Goal: Task Accomplishment & Management: Use online tool/utility

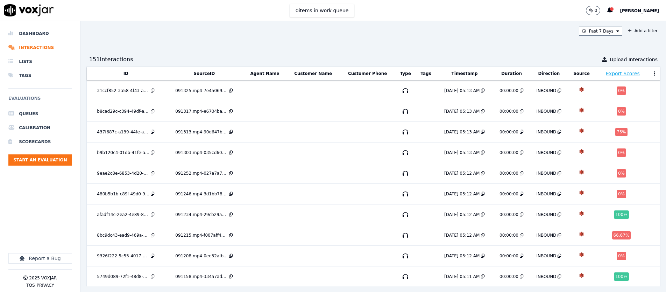
scroll to position [196, 0]
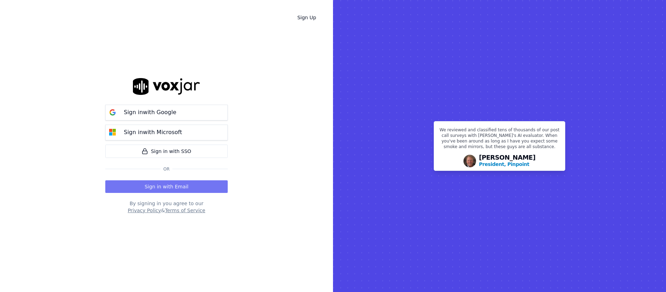
click at [193, 187] on button "Sign in with Email" at bounding box center [166, 186] width 122 height 13
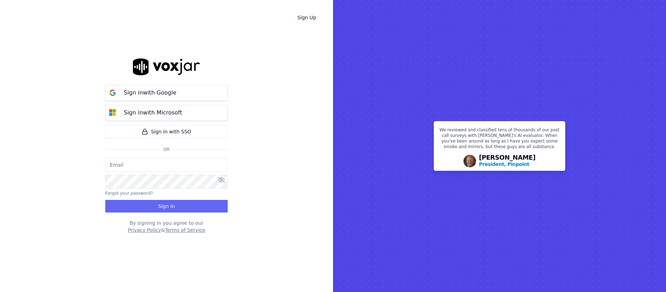
type input "candyceanthony@shyftoff.com"
click at [187, 206] on button "Sign In" at bounding box center [166, 206] width 122 height 13
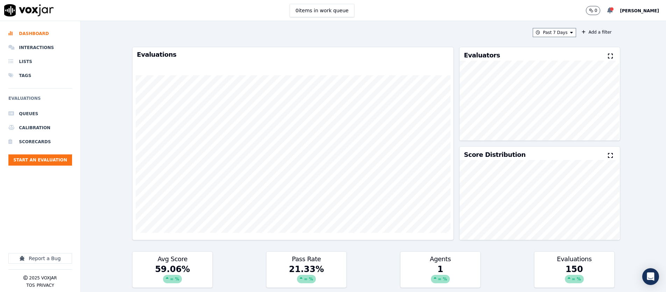
click at [609, 12] on icon at bounding box center [611, 10] width 6 height 6
click at [602, 25] on div "Your AI evaluation was completed" at bounding box center [577, 21] width 72 height 14
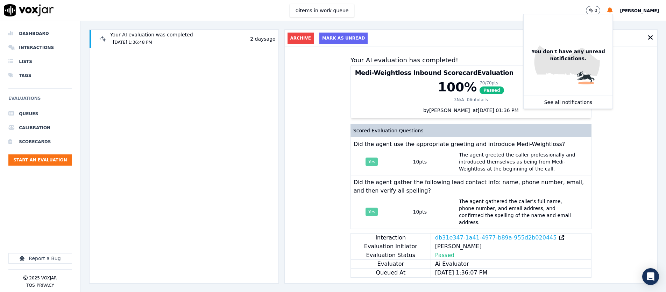
click at [642, 73] on div "Your AI evaluation has completed! Medi-Weightloss Inbound Scorecard Evaluation …" at bounding box center [471, 165] width 373 height 236
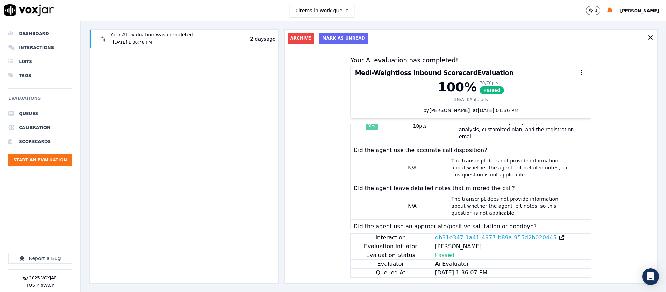
scroll to position [315, 0]
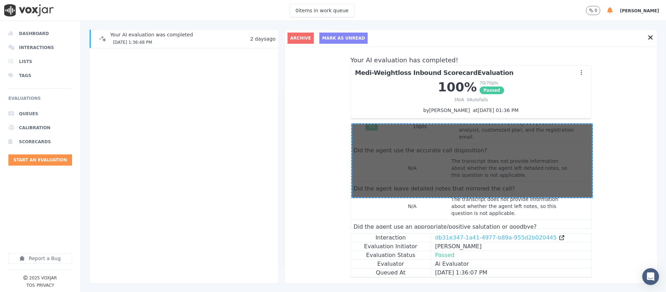
drag, startPoint x: 351, startPoint y: 123, endPoint x: 590, endPoint y: 196, distance: 249.9
click at [591, 292] on div at bounding box center [333, 292] width 666 height 0
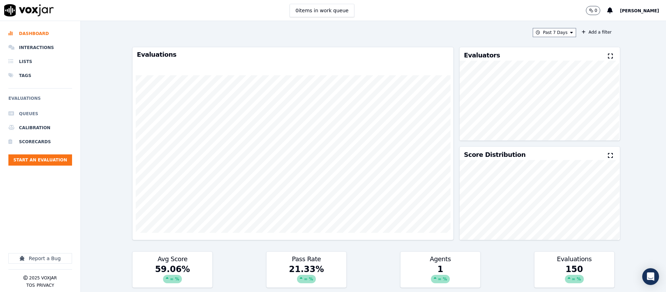
click at [35, 112] on li "Queues" at bounding box center [40, 114] width 64 height 14
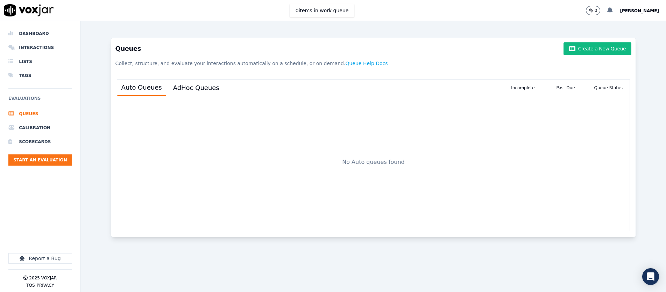
click at [608, 10] on icon at bounding box center [611, 10] width 6 height 6
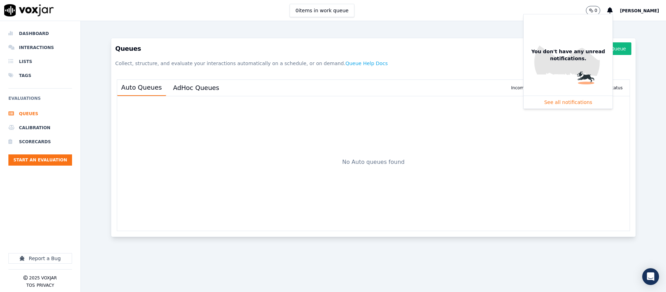
click at [566, 103] on button "See all notifications" at bounding box center [568, 102] width 89 height 13
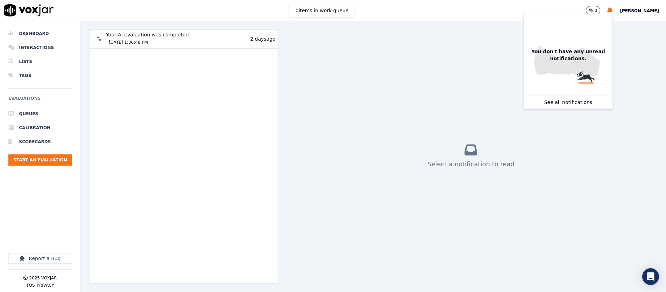
click at [216, 44] on div "Your AI evaluation was completed [DATE] 1:36:48 PM [DATE]" at bounding box center [183, 38] width 183 height 15
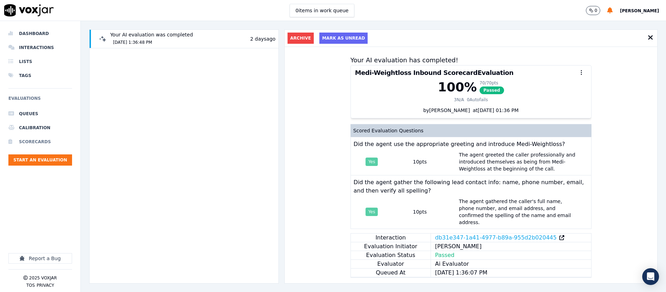
click at [37, 142] on li "Scorecards" at bounding box center [40, 142] width 64 height 14
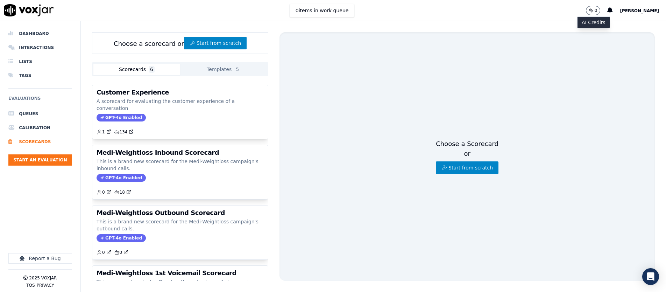
click at [589, 11] on icon "button" at bounding box center [591, 10] width 4 height 4
click at [595, 11] on p "0" at bounding box center [596, 11] width 3 height 6
click at [595, 10] on p "0" at bounding box center [596, 11] width 3 height 6
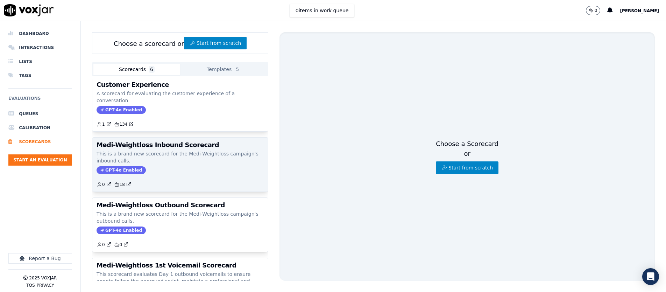
scroll to position [8, 0]
click at [166, 137] on div "Medi-Weightloss Inbound Scorecard This is a brand new scorecard for the Medi-We…" at bounding box center [180, 164] width 176 height 54
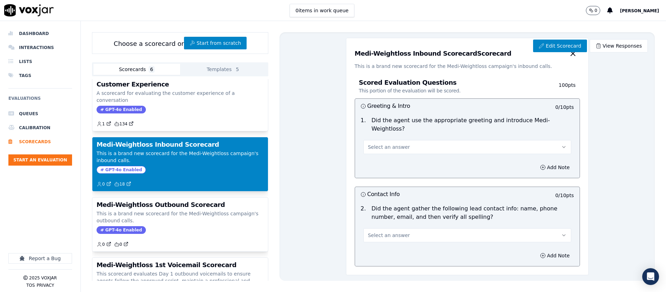
click at [172, 137] on div "Medi-Weightloss Inbound Scorecard This is a brand new scorecard for the Medi-We…" at bounding box center [180, 164] width 176 height 54
click at [191, 141] on h3 "Medi-Weightloss Inbound Scorecard" at bounding box center [180, 144] width 167 height 6
click at [557, 49] on link "Edit Scorecard" at bounding box center [560, 46] width 54 height 13
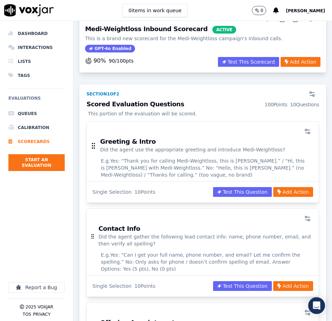
scroll to position [36, 0]
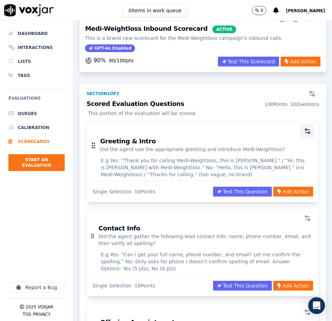
click at [306, 130] on icon "button" at bounding box center [307, 131] width 7 height 7
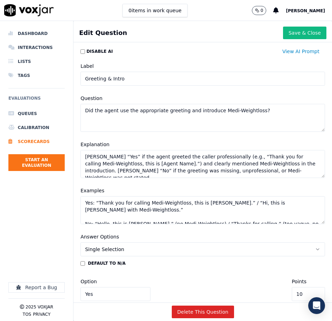
drag, startPoint x: 262, startPoint y: 110, endPoint x: 76, endPoint y: 101, distance: 186.7
click at [76, 101] on div "Question Did the agent use the appropriate greeting and introduce Medi-Weightlo…" at bounding box center [202, 113] width 253 height 46
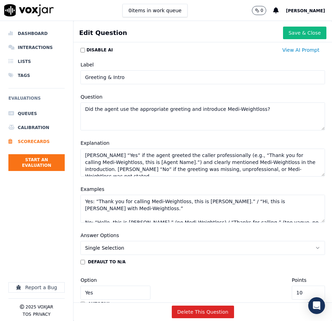
drag, startPoint x: 297, startPoint y: 34, endPoint x: 296, endPoint y: 38, distance: 3.9
click at [297, 34] on button "Save & Close" at bounding box center [304, 33] width 43 height 13
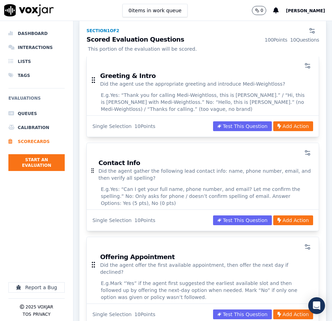
scroll to position [100, 0]
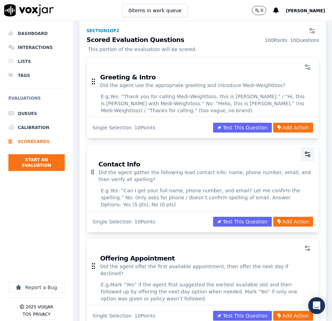
click at [308, 153] on icon "button" at bounding box center [307, 154] width 7 height 7
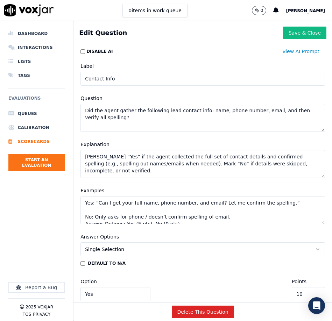
click at [308, 156] on textarea "Mark “Yes” if the agent collected the full set of contact details and confirmed…" at bounding box center [202, 164] width 245 height 28
click at [142, 109] on textarea "Did the agent gather the following lead contact info: name, phone number, email…" at bounding box center [202, 118] width 245 height 28
click at [300, 35] on button "Save & Close" at bounding box center [304, 33] width 43 height 13
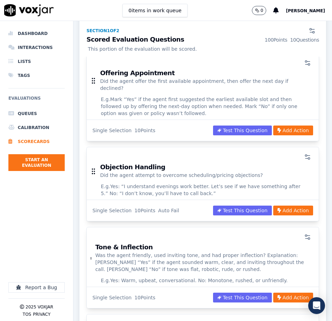
scroll to position [288, 0]
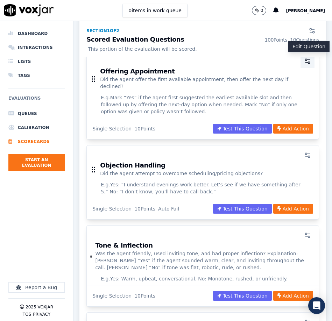
click at [310, 58] on icon "button" at bounding box center [307, 61] width 7 height 7
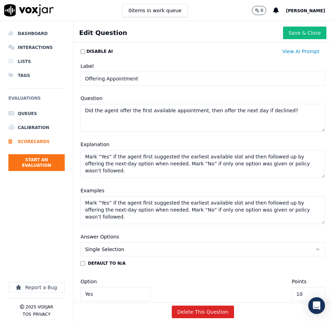
click at [180, 116] on textarea "Did the agent offer the first available appointment, then offer the next day if…" at bounding box center [202, 118] width 245 height 28
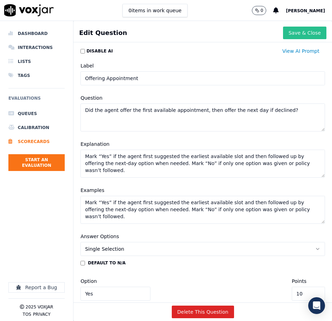
click at [316, 35] on button "Save & Close" at bounding box center [304, 33] width 43 height 13
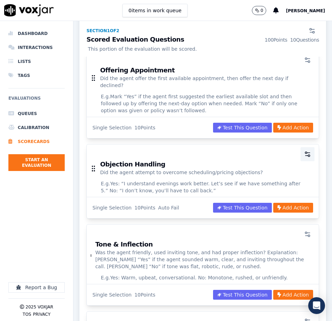
scroll to position [288, 0]
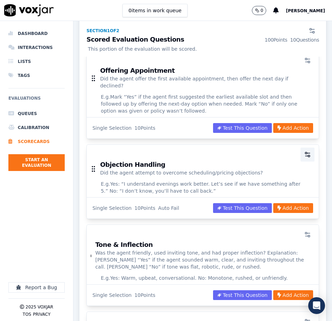
click at [309, 151] on icon "button" at bounding box center [307, 154] width 7 height 7
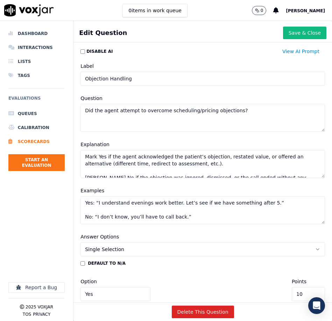
click at [147, 110] on textarea "Did the agent attempt to overcome scheduling/pricing objections?" at bounding box center [202, 118] width 245 height 28
click at [146, 110] on textarea "Did the agent attempt to overcome scheduling/pricing objections?" at bounding box center [202, 118] width 245 height 28
click at [302, 37] on button "Save & Close" at bounding box center [304, 33] width 43 height 13
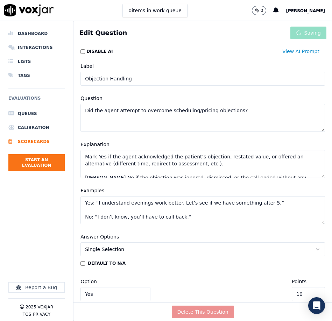
click at [302, 37] on div "Saving" at bounding box center [308, 33] width 36 height 13
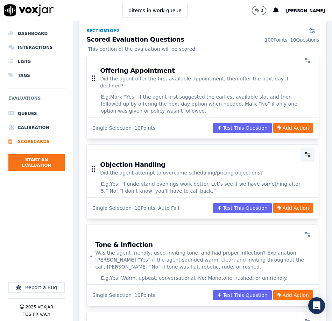
click at [306, 152] on circle "button" at bounding box center [306, 153] width 2 height 2
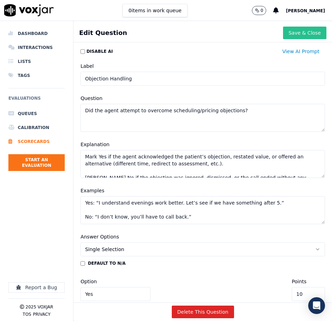
click at [298, 34] on button "Save & Close" at bounding box center [304, 33] width 43 height 13
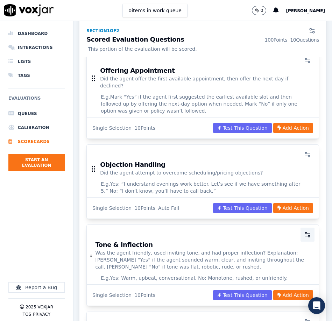
click at [311, 231] on icon "button" at bounding box center [307, 234] width 7 height 7
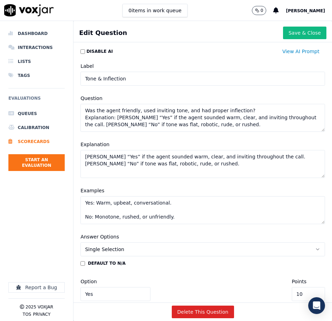
drag, startPoint x: 85, startPoint y: 116, endPoint x: 262, endPoint y: 132, distance: 177.8
click at [262, 132] on div "Question Was the agent friendly, used inviting tone, and had proper inflection?…" at bounding box center [202, 113] width 253 height 46
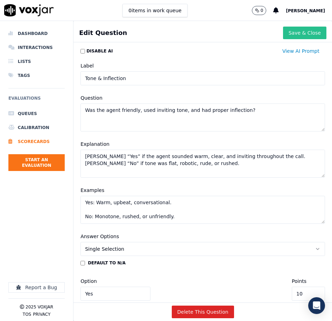
type textarea "Was the agent friendly, used inviting tone, and had proper inflection?"
click at [296, 35] on button "Save & Close" at bounding box center [304, 33] width 43 height 13
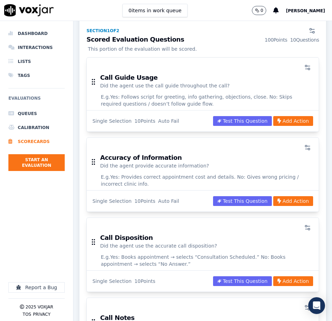
scroll to position [531, 0]
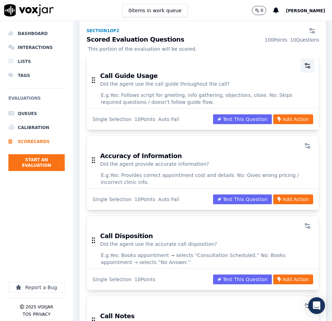
click at [311, 59] on button "button" at bounding box center [308, 66] width 14 height 14
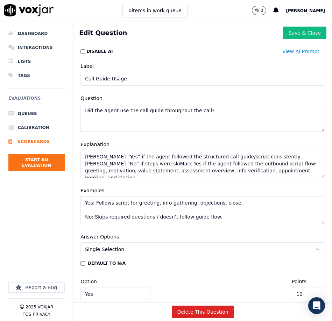
click at [164, 108] on textarea "Did the agent use the call guide throughout the call?" at bounding box center [202, 118] width 245 height 28
drag, startPoint x: 312, startPoint y: 35, endPoint x: 233, endPoint y: 82, distance: 91.8
click at [312, 35] on button "Save & Close" at bounding box center [304, 33] width 43 height 13
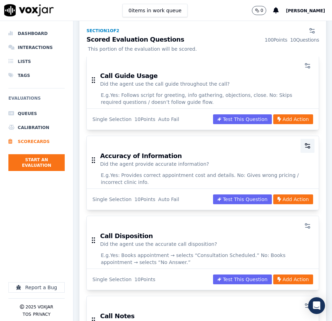
click at [309, 142] on icon "button" at bounding box center [307, 145] width 7 height 7
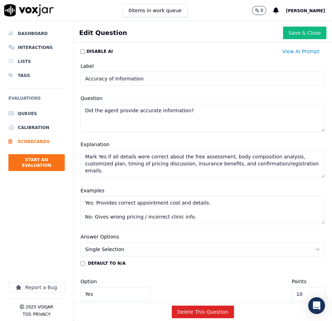
click at [187, 111] on textarea "Did the agent provide accurate information?" at bounding box center [202, 118] width 245 height 28
drag, startPoint x: 296, startPoint y: 34, endPoint x: 288, endPoint y: 37, distance: 8.8
click at [296, 34] on button "Save & Close" at bounding box center [304, 33] width 43 height 13
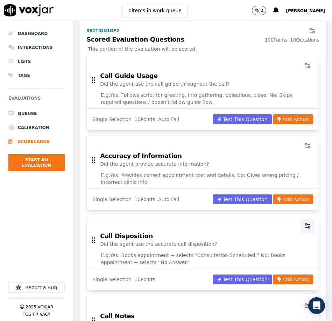
click at [308, 225] on icon "button" at bounding box center [308, 225] width 3 height 0
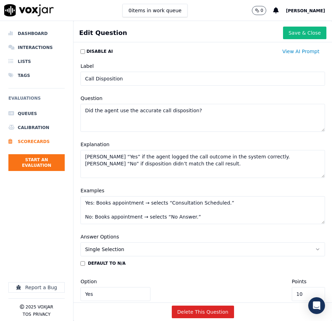
click at [308, 217] on textarea "Yes: Books appointment → selects “Consultation Scheduled.” No: Books appointmen…" at bounding box center [202, 210] width 245 height 28
click at [195, 115] on textarea "Did the agent use the accurate call disposition?" at bounding box center [202, 118] width 245 height 28
drag, startPoint x: 303, startPoint y: 33, endPoint x: 302, endPoint y: 54, distance: 20.7
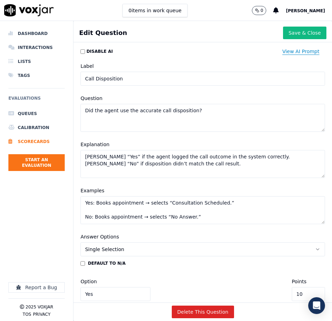
click at [303, 34] on button "Save & Close" at bounding box center [304, 33] width 43 height 13
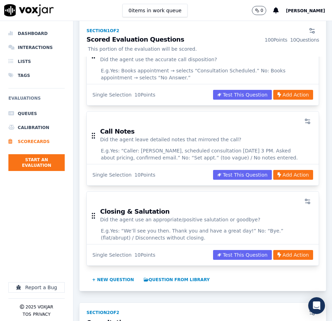
scroll to position [717, 0]
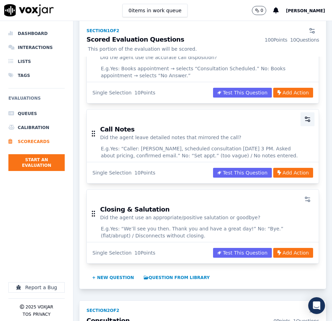
click at [308, 112] on button "button" at bounding box center [308, 119] width 14 height 14
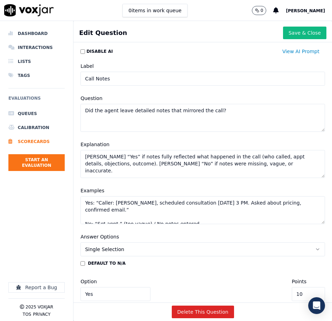
click at [142, 110] on textarea "Did the agent leave detailed notes that mirrored the call?" at bounding box center [202, 118] width 245 height 28
click at [143, 110] on textarea "Did the agent leave detailed notes that mirrored the call?" at bounding box center [202, 118] width 245 height 28
click at [294, 36] on button "Save & Close" at bounding box center [304, 33] width 43 height 13
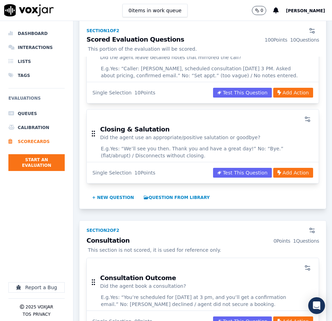
scroll to position [798, 0]
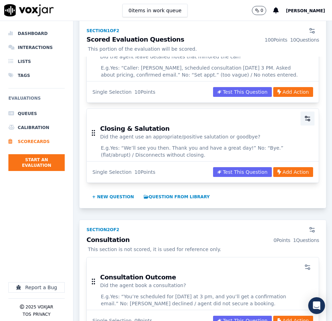
click at [310, 115] on icon "button" at bounding box center [307, 118] width 7 height 7
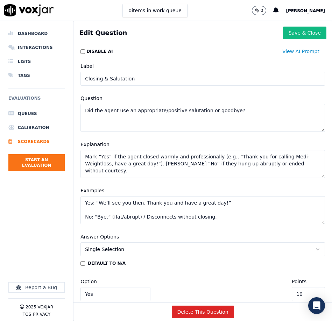
click at [152, 112] on textarea "Did the agent use an appropriate/positive salutation or goodbye?" at bounding box center [202, 118] width 245 height 28
click at [302, 37] on button "Save & Close" at bounding box center [304, 33] width 43 height 13
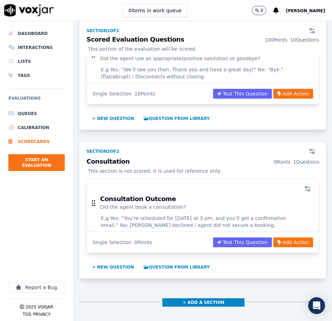
scroll to position [877, 0]
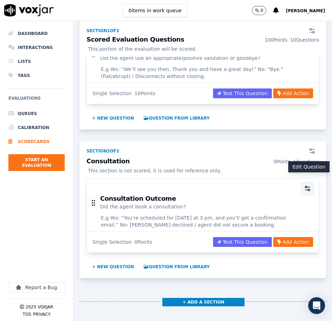
click at [309, 185] on icon "button" at bounding box center [307, 188] width 7 height 7
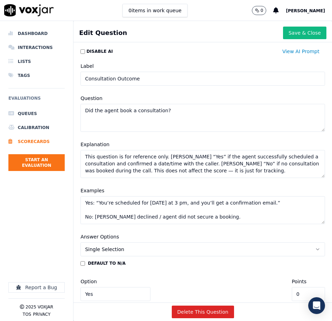
click at [110, 110] on textarea "Did the agent book a consultation?" at bounding box center [202, 118] width 245 height 28
click at [298, 36] on button "Save & Close" at bounding box center [304, 33] width 43 height 13
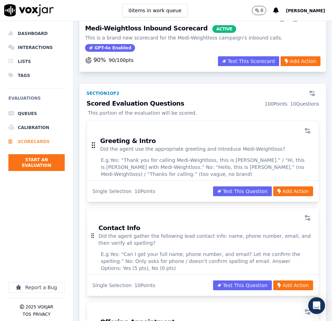
scroll to position [37, 0]
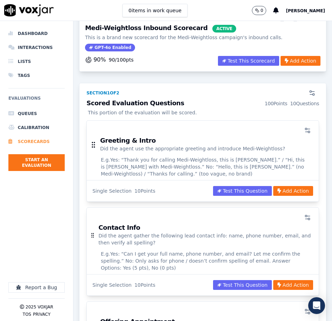
click at [43, 141] on li "Scorecards" at bounding box center [36, 142] width 56 height 14
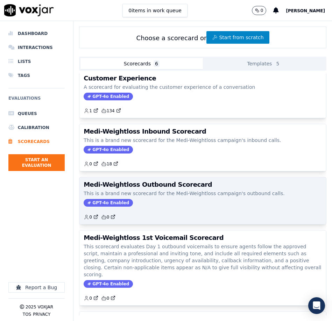
scroll to position [12, 0]
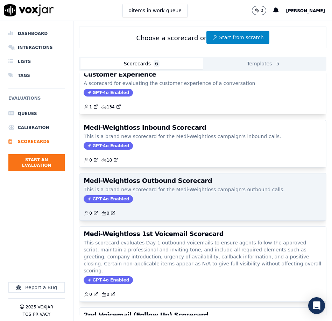
click at [152, 197] on div "GPT-4o Enabled" at bounding box center [203, 199] width 238 height 8
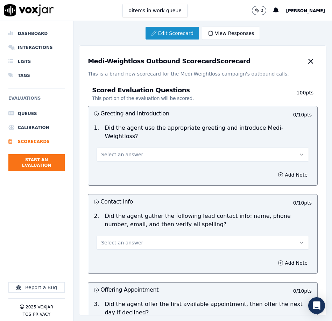
click at [184, 35] on link "Edit Scorecard" at bounding box center [173, 33] width 54 height 13
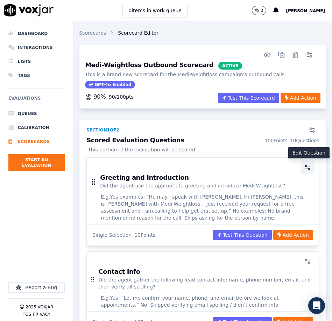
click at [309, 164] on icon "button" at bounding box center [307, 167] width 7 height 7
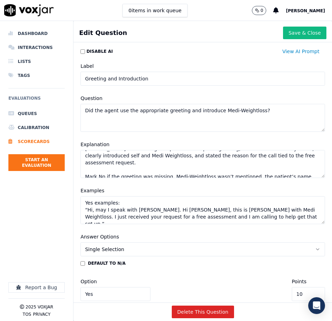
scroll to position [13, 0]
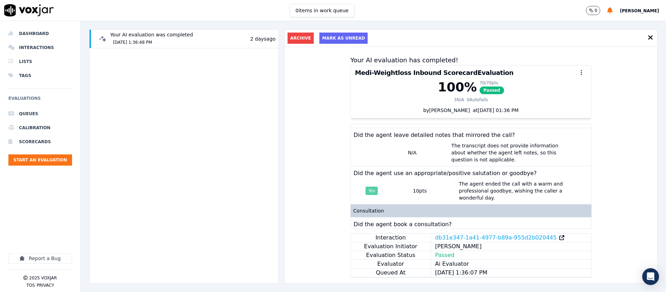
scroll to position [374, 0]
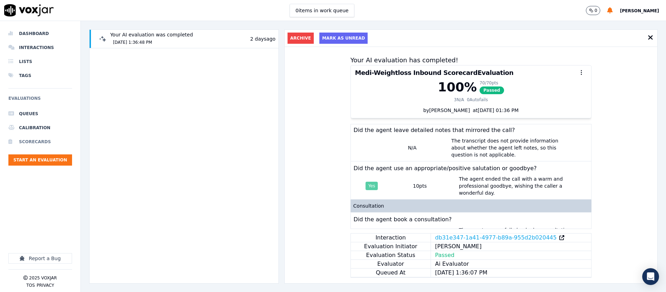
click at [41, 140] on li "Scorecards" at bounding box center [40, 142] width 64 height 14
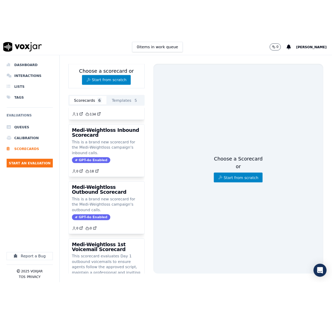
scroll to position [45, 0]
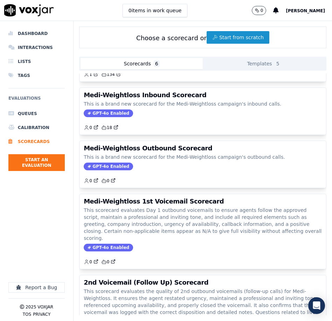
click at [232, 40] on button "Start from scratch" at bounding box center [237, 37] width 63 height 13
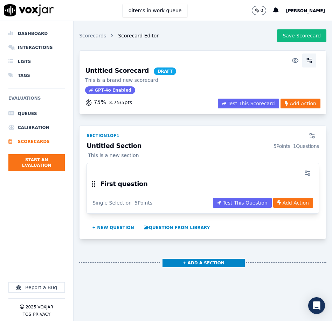
click at [310, 59] on icon "button" at bounding box center [310, 59] width 3 height 0
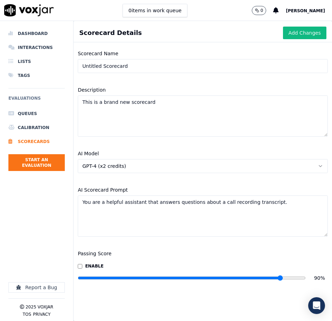
drag, startPoint x: 250, startPoint y: 278, endPoint x: 281, endPoint y: 278, distance: 31.5
type input "90"
click at [281, 278] on input "range" at bounding box center [192, 278] width 228 height 3
click at [148, 63] on input "Untitled Scorecard" at bounding box center [203, 66] width 250 height 14
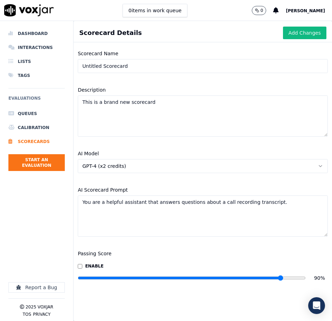
click at [144, 65] on input "Untitled Scorecard" at bounding box center [203, 66] width 250 height 14
paste input "ified Medi-Weightloss QA Scorecard Structure"
click at [100, 66] on input "Unified Medi-Weightloss QA Scorecard" at bounding box center [203, 66] width 250 height 14
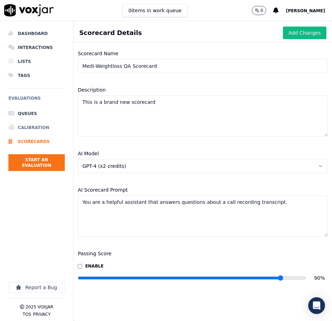
type input "Medi-Weightloss QA Scorecard"
click at [123, 111] on textarea "This is a brand new scorecard" at bounding box center [203, 116] width 250 height 41
paste textarea "Evaluate the interaction using the criteria provided. If a question does not ap…"
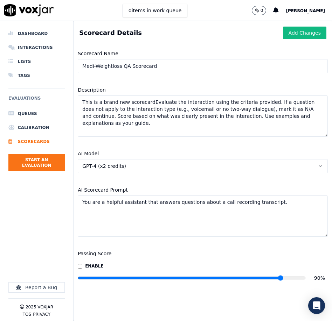
click at [138, 92] on div "Description This is a brand new scorecardEvaluate the interaction using the cri…" at bounding box center [202, 111] width 258 height 59
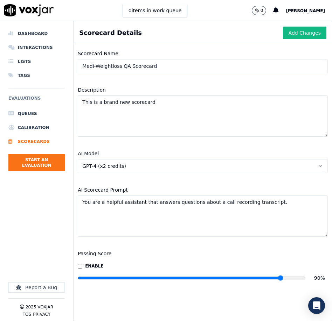
type textarea "This is a brand new scorecard"
click at [134, 201] on textarea "You are a helpful assistant that answers questions about a call recording trans…" at bounding box center [203, 216] width 250 height 41
paste textarea "Evaluate the interaction using the criteria provided. If a question does not ap…"
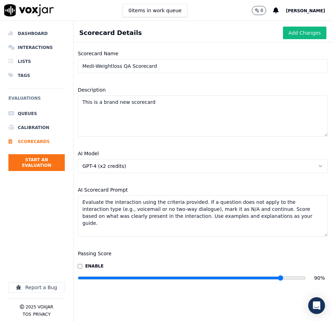
type textarea "Evaluate the interaction using the criteria provided. If a question does not ap…"
drag, startPoint x: 119, startPoint y: 117, endPoint x: 17, endPoint y: 127, distance: 103.0
click at [119, 117] on textarea "This is a brand new scorecard" at bounding box center [203, 116] width 250 height 41
paste textarea "consolidated QA scorecard is designed to evaluate all Medi-Weightloss interacti…"
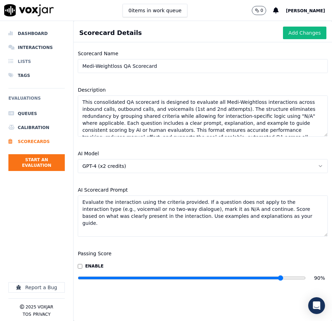
scroll to position [3, 0]
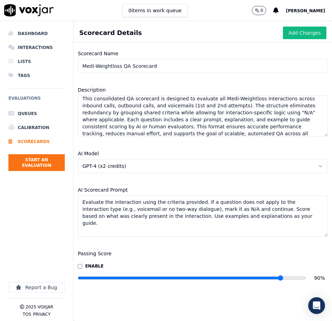
click at [122, 98] on textarea "This consolidated QA scorecard is designed to evaluate all Medi-Weightloss inte…" at bounding box center [203, 116] width 250 height 41
click at [130, 99] on textarea "This consolidated QA scorecard is designed to evaluate all Medi-Weightloss inte…" at bounding box center [203, 116] width 250 height 41
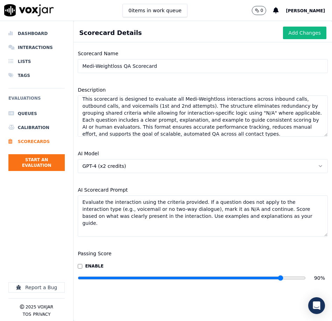
type textarea "This scorecard is designed to evaluate all Medi-Weightloss interactions across …"
click at [307, 35] on button "Add Changes" at bounding box center [304, 33] width 43 height 13
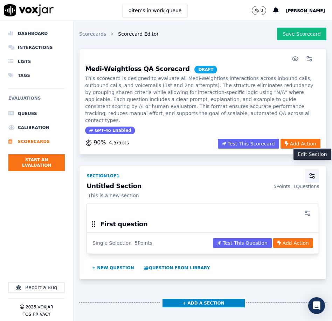
scroll to position [1, 0]
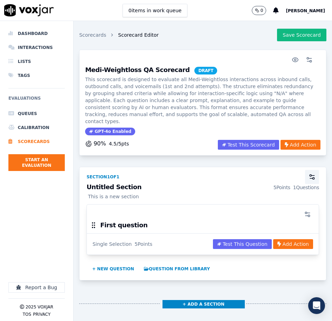
click at [311, 174] on icon "button" at bounding box center [311, 177] width 7 height 7
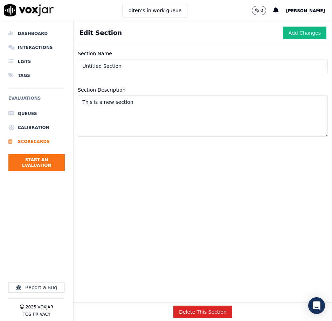
click at [134, 65] on input "Untitled Section" at bounding box center [203, 66] width 250 height 14
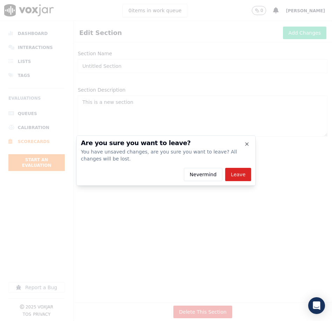
click at [207, 170] on button "Nevermind" at bounding box center [203, 174] width 39 height 13
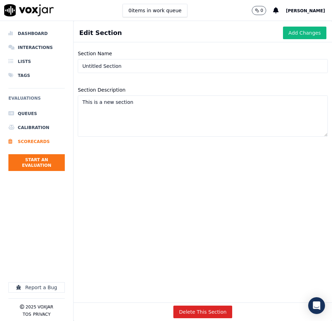
click at [125, 64] on input "Untitled Section" at bounding box center [203, 66] width 250 height 14
drag, startPoint x: 152, startPoint y: 66, endPoint x: 132, endPoint y: 65, distance: 20.3
click at [132, 65] on input "Call Introduction and Closing" at bounding box center [203, 66] width 250 height 14
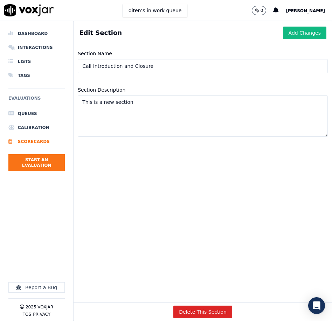
click at [153, 66] on input "Call Introduction and Closure" at bounding box center [203, 66] width 250 height 14
click at [107, 66] on input "Greeting & Call Closure" at bounding box center [203, 66] width 250 height 14
type input "Greeting, Tone & Call Closure"
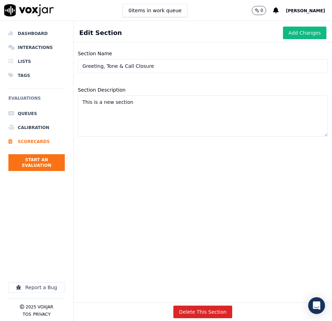
click at [153, 103] on textarea "This is a new section" at bounding box center [203, 116] width 250 height 41
click at [119, 106] on textarea "Section Description" at bounding box center [203, 116] width 250 height 41
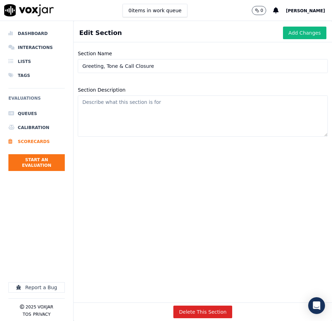
paste textarea "This section evaluates whether the agent opened and closed the call or voicemai…"
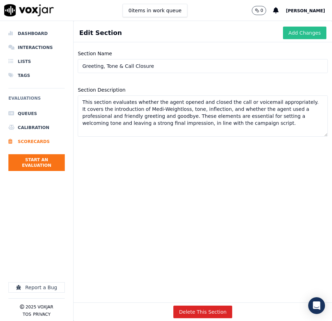
type textarea "This section evaluates whether the agent opened and closed the call or voicemai…"
click at [309, 36] on button "Add Changes" at bounding box center [304, 33] width 43 height 13
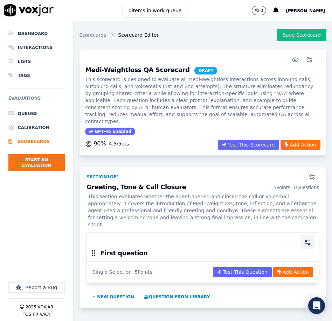
click at [308, 239] on icon "button" at bounding box center [307, 242] width 7 height 7
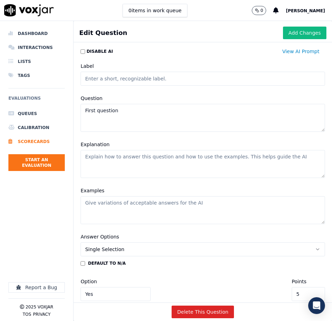
click at [128, 78] on input "Label" at bounding box center [202, 79] width 244 height 14
type input "Greeting and Introduction"
click at [112, 102] on div "Question First question" at bounding box center [202, 113] width 253 height 46
click at [129, 114] on textarea "First question" at bounding box center [202, 118] width 244 height 28
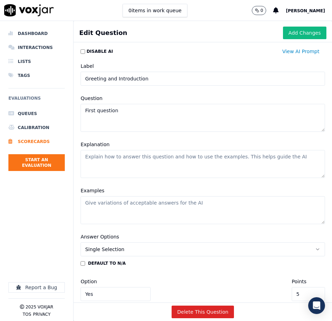
click at [129, 114] on textarea "First question" at bounding box center [202, 118] width 244 height 28
paste textarea "Did the agent use the appropriate greeting and introduce Medi-Weightloss?"
type textarea "Did the agent use the appropriate greeting and introduce Medi-Weightloss?"
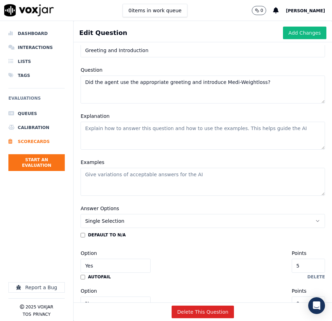
scroll to position [28, 0]
click at [118, 128] on textarea "Explanation" at bounding box center [202, 136] width 244 height 28
paste textarea "Evaluate whether the agent opened the call or voicemail with the appropriate gr…"
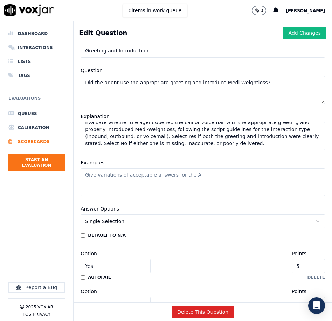
scroll to position [17, 0]
paste textarea "The agent must begin the call or voicemail with a friendly and professional gre…"
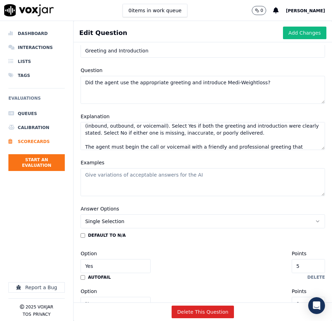
scroll to position [38, 0]
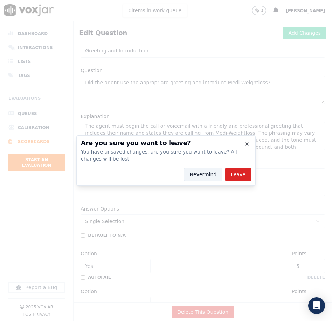
click at [206, 173] on button "Nevermind" at bounding box center [203, 174] width 39 height 13
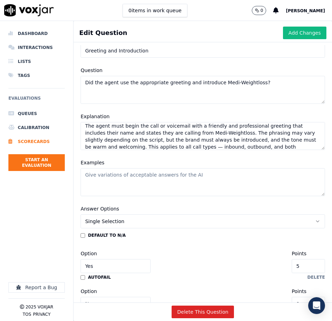
click at [167, 175] on textarea "Examples" at bounding box center [202, 182] width 244 height 28
click at [265, 142] on textarea "Evaluate whether the agent opened the call or voicemail with the appropriate gr…" at bounding box center [202, 136] width 244 height 28
click at [262, 141] on textarea "Evaluate whether the agent opened the call or voicemail with the appropriate gr…" at bounding box center [202, 136] width 244 height 28
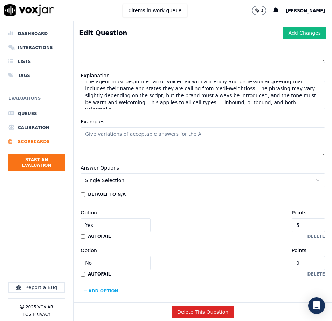
scroll to position [76, 0]
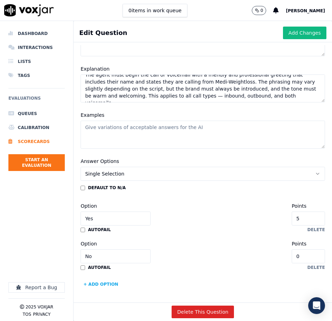
click at [253, 97] on textarea "Evaluate whether the agent opened the call or voicemail with the appropriate gr…" at bounding box center [202, 89] width 244 height 28
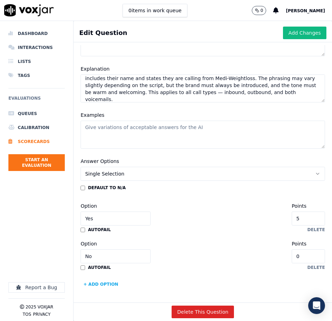
scroll to position [52, 0]
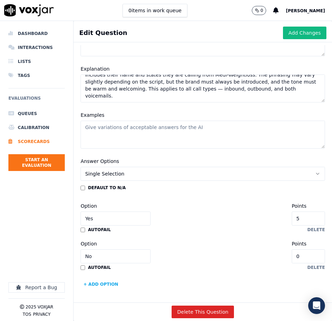
paste textarea "Mark Yes if: The agent opens with a professional, welcoming greeting The agent …"
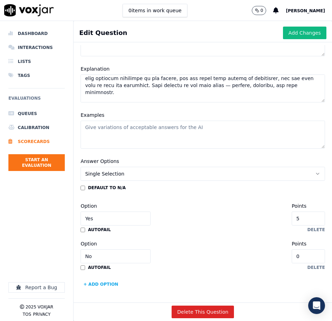
scroll to position [150, 0]
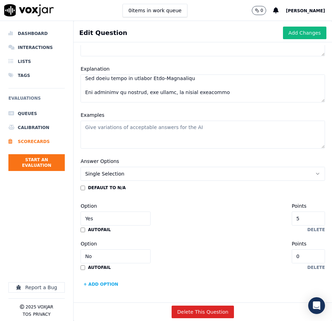
type textarea "Evaluate whether the agent opened the call or voicemail with the appropriate gr…"
click at [171, 128] on textarea "Examples" at bounding box center [202, 135] width 244 height 28
paste textarea "Yes: “Hi, this is Jessica with Medi-Weightloss! Thanks for reaching out. How ca…"
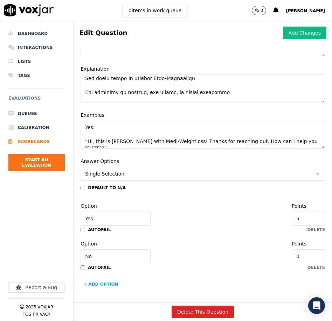
scroll to position [73, 0]
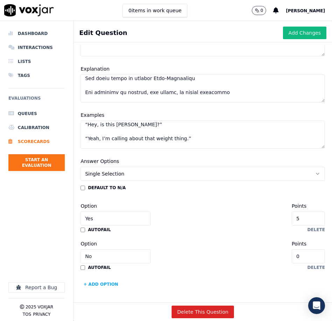
type textarea "Yes: “Hi, this is Jessica with Medi-Weightloss! Thanks for reaching out. How ca…"
click at [155, 171] on button "Single Selection" at bounding box center [202, 174] width 244 height 14
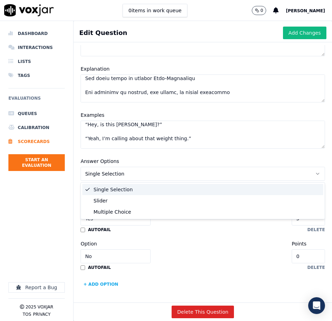
click at [155, 171] on button "Single Selection" at bounding box center [202, 174] width 244 height 14
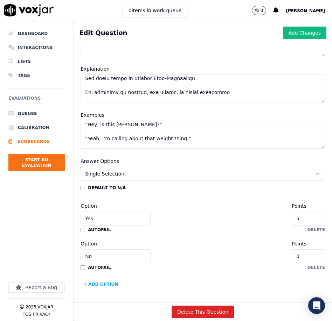
click at [311, 219] on input "5" at bounding box center [308, 219] width 33 height 14
type input "10"
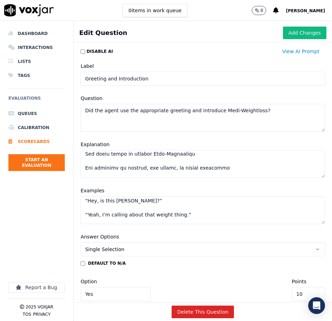
scroll to position [76, 0]
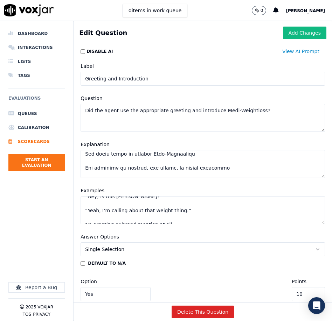
click at [305, 36] on button "Add Changes" at bounding box center [304, 33] width 43 height 13
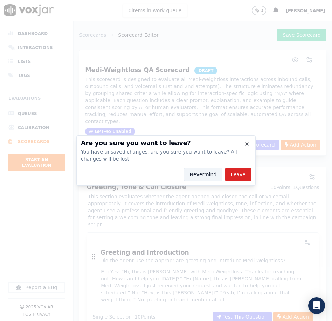
click at [204, 172] on button "Nevermind" at bounding box center [203, 174] width 39 height 13
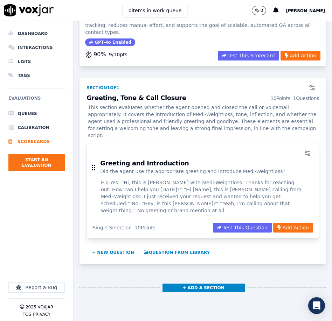
scroll to position [90, 0]
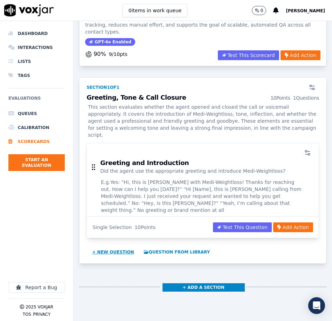
click at [114, 247] on button "+ New question" at bounding box center [113, 252] width 48 height 11
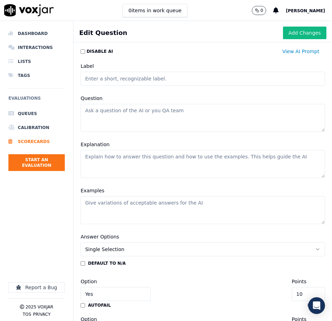
scroll to position [0, 0]
click at [106, 110] on textarea "Question" at bounding box center [202, 118] width 244 height 28
paste textarea "Assess whether the agent maintained a friendly, welcoming tone and used proper …"
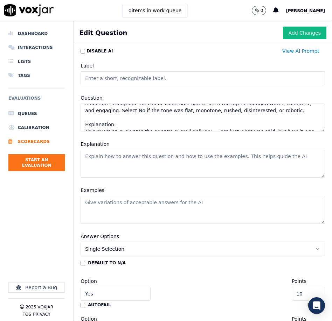
scroll to position [20, 0]
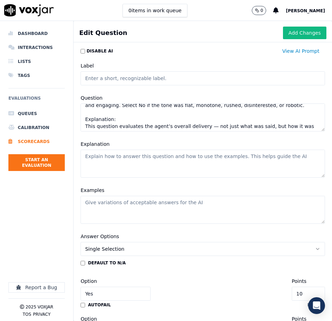
click at [123, 117] on textarea "Assess whether the agent maintained a friendly, welcoming tone and used proper …" at bounding box center [202, 118] width 244 height 28
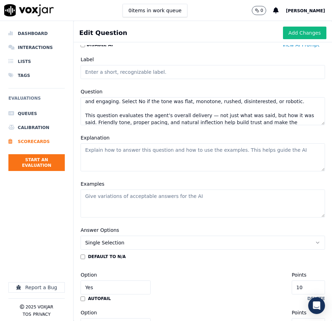
type textarea "Assess whether the agent maintained a friendly, welcoming tone and used proper …"
click at [113, 76] on input "Label" at bounding box center [202, 72] width 244 height 14
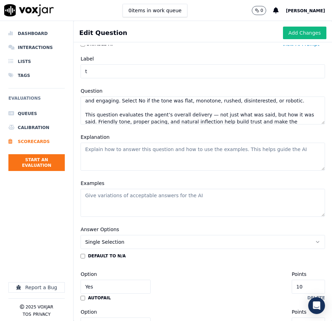
scroll to position [9, 0]
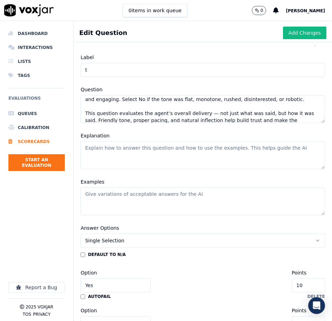
type input "Tone & Inflection"
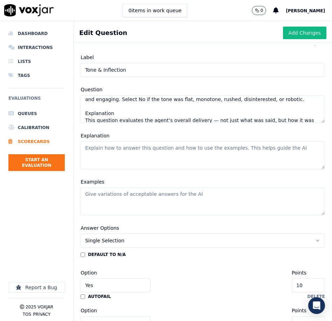
type textarea "Assess whether the agent maintained a friendly, welcoming tone and used proper …"
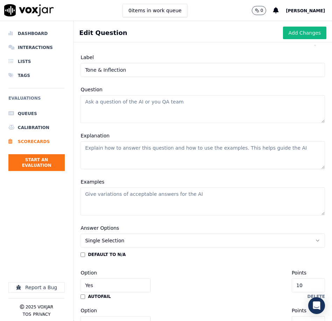
scroll to position [0, 0]
click at [120, 149] on textarea "Explanation" at bounding box center [202, 155] width 244 height 28
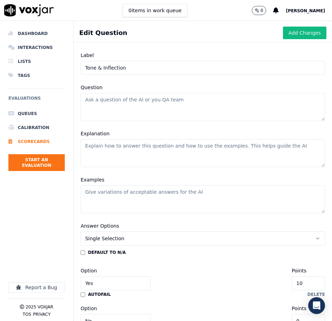
scroll to position [12, 0]
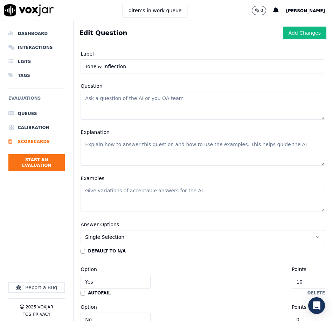
paste textarea "Assess whether the agent maintained a friendly, welcoming tone and used proper …"
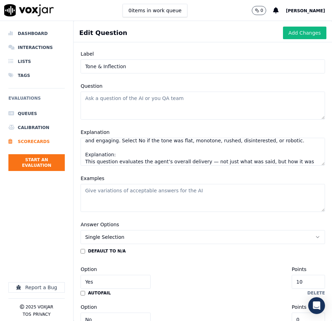
scroll to position [21, 0]
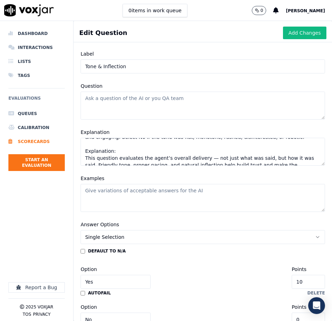
click at [99, 150] on textarea "Assess whether the agent maintained a friendly, welcoming tone and used proper …" at bounding box center [202, 152] width 244 height 28
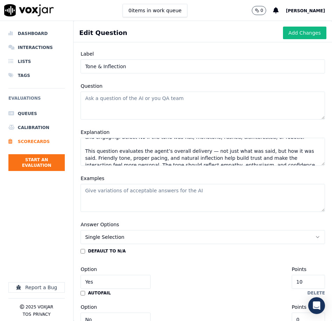
type textarea "Assess whether the agent maintained a friendly, welcoming tone and used proper …"
click at [125, 102] on textarea "Question" at bounding box center [202, 106] width 244 height 28
click at [174, 102] on textarea "Question" at bounding box center [202, 106] width 244 height 28
paste textarea "Was the agent friendly, used inviting tone, and had proper inflection?"
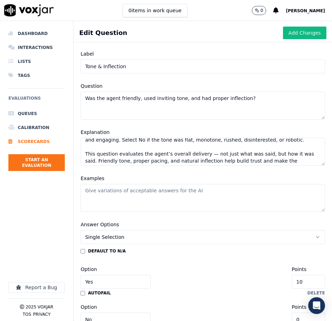
scroll to position [13, 0]
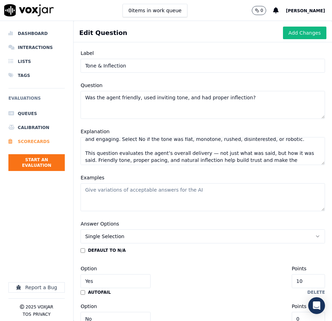
type textarea "Was the agent friendly, used inviting tone, and had proper inflection?"
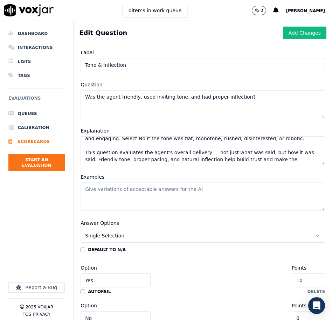
scroll to position [10, 0]
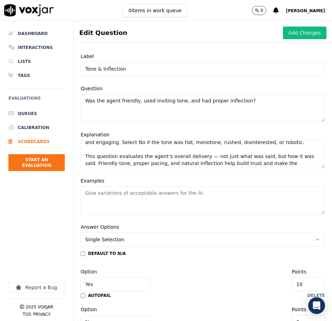
click at [177, 157] on textarea "Assess whether the agent maintained a friendly, welcoming tone and used proper …" at bounding box center [202, 154] width 244 height 28
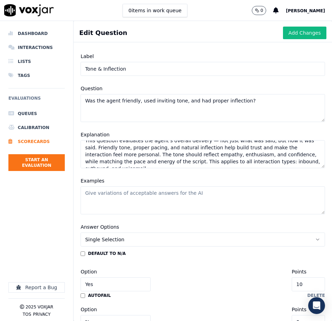
scroll to position [57, 0]
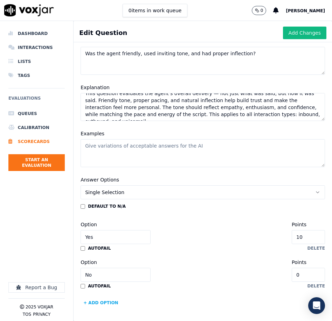
click at [302, 112] on textarea "Assess whether the agent maintained a friendly, welcoming tone and used proper …" at bounding box center [202, 107] width 244 height 28
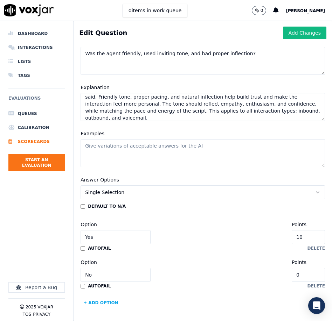
scroll to position [45, 0]
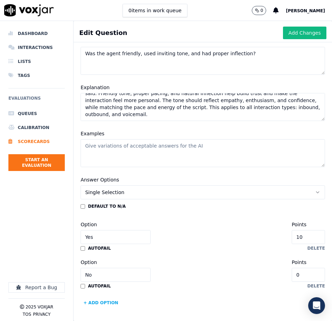
paste textarea "Mark Yes if: The agent sounds upbeat, clear, and professional Tone is appropria…"
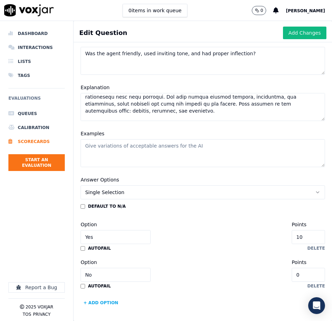
scroll to position [171, 0]
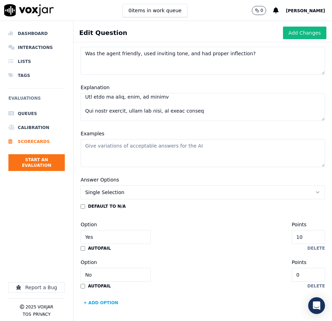
click at [151, 108] on textarea "Explanation" at bounding box center [202, 107] width 244 height 28
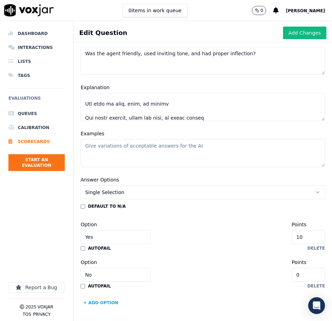
click at [137, 104] on textarea "Explanation" at bounding box center [202, 107] width 244 height 28
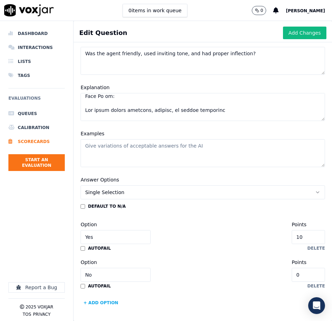
scroll to position [146, 0]
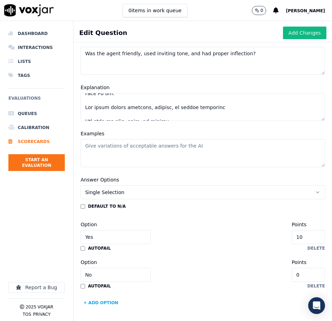
click at [133, 106] on textarea "Explanation" at bounding box center [202, 107] width 244 height 28
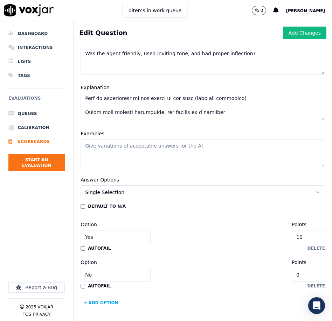
scroll to position [99, 0]
click at [167, 109] on textarea "Explanation" at bounding box center [202, 107] width 244 height 28
click at [165, 111] on textarea "Explanation" at bounding box center [202, 107] width 244 height 28
click at [160, 96] on textarea "Explanation" at bounding box center [202, 107] width 244 height 28
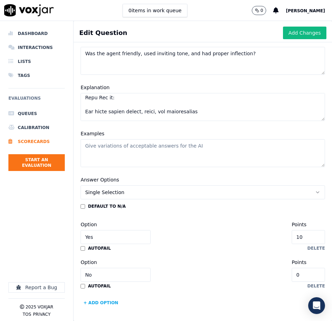
scroll to position [70, 0]
click at [153, 113] on textarea "Explanation" at bounding box center [202, 107] width 244 height 28
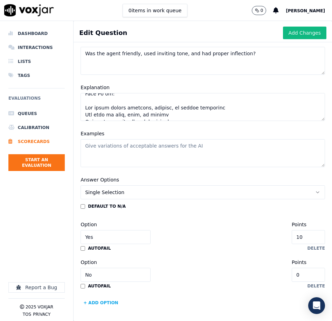
scroll to position [132, 0]
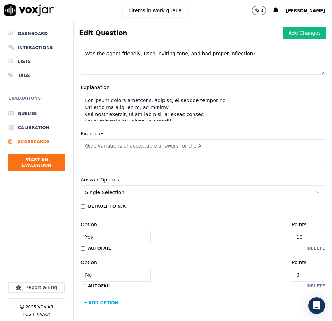
type textarea "Assess whether the agent maintained a friendly, welcoming tone and used proper …"
click at [145, 148] on textarea "Examples" at bounding box center [202, 153] width 244 height 28
paste textarea "Yes: The agent says, “I’m so glad you reached out to us!” with energy and clari…"
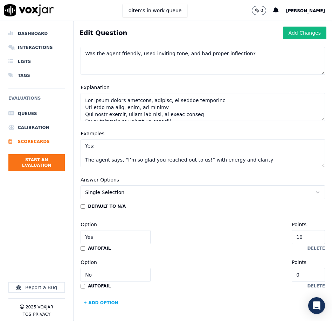
scroll to position [66, 0]
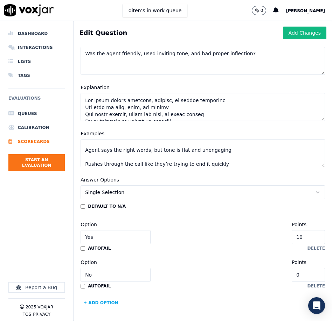
click at [117, 154] on textarea "Yes: The agent says, “I’m so glad you reached out to us!” with energy and clari…" at bounding box center [202, 153] width 244 height 28
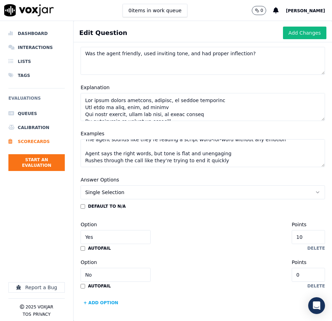
scroll to position [59, 0]
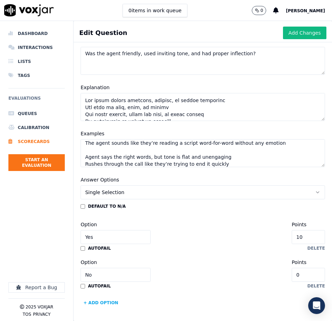
click at [107, 147] on textarea "Yes: The agent says, “I’m so glad you reached out to us!” with energy and clari…" at bounding box center [202, 153] width 244 height 28
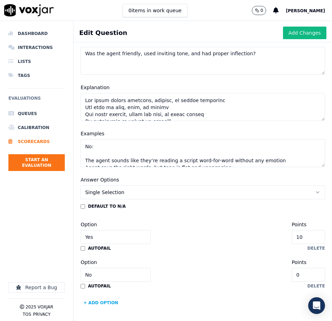
scroll to position [40, 0]
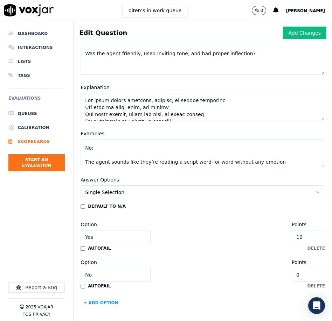
click at [99, 152] on textarea "Yes: The agent says, “I’m so glad you reached out to us!” with energy and clari…" at bounding box center [202, 153] width 244 height 28
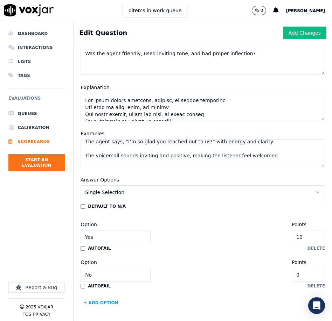
scroll to position [15, 0]
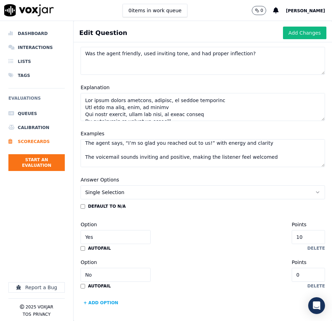
click at [112, 149] on textarea "Yes: The agent says, “I’m so glad you reached out to us!” with energy and clari…" at bounding box center [202, 153] width 244 height 28
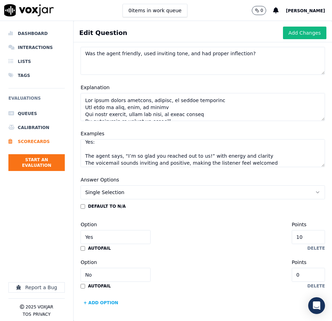
scroll to position [0, 0]
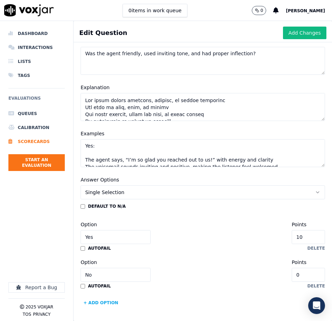
click at [98, 150] on textarea "Yes: The agent says, “I’m so glad you reached out to us!” with energy and clari…" at bounding box center [202, 153] width 244 height 28
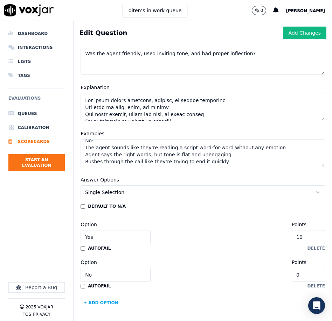
scroll to position [34, 0]
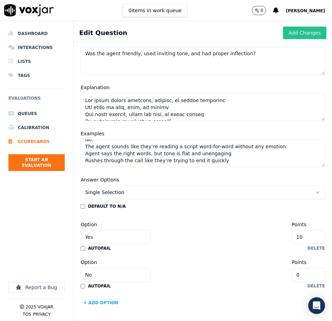
type textarea "Yes: The agent says, “I’m so glad you reached out to us!” with energy and clari…"
click at [303, 37] on button "Add Changes" at bounding box center [304, 33] width 43 height 13
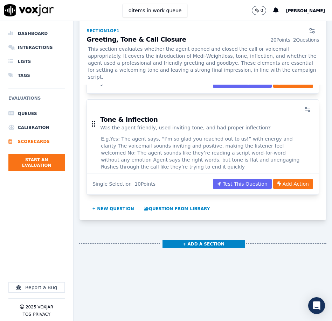
scroll to position [236, 0]
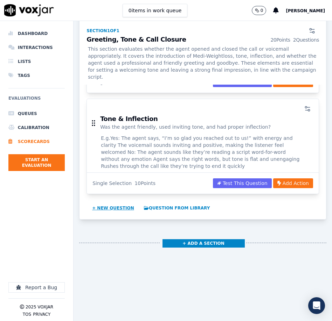
click at [112, 203] on button "+ New question" at bounding box center [113, 208] width 48 height 11
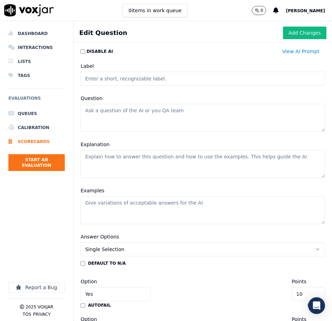
click at [123, 77] on input "Label" at bounding box center [202, 79] width 244 height 14
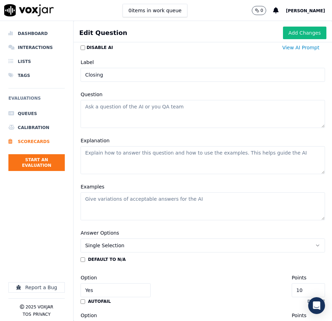
scroll to position [5, 0]
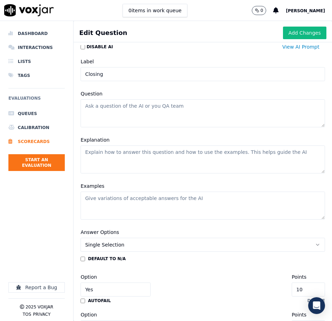
type input "Closing & Salutation"
click at [93, 111] on textarea "Question" at bounding box center [202, 113] width 244 height 28
paste textarea "Did the agent use an appropriate/positive salutation or goodbye?"
type textarea "Did the agent use an appropriate/positive salutation or goodbye?"
click at [140, 166] on textarea "Explanation" at bounding box center [202, 160] width 244 height 28
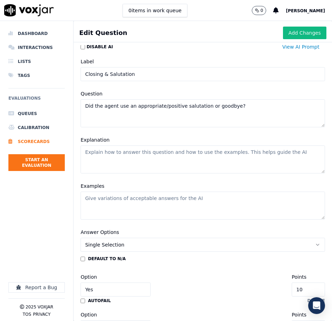
paste textarea "Determine whether the agent closed the call or voicemail with a warm, professio…"
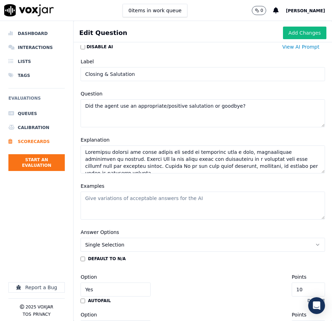
scroll to position [171, 0]
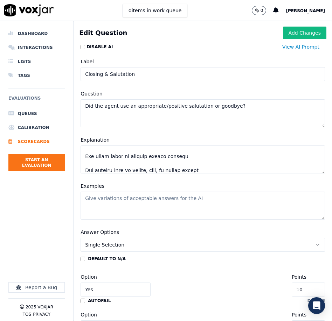
click at [123, 161] on textarea "Explanation" at bounding box center [202, 160] width 244 height 28
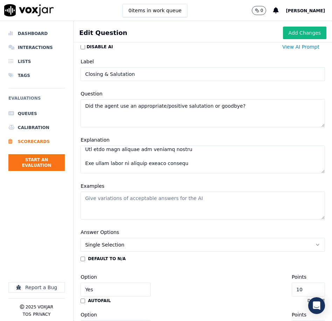
click at [120, 154] on textarea "Explanation" at bounding box center [202, 160] width 244 height 28
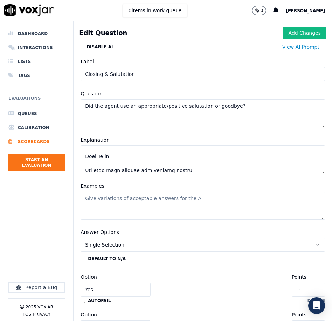
scroll to position [148, 0]
click at [122, 155] on textarea "Explanation" at bounding box center [202, 160] width 244 height 28
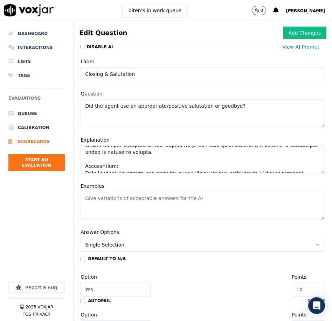
scroll to position [19, 0]
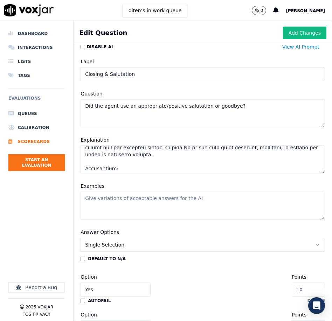
click at [113, 160] on textarea "Explanation" at bounding box center [202, 160] width 244 height 28
click at [113, 161] on textarea "Explanation" at bounding box center [202, 160] width 244 height 28
type textarea "Determine whether the agent closed the call or voicemail with a warm, professio…"
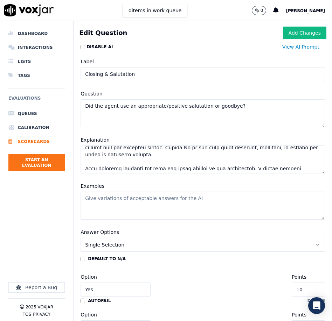
click at [188, 200] on textarea "Examples" at bounding box center [202, 206] width 244 height 28
paste textarea "Yes: “We’re excited to help you on your wellness journey! Talk to you soon.” “T…"
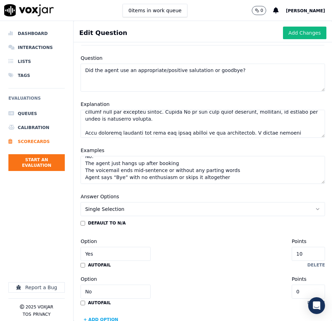
scroll to position [57, 0]
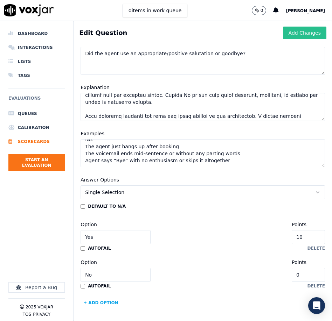
type textarea "Yes: “We’re excited to help you on your wellness journey! Talk to you soon.” “T…"
click at [306, 36] on button "Add Changes" at bounding box center [304, 33] width 43 height 13
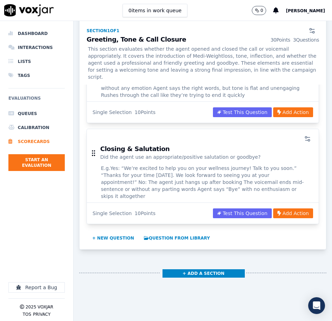
scroll to position [306, 0]
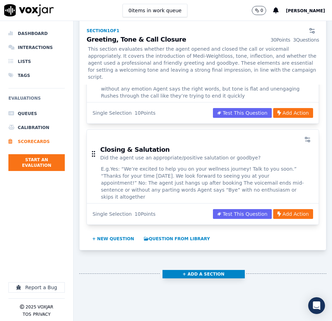
click at [205, 270] on button "+ Add a section" at bounding box center [203, 274] width 82 height 8
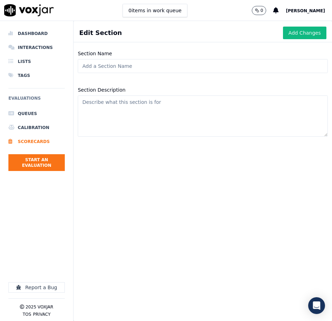
click at [168, 64] on input "Section Name" at bounding box center [203, 66] width 250 height 14
paste input "Section 2: Appointment & Objection Handling"
type input "Section 2: Appointment & Objection Handling"
click at [271, 125] on textarea "Section Description" at bounding box center [203, 116] width 250 height 41
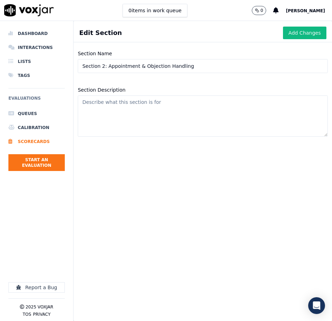
paste textarea "This section evaluates the agent’s ability to offer timely appointments, handle…"
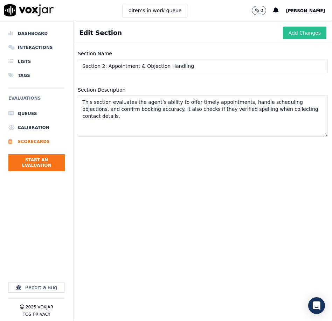
type textarea "This section evaluates the agent’s ability to offer timely appointments, handle…"
click at [310, 36] on button "Add Changes" at bounding box center [304, 33] width 43 height 13
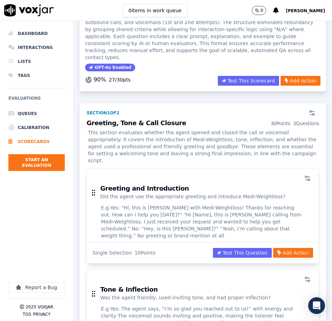
scroll to position [64, 0]
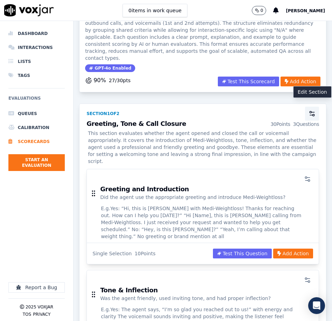
click at [311, 111] on circle "button" at bounding box center [310, 112] width 2 height 2
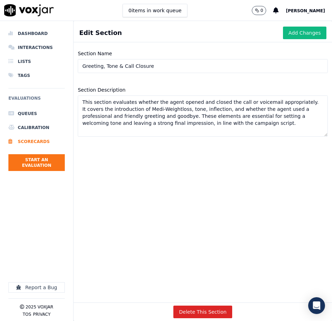
click at [197, 65] on input "Greeting, Tone & Call Closure" at bounding box center [203, 66] width 250 height 14
paste input "Section 1:"
type input "Section 1: Greeting, Tone & Call Closure"
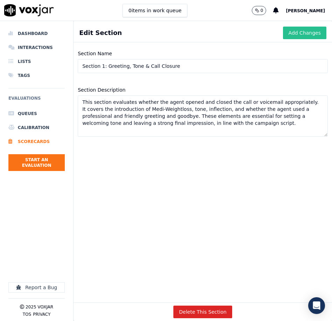
click at [307, 37] on button "Add Changes" at bounding box center [304, 33] width 43 height 13
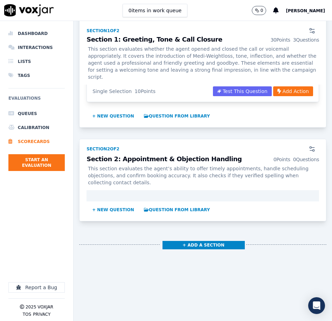
scroll to position [433, 0]
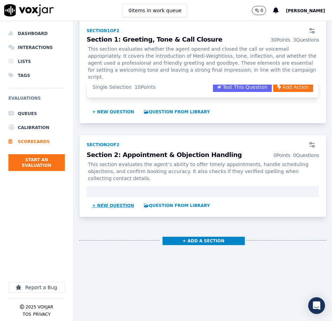
click at [125, 200] on button "+ New question" at bounding box center [113, 205] width 48 height 11
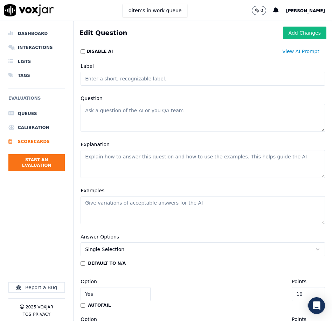
click at [114, 79] on input "Label" at bounding box center [202, 79] width 244 height 14
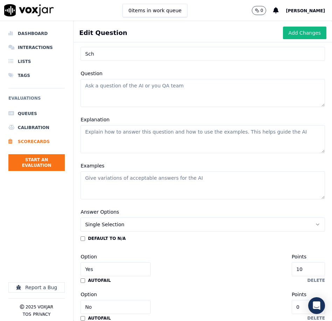
scroll to position [0, 0]
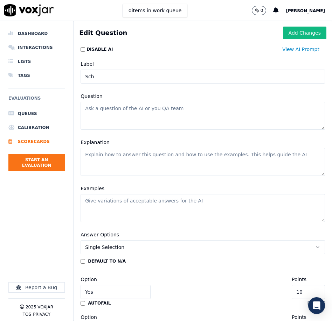
click at [114, 77] on input "Sch" at bounding box center [202, 77] width 244 height 14
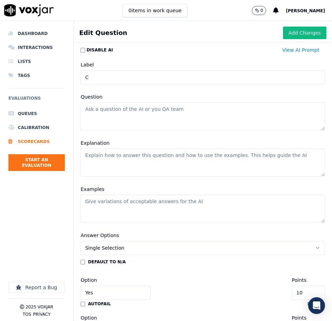
scroll to position [9, 0]
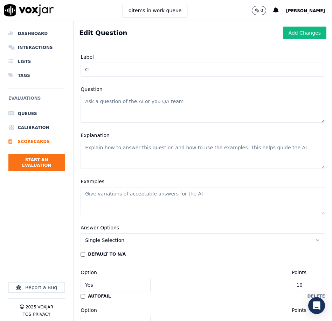
type input "Contact Info"
click at [151, 113] on textarea "Question" at bounding box center [202, 109] width 244 height 28
paste textarea "Did the agent gather the following lead contact info: name, phone number, email…"
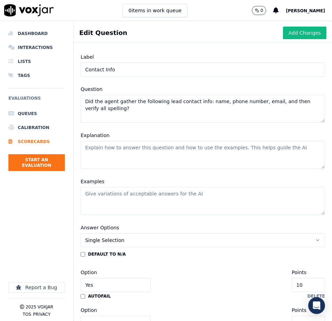
type textarea "Did the agent gather the following lead contact info: name, phone number, email…"
click at [170, 154] on textarea "Explanation" at bounding box center [202, 155] width 244 height 28
paste textarea "Evaluate whether the agent gathered the lead’s full name, phone number, and ema…"
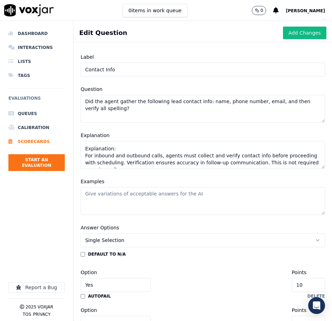
scroll to position [26, 0]
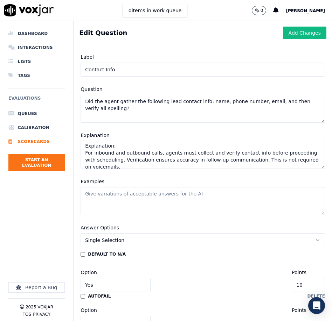
click at [114, 148] on textarea "Evaluate whether the agent gathered the lead’s full name, phone number, and ema…" at bounding box center [202, 155] width 244 height 28
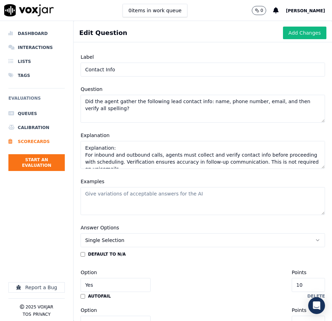
click at [114, 148] on textarea "Evaluate whether the agent gathered the lead’s full name, phone number, and ema…" at bounding box center [202, 155] width 244 height 28
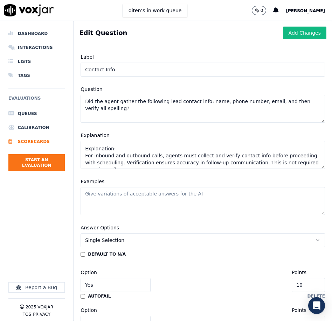
click at [114, 148] on textarea "Evaluate whether the agent gathered the lead’s full name, phone number, and ema…" at bounding box center [202, 155] width 244 height 28
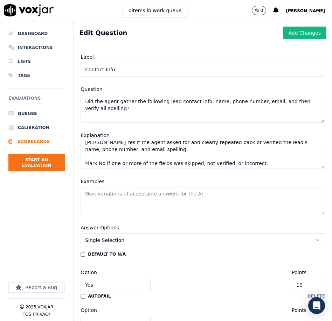
scroll to position [62, 0]
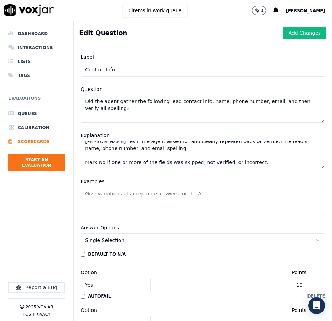
click at [157, 148] on textarea "Evaluate whether the agent gathered the lead’s full name, phone number, and ema…" at bounding box center [202, 155] width 244 height 28
paste textarea "Mark N/A if this was a voicemail interaction. Explanation: For inbound and outb…"
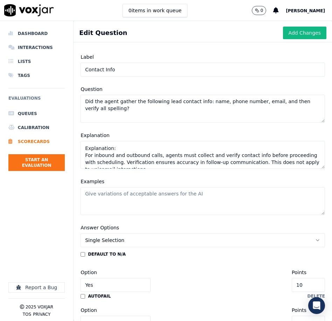
scroll to position [10, 0]
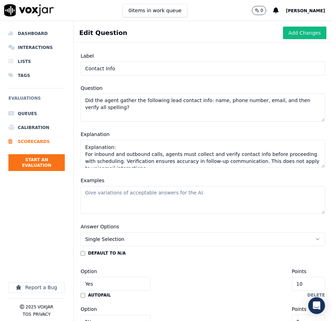
click at [128, 141] on textarea "Evaluate whether the agent gathered the lead’s full name, phone number, and ema…" at bounding box center [202, 154] width 244 height 28
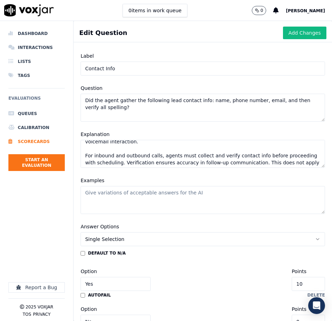
scroll to position [25, 0]
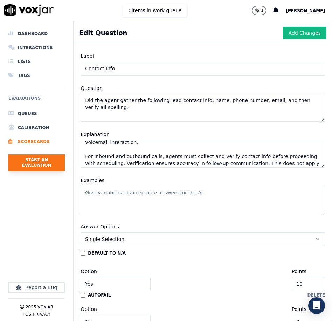
type textarea "Evaluate whether the agent gathered the lead’s full name, phone number, and ema…"
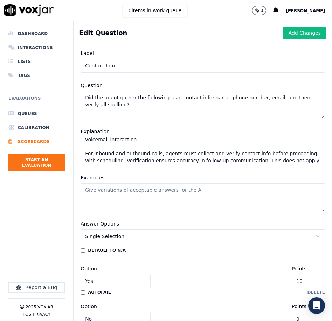
click at [118, 194] on textarea "Examples" at bounding box center [202, 197] width 244 height 28
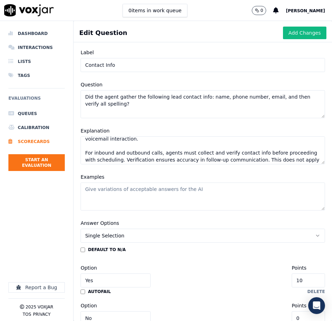
paste textarea "Yes Agent: “Can you spell your last name for me just to make sure I’ve got it r…"
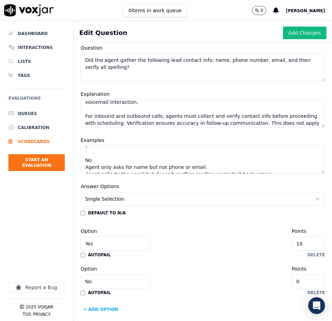
scroll to position [57, 0]
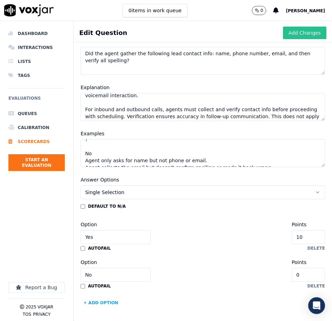
type textarea "Yes Agent: “Can you spell your last name for me just to make sure I’ve got it r…"
click at [309, 36] on button "Add Changes" at bounding box center [304, 33] width 43 height 13
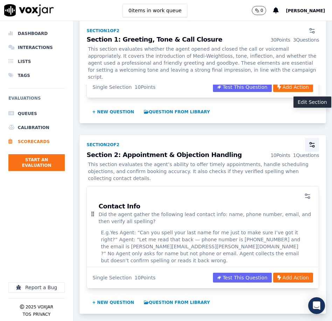
click at [315, 141] on icon "button" at bounding box center [311, 144] width 7 height 7
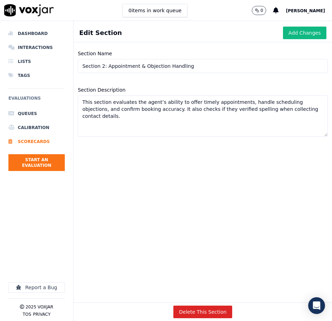
drag, startPoint x: 193, startPoint y: 68, endPoint x: 119, endPoint y: 61, distance: 74.9
click at [120, 60] on input "Section 2: Appointment & Objection Handling" at bounding box center [203, 66] width 250 height 14
click at [119, 64] on input "Section 2: Appointment & Objection Handling" at bounding box center [203, 66] width 250 height 14
drag, startPoint x: 107, startPoint y: 66, endPoint x: 196, endPoint y: 72, distance: 89.4
click at [195, 71] on input "Section 2: Appointment & Objection Handling" at bounding box center [203, 66] width 250 height 14
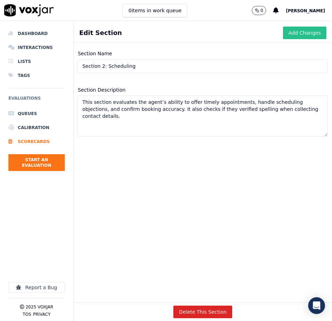
type input "Section 2: Scheduling"
click at [303, 36] on button "Add Changes" at bounding box center [304, 33] width 43 height 13
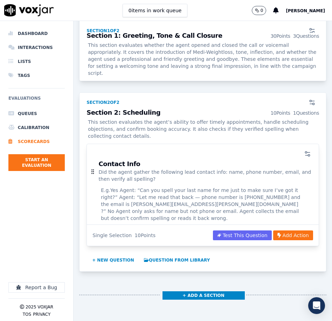
scroll to position [476, 0]
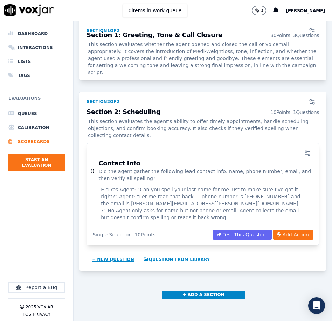
click at [121, 254] on button "+ New question" at bounding box center [113, 259] width 48 height 11
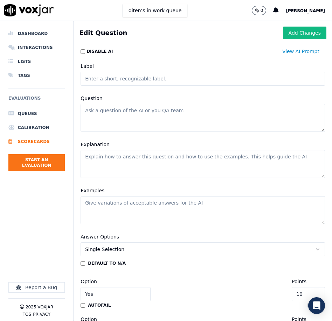
click at [103, 77] on input "Label" at bounding box center [202, 79] width 244 height 14
type input "Appointment Offering"
click at [101, 117] on textarea "Question" at bounding box center [202, 118] width 244 height 28
click at [109, 160] on textarea "Explanation" at bounding box center [202, 164] width 244 height 28
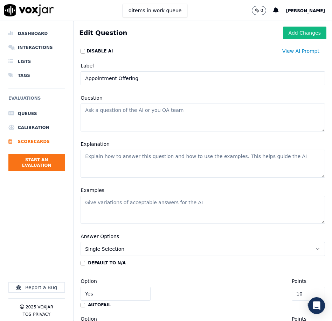
click at [109, 160] on textarea "Explanation" at bounding box center [202, 164] width 244 height 28
paste textarea "Check if the agent offered the first available appointment, followed by a next-…"
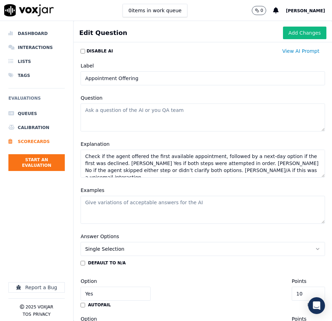
scroll to position [24, 0]
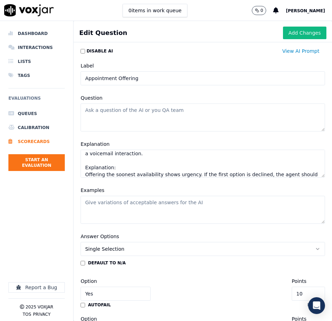
click at [108, 160] on textarea "Check if the agent offered the first available appointment, followed by a next-…" at bounding box center [202, 164] width 244 height 28
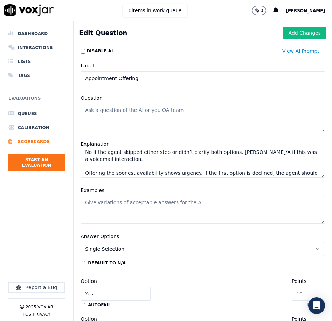
scroll to position [20, 0]
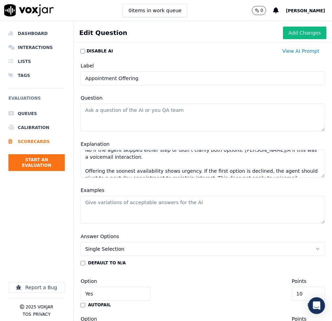
type textarea "Check if the agent offered the first available appointment, followed by a next-…"
click at [113, 112] on textarea "Question" at bounding box center [202, 118] width 244 height 28
click at [153, 112] on textarea "Question" at bounding box center [202, 118] width 244 height 28
paste textarea "Did the agent offer the first available appointment, then offer the next day if…"
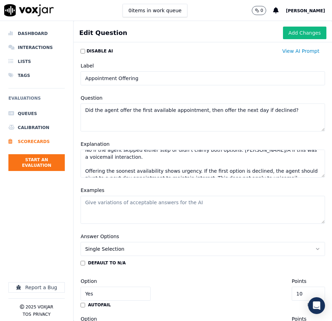
type textarea "Did the agent offer the first available appointment, then offer the next day if…"
click at [164, 208] on textarea "Examples" at bounding box center [202, 210] width 244 height 28
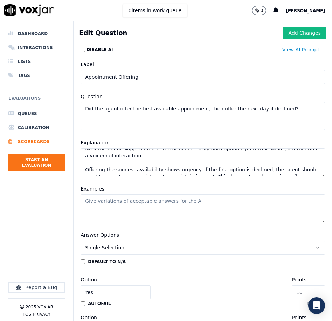
scroll to position [0, 0]
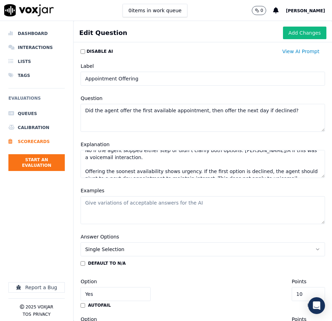
paste textarea "Yes Agent: “We have an opening tomorrow at 9 AM. If that doesn’t work, the next…"
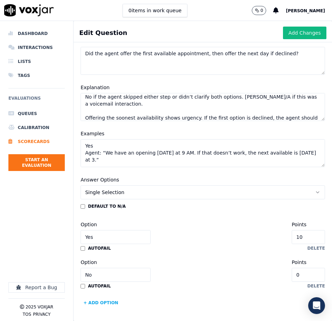
scroll to position [20, 0]
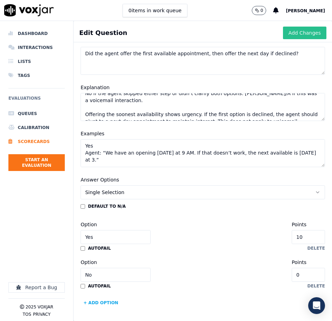
type textarea "Yes Agent: “We have an opening tomorrow at 9 AM. If that doesn’t work, the next…"
click at [307, 36] on button "Add Changes" at bounding box center [304, 33] width 43 height 13
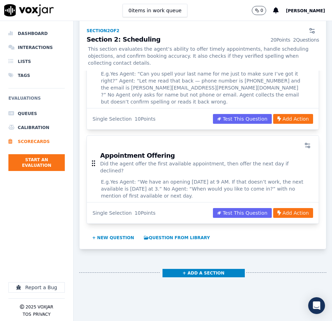
scroll to position [610, 0]
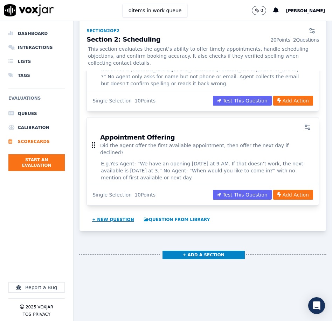
click at [104, 214] on button "+ New question" at bounding box center [113, 219] width 48 height 11
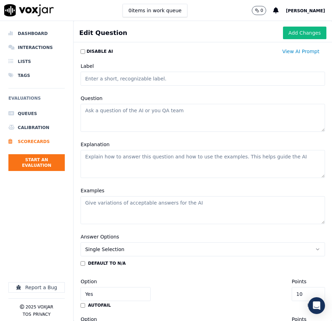
click at [138, 117] on textarea "Question" at bounding box center [202, 118] width 244 height 28
paste textarea "Did the agent attempt to overcome scheduling/pricing objections?"
type textarea "Did the agent attempt to overcome scheduling/pricing objections?"
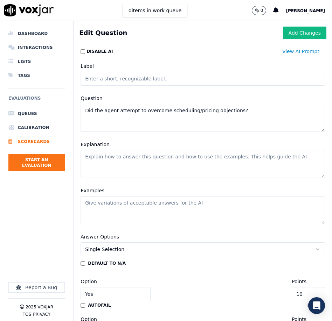
click at [117, 78] on input "Label" at bounding box center [202, 79] width 244 height 14
type input "Objection Handling"
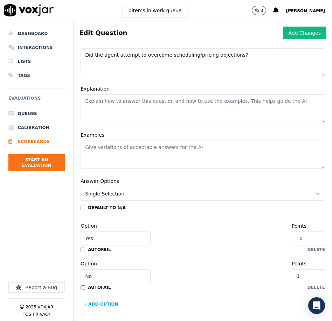
scroll to position [57, 0]
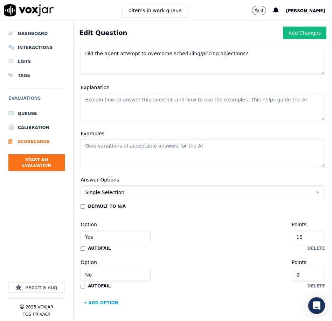
click at [124, 107] on textarea "Explanation" at bounding box center [202, 107] width 244 height 28
paste textarea "If the lead expressed hesitation about scheduling or asked for pricing, did the…"
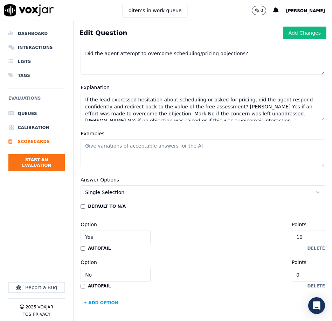
scroll to position [38, 0]
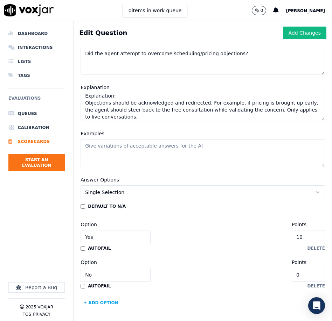
click at [128, 97] on textarea "If the lead expressed hesitation about scheduling or asked for pricing, did the…" at bounding box center [202, 107] width 244 height 28
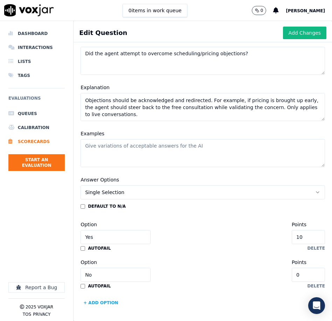
scroll to position [34, 0]
type textarea "If the lead expressed hesitation about scheduling or asked for pricing, did the…"
drag, startPoint x: 116, startPoint y: 150, endPoint x: 51, endPoint y: 125, distance: 69.9
click at [116, 150] on textarea "Examples" at bounding box center [202, 153] width 244 height 28
paste textarea "Yes Agent: “That’s a great question — you’ll actually get full pricing details …"
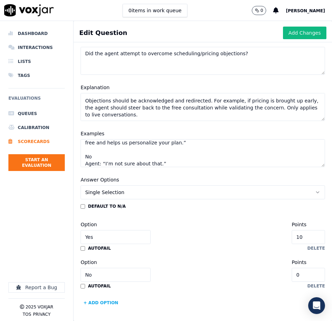
scroll to position [41, 0]
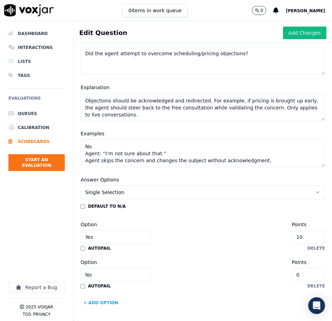
type textarea "Yes Agent: “That’s a great question — you’ll actually get full pricing details …"
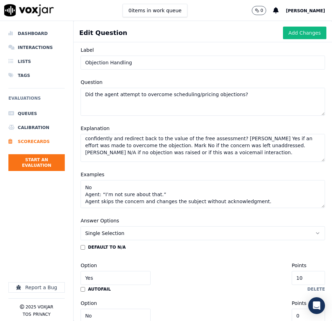
scroll to position [63, 0]
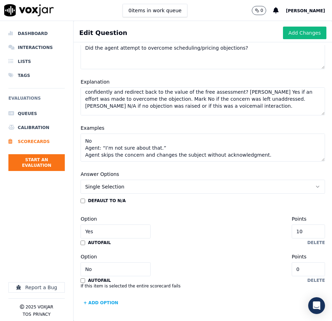
drag, startPoint x: 299, startPoint y: 36, endPoint x: 297, endPoint y: 43, distance: 7.0
click at [299, 36] on button "Add Changes" at bounding box center [304, 33] width 43 height 13
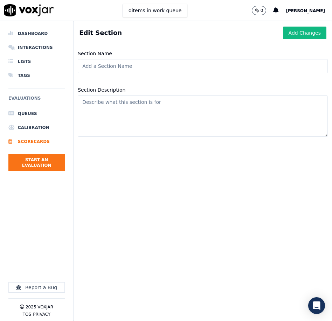
click at [136, 66] on input "Section Name" at bounding box center [203, 66] width 250 height 14
type input "a"
type input "Accuracy"
click at [184, 116] on textarea "Section Description" at bounding box center [203, 116] width 250 height 41
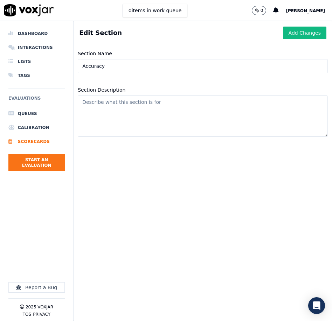
click at [184, 116] on textarea "Section Description" at bounding box center [203, 116] width 250 height 41
paste textarea "This section measures the agent's adherence to the call guide and ability to pr…"
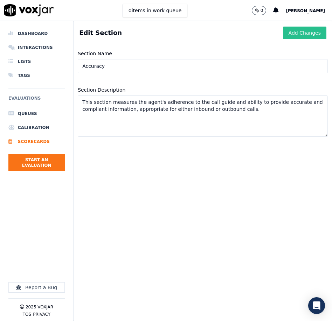
type textarea "This section measures the agent's adherence to the call guide and ability to pr…"
click at [306, 35] on button "Add Changes" at bounding box center [304, 33] width 43 height 13
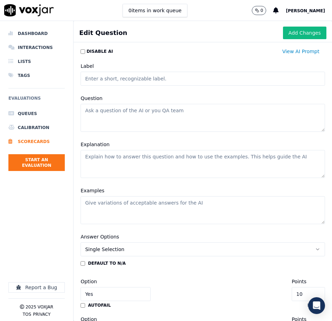
click at [133, 75] on input "Label" at bounding box center [202, 79] width 244 height 14
type input "Consultation"
click at [149, 116] on textarea "Question" at bounding box center [202, 118] width 244 height 28
paste textarea "Did the agent book a consultation?"
type textarea "Did the agent book a consultation?"
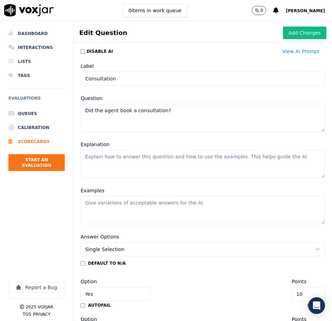
click at [183, 159] on textarea "Explanation" at bounding box center [202, 164] width 244 height 28
paste textarea "Determine whether the agent successfully scheduled a consultation. This questio…"
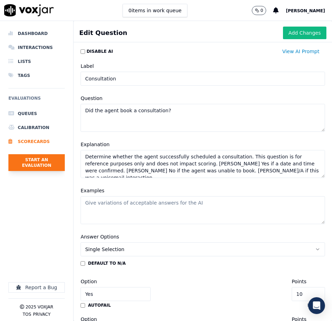
scroll to position [17, 0]
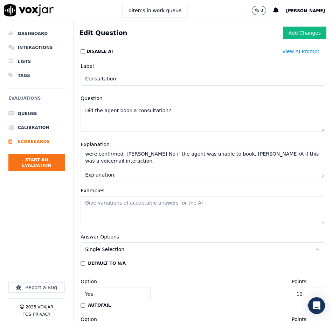
click at [138, 166] on textarea "Determine whether the agent successfully scheduled a consultation. This questio…" at bounding box center [202, 164] width 244 height 28
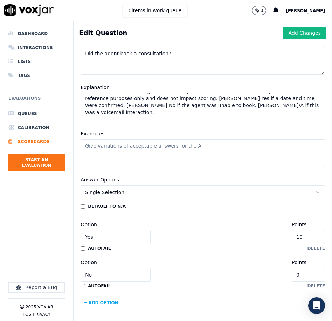
scroll to position [13, 0]
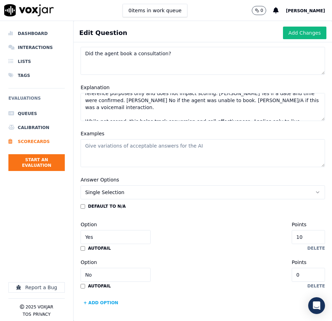
type textarea "Determine whether the agent successfully scheduled a consultation. This questio…"
click at [136, 150] on textarea "Examples" at bounding box center [202, 153] width 244 height 28
paste textarea "Yes Agent confirms: “Great! I’ve got you down for Friday at 2 PM.” No Agent end…"
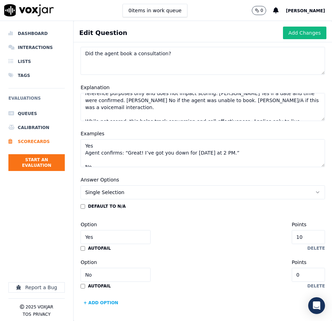
scroll to position [10, 0]
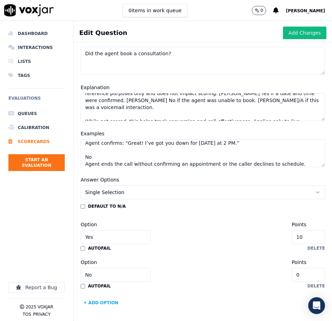
type textarea "Yes Agent confirms: “Great! I’ve got you down for Friday at 2 PM.” No Agent end…"
click at [310, 237] on input "8" at bounding box center [308, 237] width 33 height 14
click at [310, 237] on input "6" at bounding box center [308, 237] width 33 height 14
click at [310, 237] on input "12" at bounding box center [308, 237] width 33 height 14
click at [307, 238] on input "12" at bounding box center [308, 237] width 33 height 14
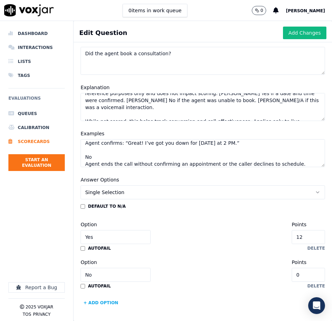
click at [307, 238] on input "12" at bounding box center [308, 237] width 33 height 14
type input "0"
click at [294, 36] on button "Add Changes" at bounding box center [304, 33] width 43 height 13
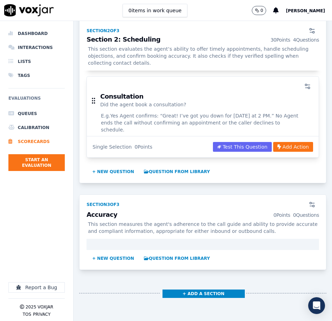
scroll to position [854, 0]
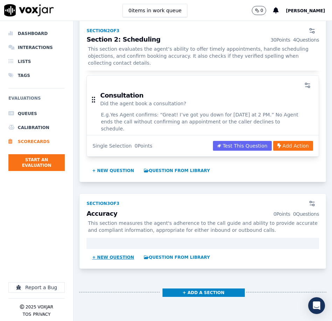
click at [121, 252] on button "+ New question" at bounding box center [113, 257] width 48 height 11
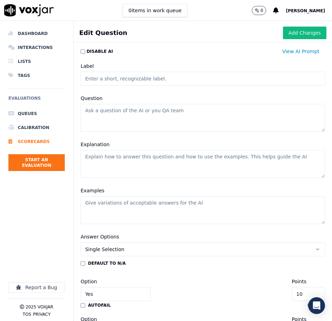
click at [116, 108] on textarea "Question" at bounding box center [202, 118] width 244 height 28
paste textarea "Did the agent use the call guide throughout the call?"
type textarea "Did the agent use the call guide throughout the call?"
click at [142, 78] on input "Label" at bounding box center [202, 79] width 244 height 14
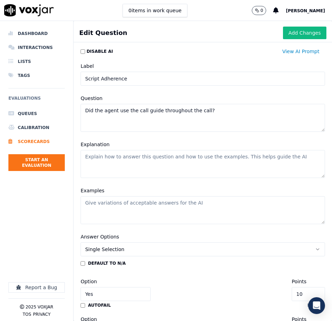
type input "Script Adherence"
click at [152, 121] on textarea "Did the agent use the call guide throughout the call?" at bounding box center [202, 118] width 244 height 28
click at [119, 166] on textarea "Explanation" at bounding box center [202, 164] width 244 height 28
paste textarea "Evaluate whether the agent followed the Medi-Weightloss call guide. Mark Yes if…"
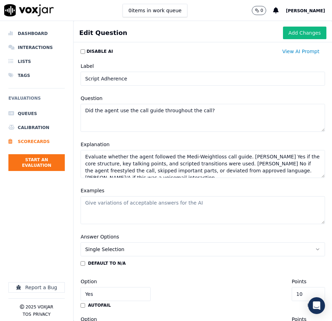
scroll to position [24, 0]
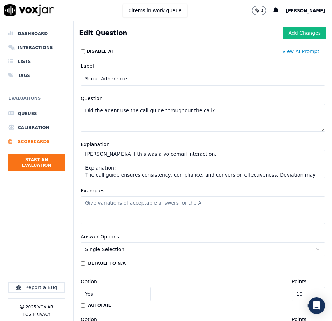
click at [135, 160] on textarea "Evaluate whether the agent followed the Medi-Weightloss call guide. Mark Yes if…" at bounding box center [202, 164] width 244 height 28
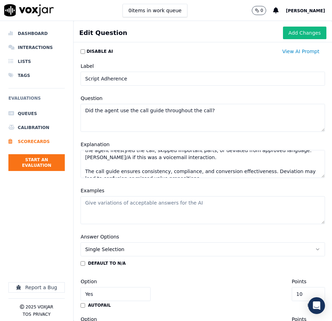
scroll to position [20, 0]
type textarea "Evaluate whether the agent followed the Medi-Weightloss call guide. Mark Yes if…"
click at [150, 206] on textarea "Examples" at bounding box center [202, 210] width 244 height 28
paste textarea "Yes Agent opens with script, confirms contact info, offers scheduling using app…"
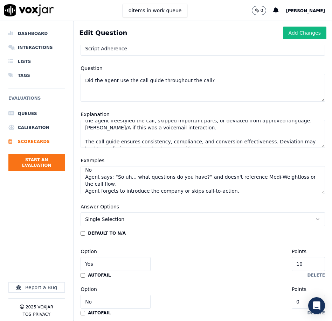
scroll to position [57, 0]
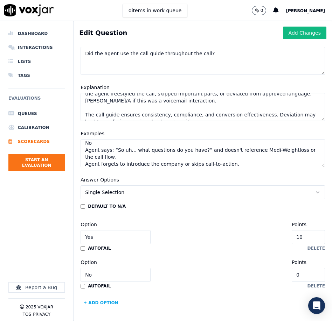
type textarea "Yes Agent opens with script, confirms contact info, offers scheduling using app…"
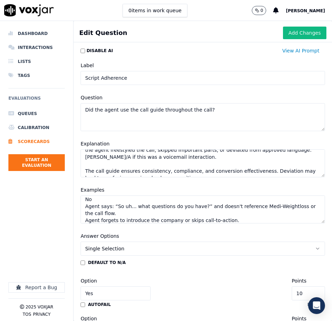
scroll to position [0, 0]
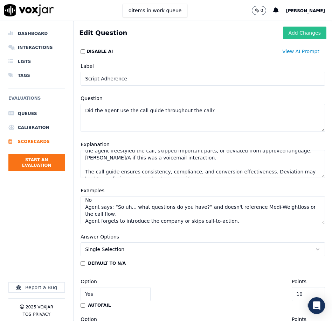
click at [307, 36] on button "Add Changes" at bounding box center [304, 33] width 43 height 13
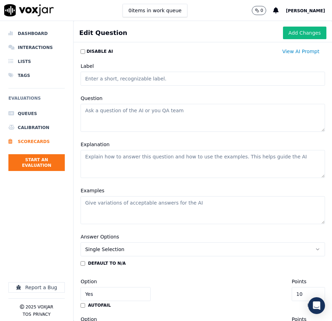
click at [173, 77] on input "Label" at bounding box center [202, 79] width 244 height 14
click at [145, 118] on textarea "Question" at bounding box center [202, 118] width 244 height 28
paste textarea "Did the agent provide accurate information?"
type textarea "Did the agent provide accurate information?"
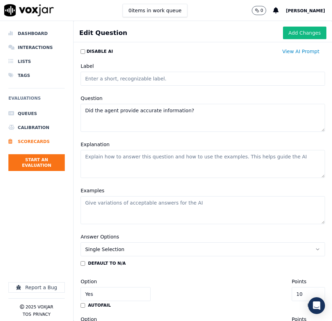
scroll to position [1, 0]
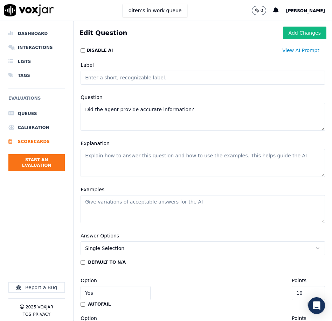
click at [131, 79] on input "Label" at bounding box center [202, 78] width 244 height 14
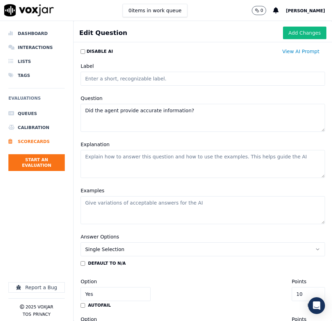
type input "Accuracy of Information"
click at [137, 154] on textarea "Explanation" at bounding box center [202, 164] width 244 height 28
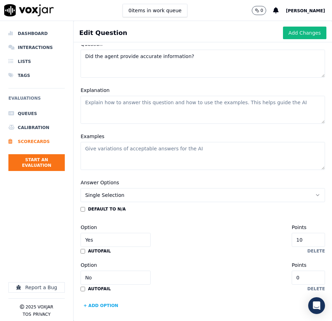
scroll to position [57, 0]
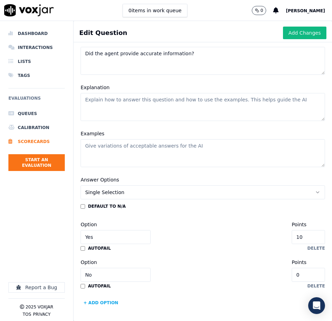
paste textarea "Determine whether the agent gave accurate, program-approved information about M…"
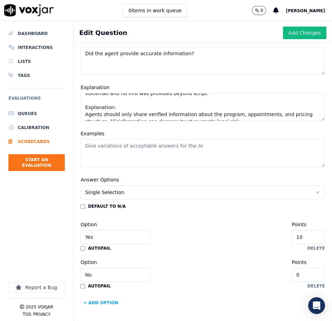
scroll to position [0, 0]
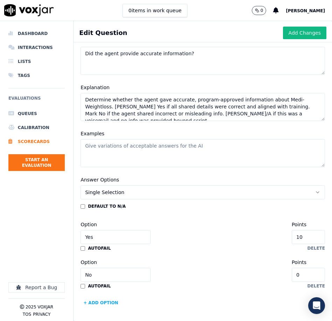
drag, startPoint x: 117, startPoint y: 100, endPoint x: 94, endPoint y: 95, distance: 23.3
click at [92, 94] on textarea "Determine whether the agent gave accurate, program-approved information about M…" at bounding box center [202, 107] width 244 height 28
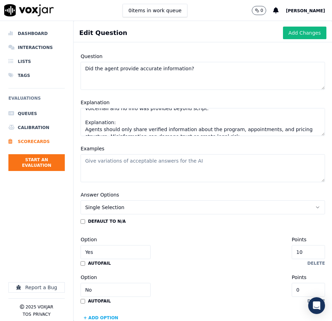
scroll to position [27, 0]
click at [117, 116] on textarea "Determine whether the agent gave accurate, program-approved information about M…" at bounding box center [202, 122] width 244 height 28
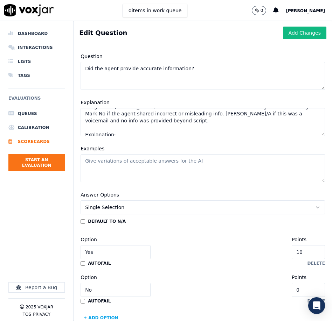
scroll to position [27, 0]
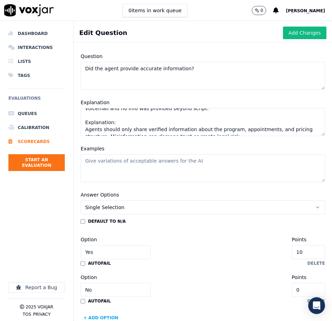
drag, startPoint x: 110, startPoint y: 117, endPoint x: 86, endPoint y: 115, distance: 24.2
click at [86, 115] on textarea "Determine whether the agent gave accurate, program-approved information about M…" at bounding box center [202, 122] width 244 height 28
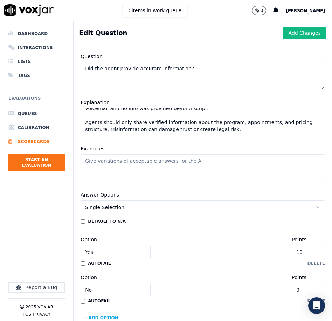
scroll to position [20, 0]
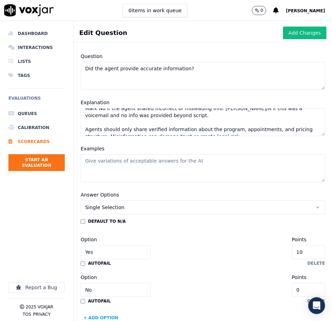
type textarea "Determine whether the agent gave accurate, program-approved information about M…"
drag, startPoint x: 141, startPoint y: 166, endPoint x: 128, endPoint y: 157, distance: 15.9
click at [141, 166] on textarea "Examples" at bounding box center [202, 168] width 244 height 28
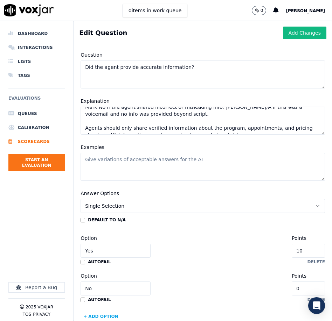
paste textarea "Yes Agent: “Your initial consultation includes a full body composition analysis…"
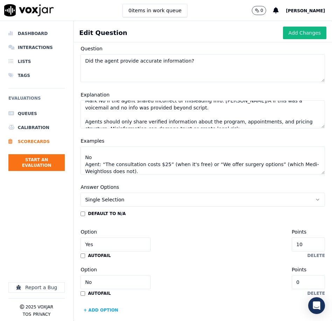
scroll to position [57, 0]
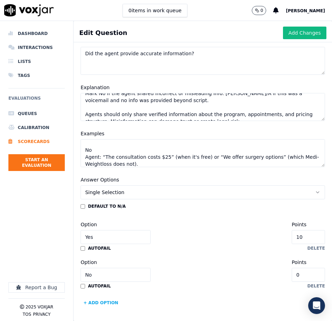
type textarea "Yes Agent: “Your initial consultation includes a full body composition analysis…"
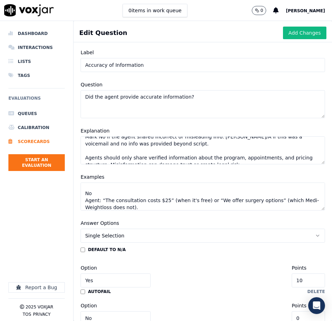
scroll to position [13, 0]
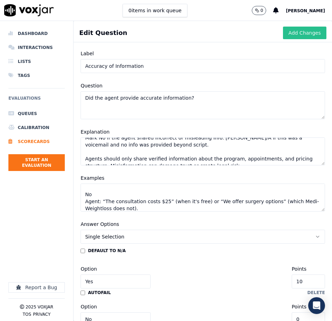
click at [304, 36] on button "Add Changes" at bounding box center [304, 33] width 43 height 13
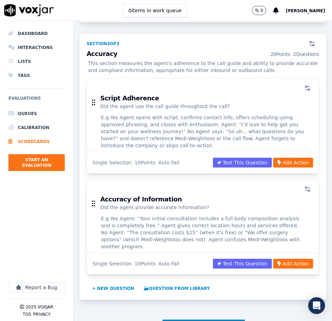
scroll to position [1015, 0]
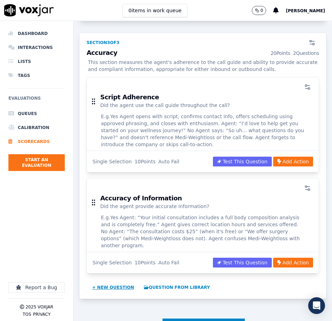
click at [111, 282] on button "+ New question" at bounding box center [113, 287] width 48 height 11
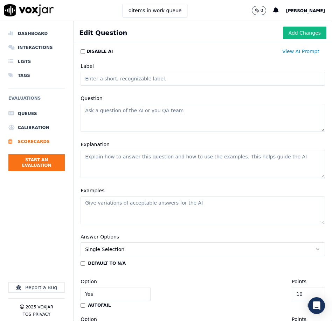
click at [153, 76] on input "Label" at bounding box center [202, 79] width 244 height 14
type input "Disposition"
click at [153, 108] on textarea "Question" at bounding box center [202, 118] width 244 height 28
click at [147, 160] on textarea "Explanation" at bounding box center [202, 164] width 244 height 28
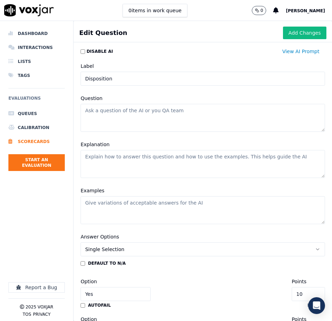
click at [147, 160] on textarea "Explanation" at bounding box center [202, 164] width 244 height 28
paste textarea "Check if the agent selected the correct call disposition or outcome after the i…"
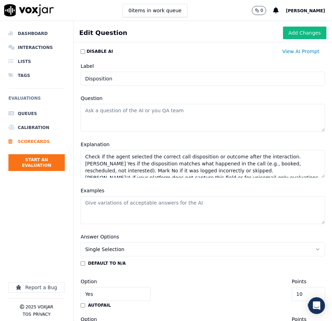
scroll to position [31, 0]
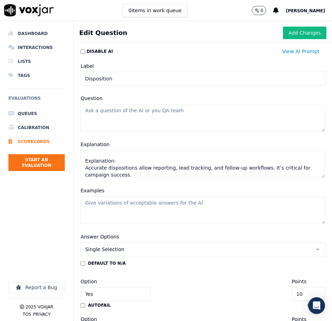
click at [135, 157] on textarea "Check if the agent selected the correct call disposition or outcome after the i…" at bounding box center [202, 164] width 244 height 28
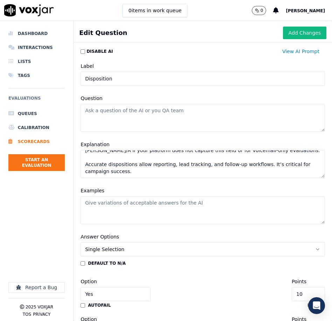
scroll to position [24, 0]
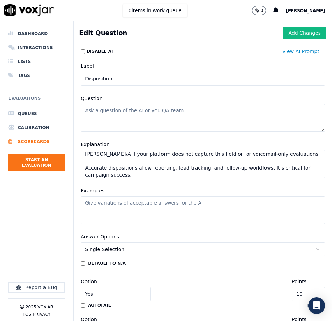
type textarea "Check if the agent selected the correct call disposition or outcome after the i…"
click at [166, 121] on textarea "Question" at bounding box center [202, 118] width 244 height 28
paste textarea "Did the agent use the accurate call disposition?"
type textarea "Did the agent use the accurate call disposition?"
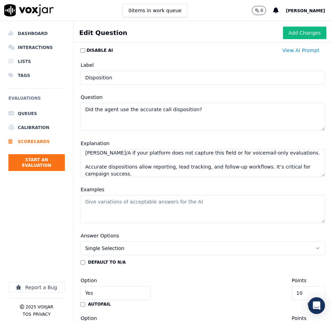
drag, startPoint x: 151, startPoint y: 205, endPoint x: 153, endPoint y: 200, distance: 5.7
click at [151, 205] on textarea "Examples" at bounding box center [202, 209] width 244 height 28
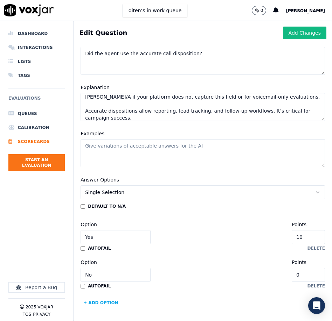
scroll to position [55, 0]
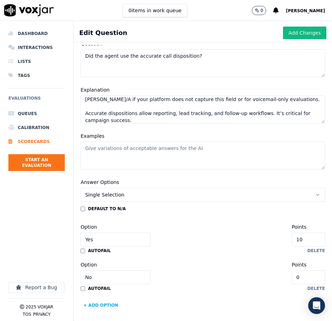
paste textarea "Yes Agent selects “Appointment Booked” for a confirmed consultation. Agent sele…"
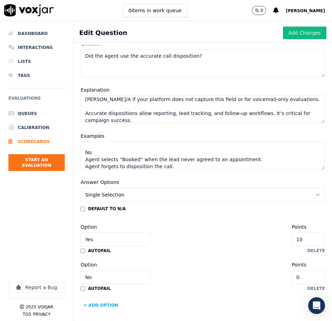
scroll to position [57, 0]
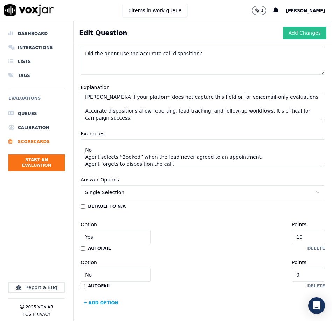
type textarea "Yes Agent selects “Appointment Booked” for a confirmed consultation. Agent sele…"
click at [300, 37] on button "Add Changes" at bounding box center [304, 33] width 43 height 13
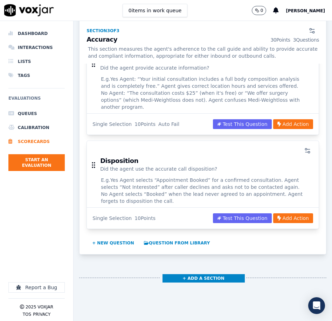
scroll to position [1156, 0]
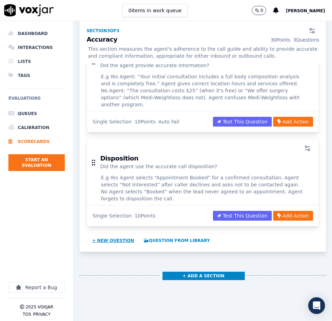
click at [118, 235] on button "+ New question" at bounding box center [113, 240] width 48 height 11
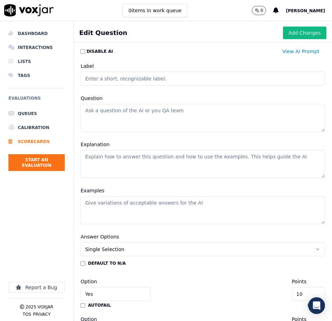
click at [130, 78] on input "Label" at bounding box center [202, 79] width 244 height 14
type input "n"
type input "d"
type input "Call Notes"
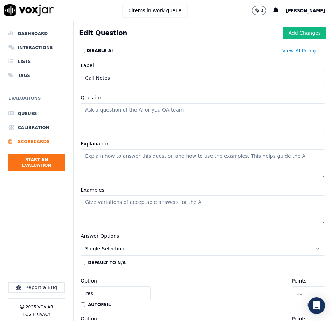
scroll to position [4, 0]
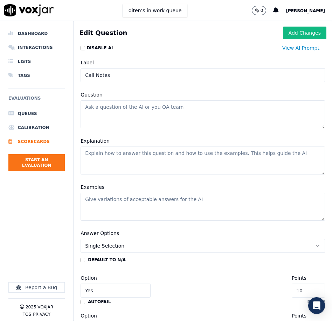
click at [143, 120] on textarea "Question" at bounding box center [202, 114] width 244 height 28
paste textarea "Did the agent leave detailed notes that mirrored the call?"
type textarea "Did the agent leave detailed notes that mirrored the call?"
click at [113, 153] on textarea "Explanation" at bounding box center [202, 160] width 244 height 28
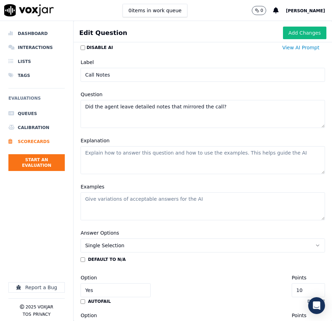
paste textarea "Review the agent’s written notes and determine if they accurately reflect the c…"
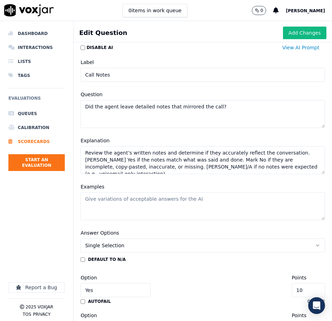
scroll to position [24, 0]
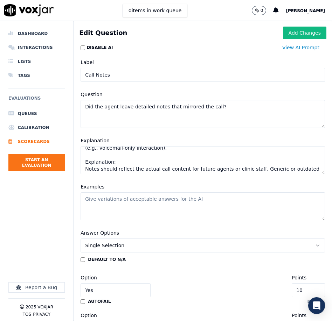
click at [141, 158] on textarea "Review the agent’s written notes and determine if they accurately reflect the c…" at bounding box center [202, 160] width 244 height 28
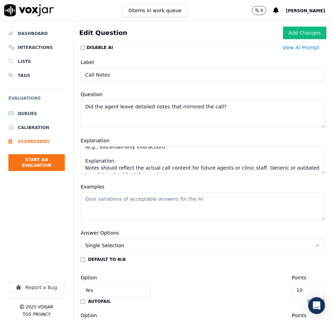
click at [137, 156] on textarea "Review the agent’s written notes and determine if they accurately reflect the c…" at bounding box center [202, 160] width 244 height 28
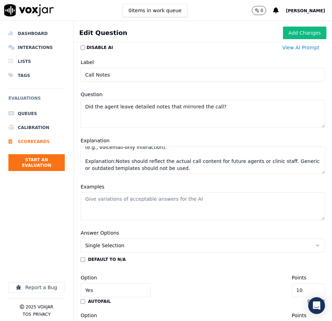
scroll to position [20, 0]
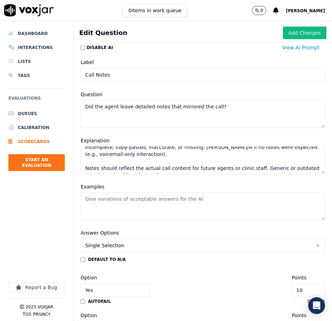
type textarea "Review the agent’s written notes and determine if they accurately reflect the c…"
click at [127, 214] on textarea "Examples" at bounding box center [202, 206] width 244 height 28
paste textarea "Yes Call: “She’s interested in weight loss after pregnancy and wants to come Fr…"
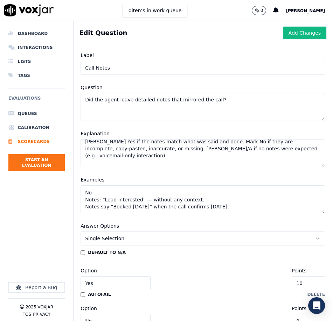
scroll to position [12, 0]
type textarea "Yes Call: “She’s interested in weight loss after pregnancy and wants to come Fr…"
click at [268, 148] on textarea "Review the agent’s written notes and determine if they accurately reflect the c…" at bounding box center [202, 153] width 244 height 28
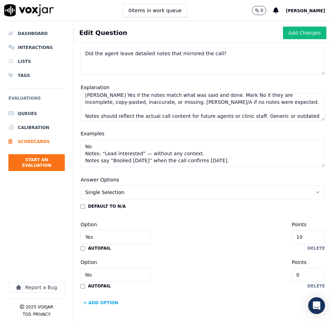
scroll to position [0, 0]
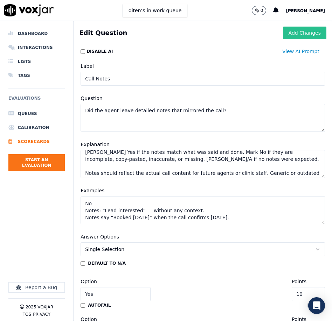
type textarea "Review the agent’s written notes and determine if they accurately reflect the c…"
click at [296, 34] on button "Add Changes" at bounding box center [304, 33] width 43 height 13
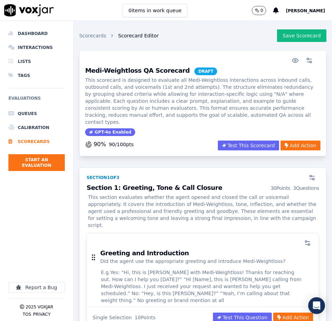
scroll to position [1, 0]
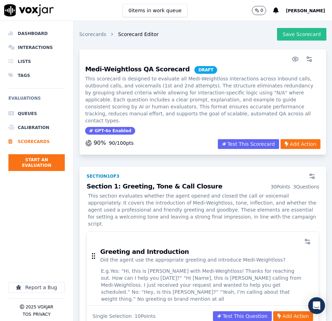
click at [300, 33] on button "Save Scorecard" at bounding box center [301, 34] width 49 height 13
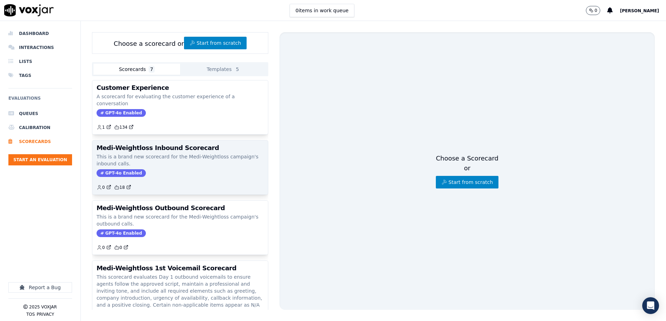
scroll to position [4, 0]
click at [203, 154] on p "This is a brand new scorecard for the Medi-Weightloss campaign's inbound calls." at bounding box center [180, 161] width 167 height 14
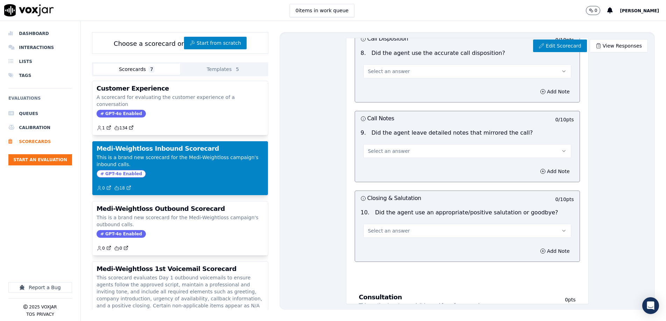
scroll to position [748, 0]
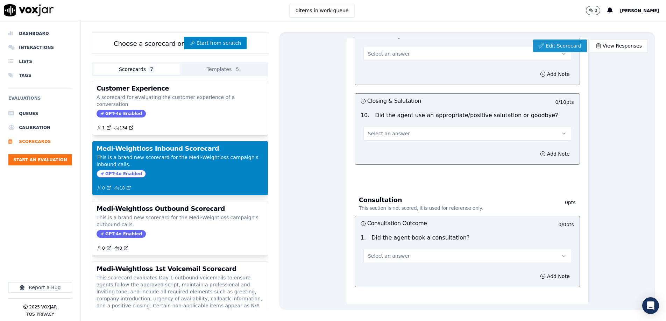
click at [575, 49] on link "Edit Scorecard" at bounding box center [560, 46] width 54 height 13
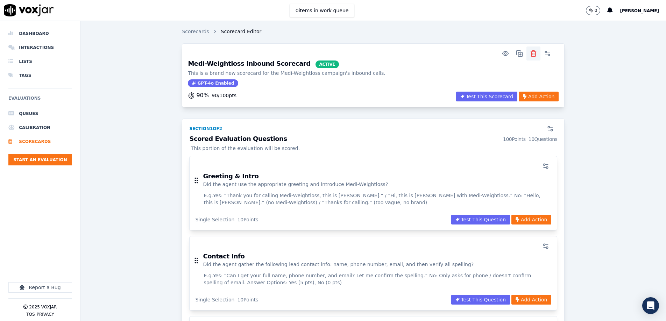
click at [535, 52] on icon "button" at bounding box center [533, 53] width 7 height 7
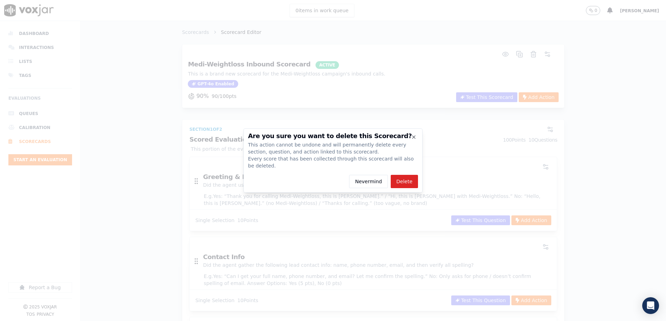
click at [403, 179] on button "Delete" at bounding box center [404, 181] width 27 height 13
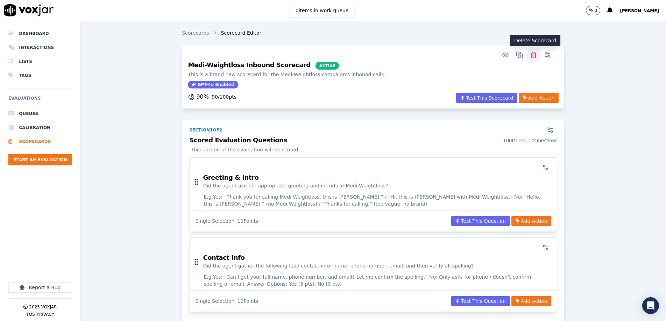
click at [532, 58] on button "button" at bounding box center [534, 55] width 14 height 14
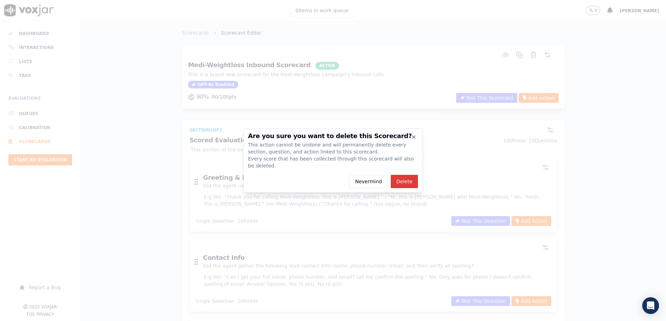
click at [407, 179] on button "Delete" at bounding box center [404, 181] width 27 height 13
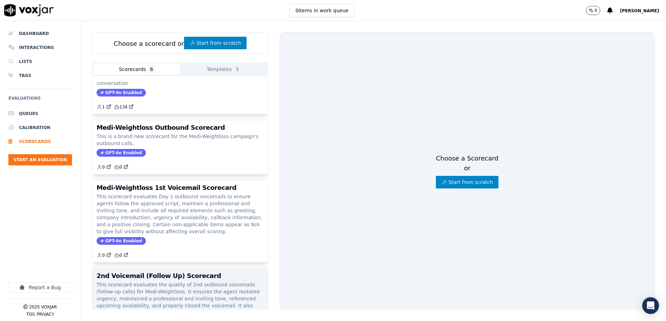
scroll to position [29, 0]
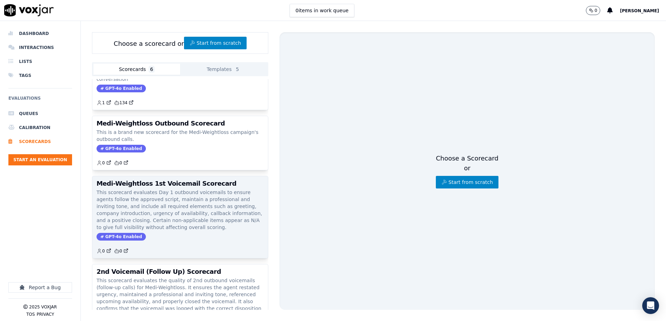
click at [168, 189] on p "This scorecard evaluates Day 1 outbound voicemails to ensure agents follow the …" at bounding box center [180, 210] width 167 height 42
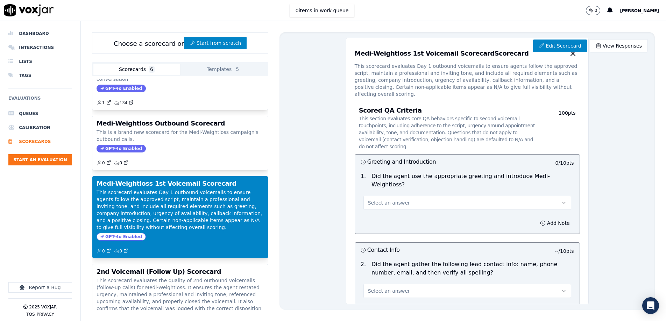
scroll to position [29, 0]
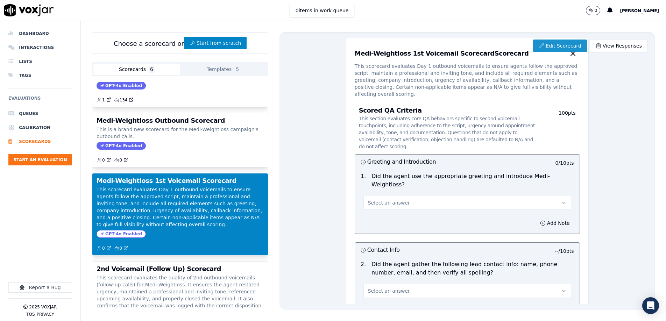
click at [574, 48] on link "Edit Scorecard" at bounding box center [560, 46] width 54 height 13
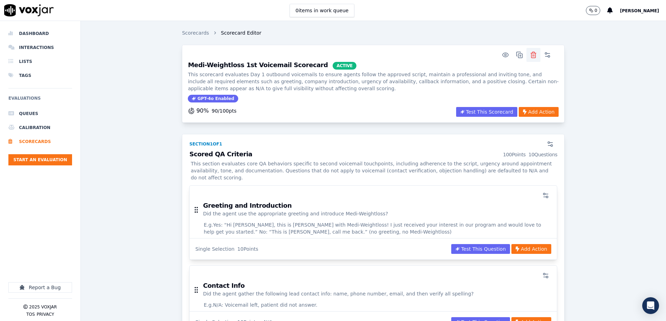
click at [535, 52] on icon "button" at bounding box center [533, 54] width 7 height 7
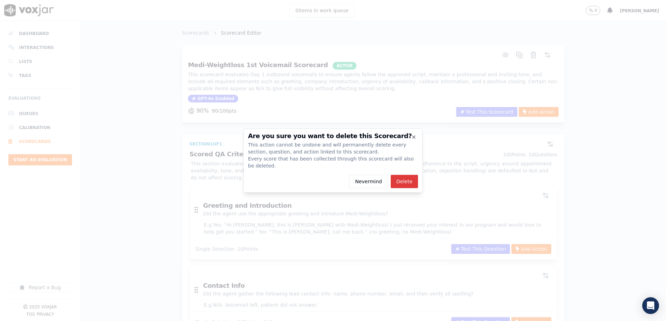
click at [405, 178] on button "Delete" at bounding box center [404, 181] width 27 height 13
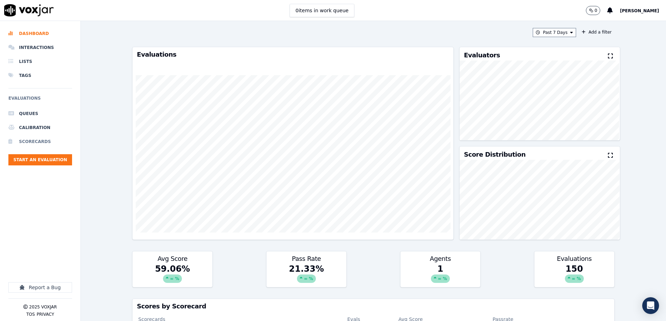
click at [35, 141] on li "Scorecards" at bounding box center [40, 142] width 64 height 14
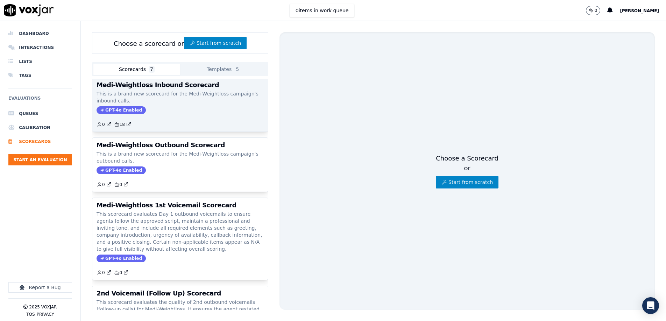
scroll to position [71, 0]
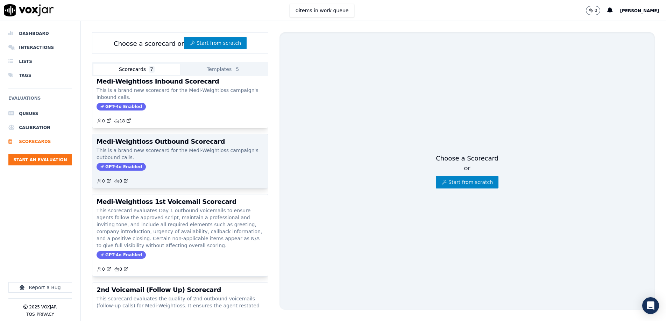
click at [171, 139] on h3 "Medi-Weightloss Outbound Scorecard" at bounding box center [180, 142] width 167 height 6
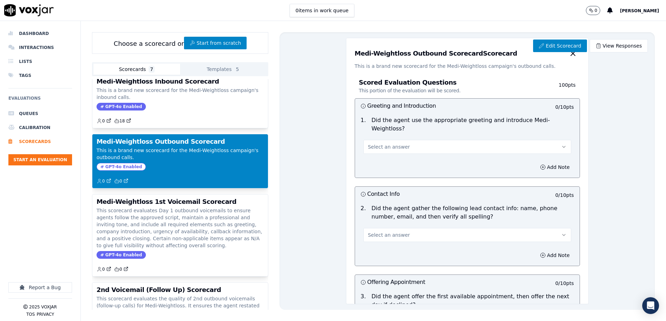
scroll to position [71, 0]
click at [553, 48] on link "Edit Scorecard" at bounding box center [560, 46] width 54 height 13
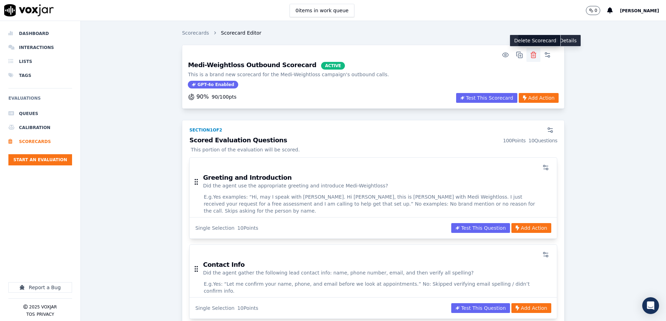
click at [537, 55] on button "button" at bounding box center [534, 55] width 14 height 14
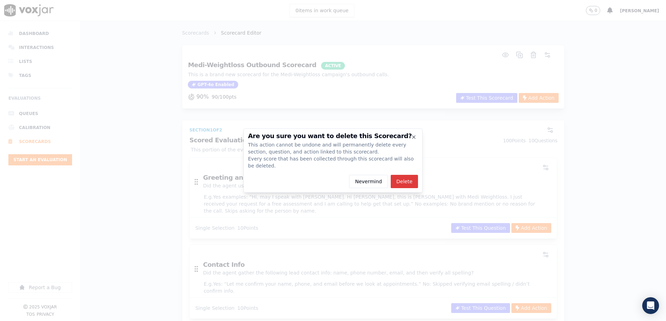
click at [400, 181] on button "Delete" at bounding box center [404, 181] width 27 height 13
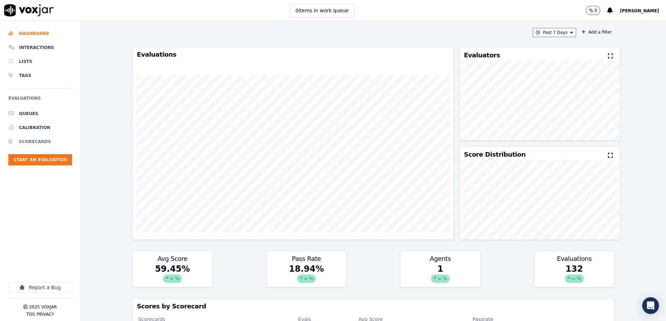
click at [41, 139] on li "Scorecards" at bounding box center [40, 142] width 64 height 14
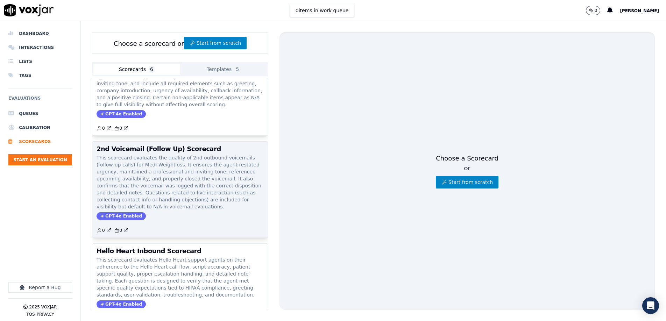
scroll to position [152, 0]
click at [186, 166] on p "This scorecard evaluates the quality of 2nd outbound voicemails (follow-up call…" at bounding box center [180, 182] width 167 height 56
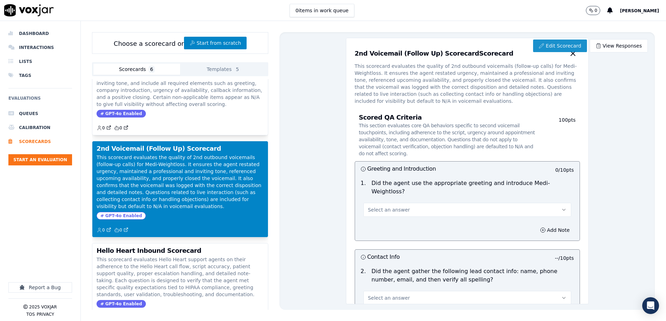
click at [567, 48] on link "Edit Scorecard" at bounding box center [560, 46] width 54 height 13
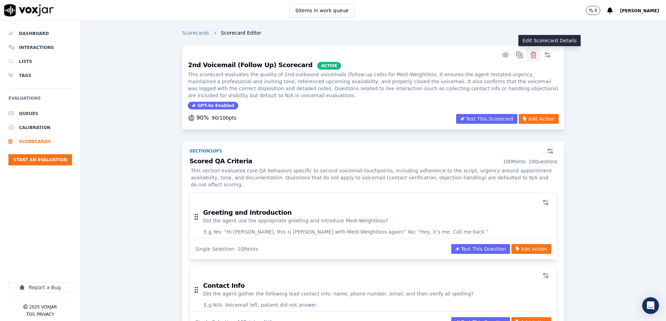
click at [535, 56] on icon "button" at bounding box center [534, 55] width 4 height 5
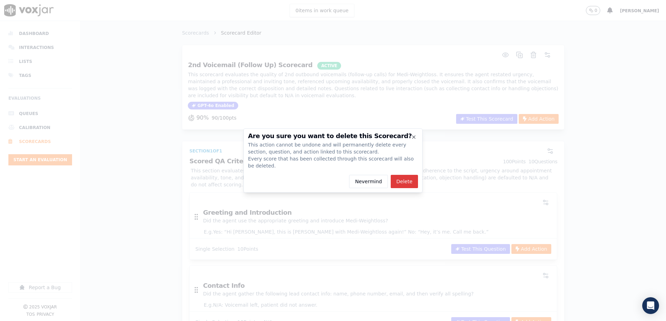
click at [403, 183] on button "Delete" at bounding box center [404, 181] width 27 height 13
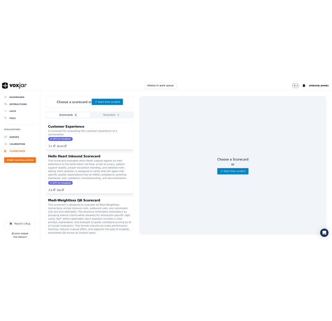
scroll to position [18, 0]
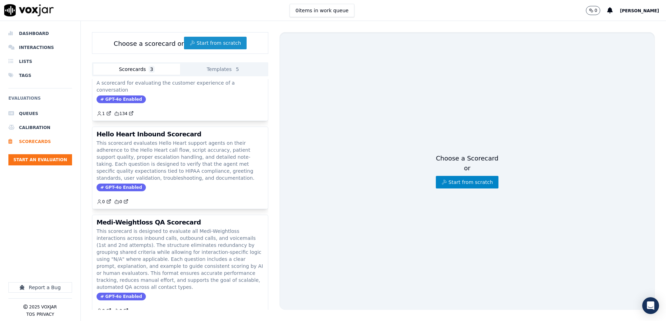
click at [212, 43] on button "Start from scratch" at bounding box center [215, 43] width 63 height 13
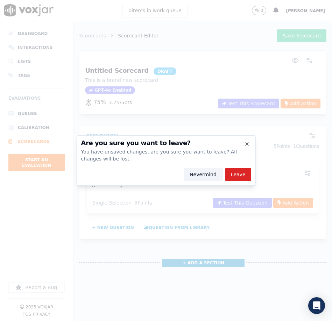
click at [204, 176] on button "Nevermind" at bounding box center [203, 174] width 39 height 13
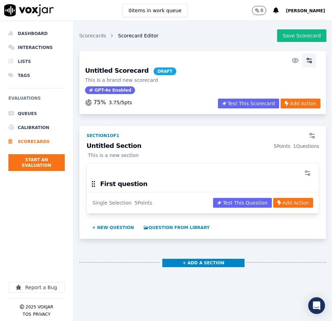
click at [309, 60] on icon "button" at bounding box center [309, 60] width 7 height 7
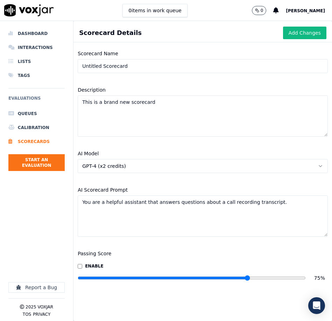
click at [134, 69] on input "Untitled Scorecard" at bounding box center [203, 66] width 250 height 14
type input "NRTC Scorecard"
click at [139, 106] on textarea "This is a brand new scorecard" at bounding box center [203, 116] width 250 height 41
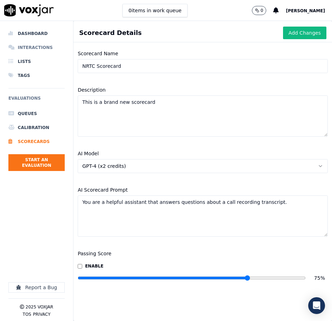
paste textarea "QA scorecard evaluates the quality, accuracy, and professionalism of inbound te…"
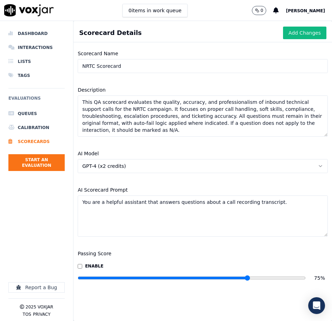
type textarea "This QA scorecard evaluates the quality, accuracy, and professionalism of inbou…"
click at [144, 215] on textarea "You are a helpful assistant that answers questions about a call recording trans…" at bounding box center [203, 216] width 250 height 41
paste textarea "Evaluate this interaction using the criteria outlined below. Assign a score of …"
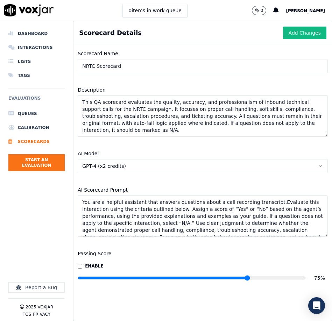
scroll to position [3, 0]
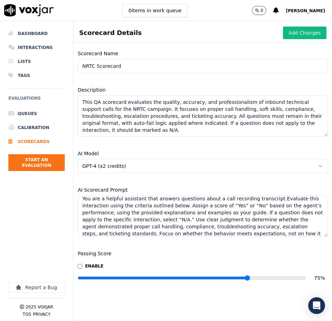
type textarea "You are a helpful assistant that answers questions about a call recording trans…"
type input "90"
drag, startPoint x: 249, startPoint y: 280, endPoint x: 281, endPoint y: 281, distance: 32.2
click at [281, 280] on input "range" at bounding box center [192, 278] width 228 height 3
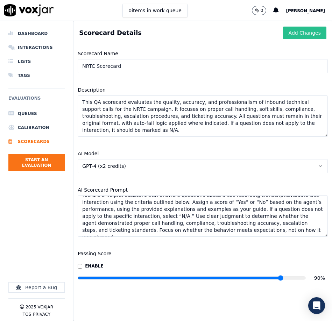
click at [295, 34] on button "Add Changes" at bounding box center [304, 33] width 43 height 13
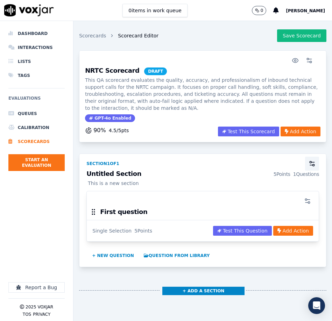
click at [310, 166] on icon "button" at bounding box center [312, 163] width 7 height 7
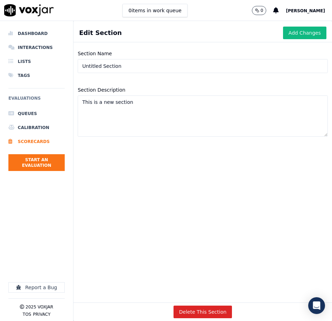
click at [121, 69] on input "Untitled Section" at bounding box center [203, 66] width 250 height 14
paste input "Call Handling & Soft Skills"
type input "Call Handling & Soft Skills"
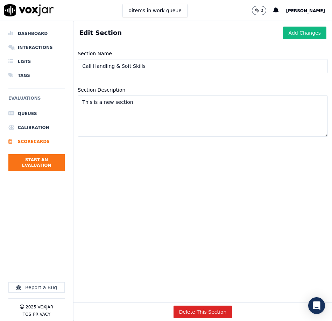
click at [180, 110] on textarea "This is a new section" at bounding box center [203, 116] width 250 height 41
click at [180, 111] on textarea "This is a new section" at bounding box center [203, 116] width 250 height 41
paste textarea "section evaluates the agent’s ability to open the call professionally, actively…"
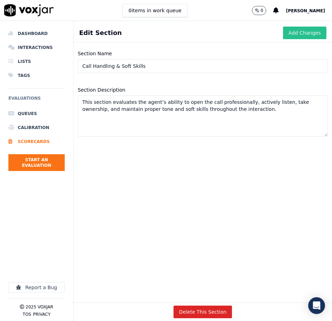
type textarea "This section evaluates the agent’s ability to open the call professionally, act…"
click at [293, 31] on button "Add Changes" at bounding box center [304, 33] width 43 height 13
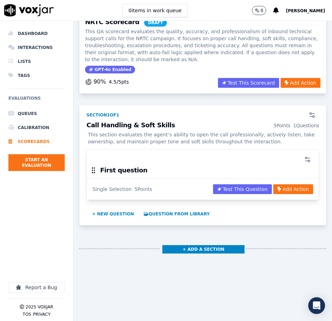
scroll to position [85, 0]
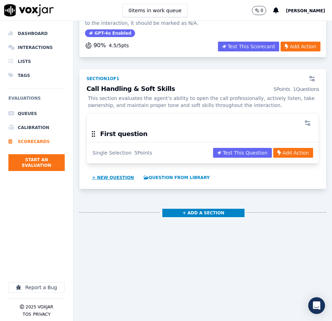
click at [98, 178] on button "+ New question" at bounding box center [113, 177] width 48 height 11
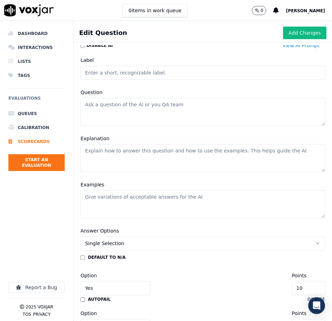
click at [120, 80] on div "Label" at bounding box center [202, 68] width 253 height 32
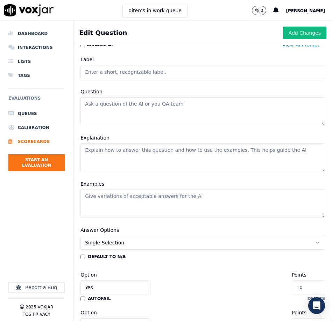
click at [126, 75] on input "Label" at bounding box center [202, 72] width 245 height 14
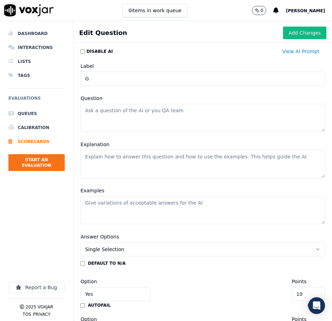
type input "Greeting"
click at [145, 124] on textarea "Question" at bounding box center [202, 118] width 245 height 28
paste textarea "Was a proper greeting used to open the call?"
type textarea "Was a proper greeting used to open the call?"
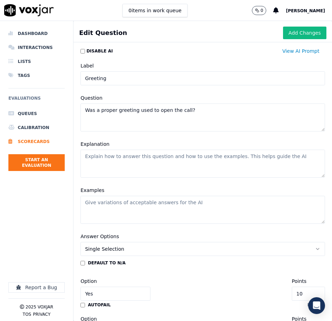
click at [121, 161] on textarea "Explanation" at bounding box center [202, 164] width 245 height 28
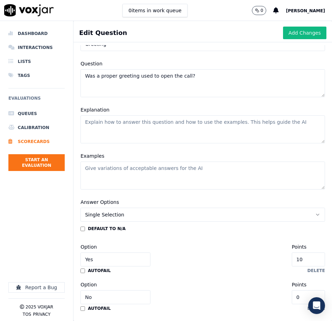
scroll to position [35, 0]
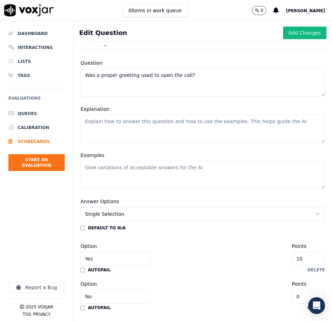
paste textarea "[PERSON_NAME] Yes if the agent opened the call professionally and greeted the c…"
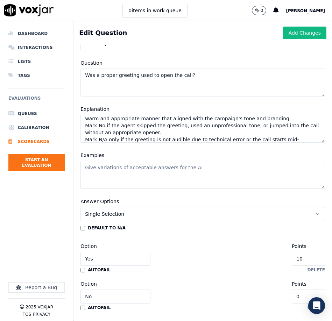
scroll to position [11, 0]
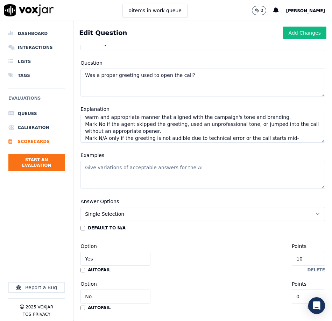
type textarea "[PERSON_NAME] Yes if the agent opened the call professionally and greeted the c…"
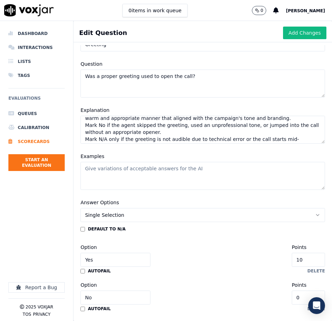
click at [122, 180] on textarea "Examples" at bounding box center [202, 176] width 245 height 28
paste textarea "Yes – “Thank you for calling NRTC, this is [PERSON_NAME] speaking. How can I as…"
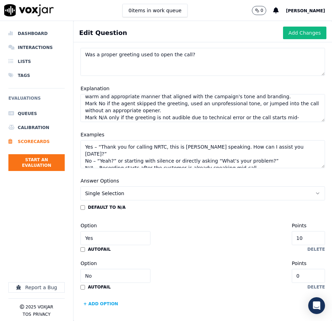
scroll to position [57, 0]
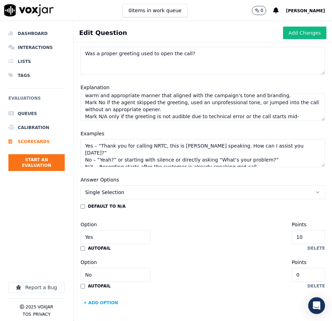
type textarea "Yes – “Thank you for calling NRTC, this is [PERSON_NAME] speaking. How can I as…"
click at [314, 236] on input "10" at bounding box center [308, 237] width 33 height 14
type input "3"
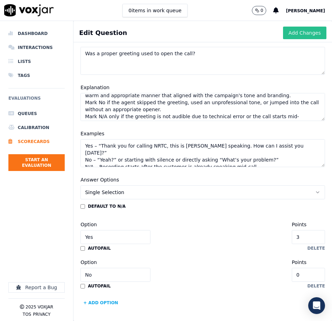
click at [300, 33] on button "Add Changes" at bounding box center [304, 33] width 43 height 13
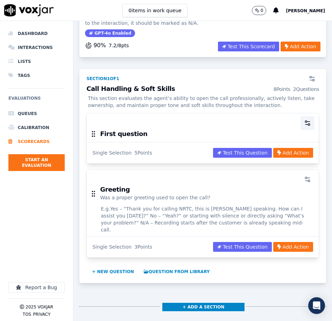
click at [306, 122] on icon "button" at bounding box center [307, 123] width 7 height 7
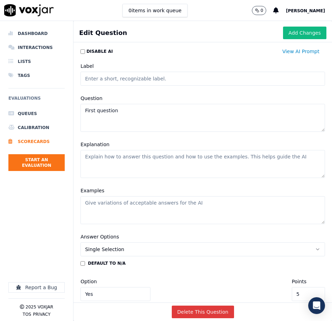
click at [188, 313] on button "Delete This Question" at bounding box center [203, 312] width 62 height 13
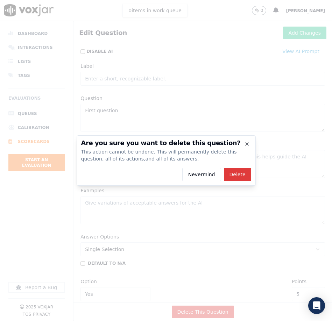
click at [240, 176] on button "Delete" at bounding box center [237, 174] width 27 height 13
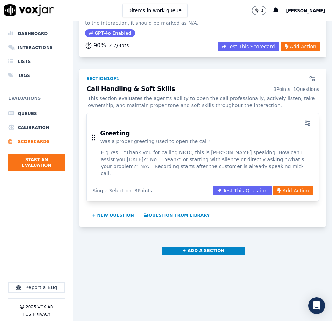
click at [101, 210] on button "+ New question" at bounding box center [113, 215] width 48 height 11
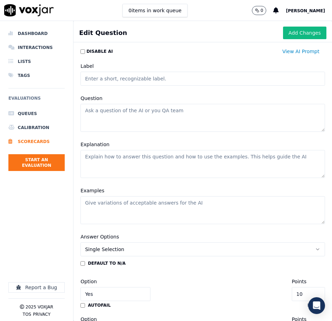
click at [102, 78] on input "Label" at bounding box center [202, 79] width 245 height 14
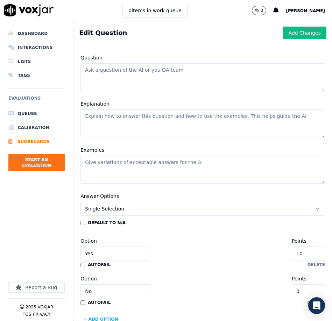
scroll to position [42, 0]
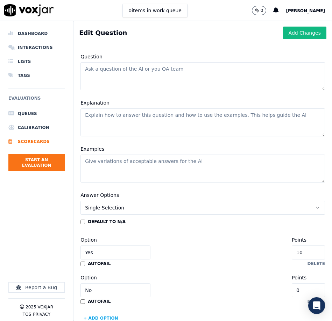
type input "Active Listening"
click at [120, 81] on textarea "Question" at bounding box center [202, 76] width 245 height 28
paste textarea "Did the agent use active listening to understand the customer?"
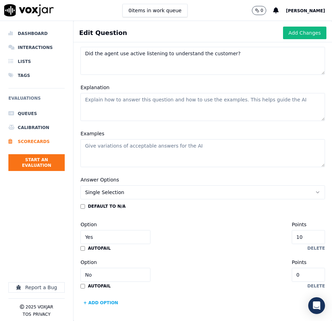
type textarea "Did the agent use active listening to understand the customer?"
click at [121, 106] on textarea "Explanation" at bounding box center [202, 107] width 245 height 28
click at [154, 108] on textarea "Explanation" at bounding box center [202, 107] width 245 height 28
paste textarea "[PERSON_NAME] Yes if the agent responded in a way that shows they were listenin…"
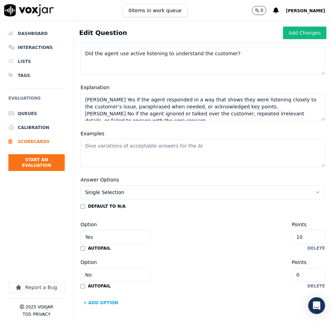
scroll to position [10, 0]
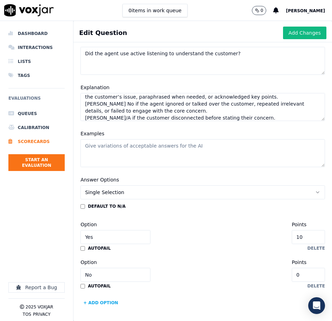
type textarea "[PERSON_NAME] Yes if the agent responded in a way that shows they were listenin…"
drag, startPoint x: 128, startPoint y: 153, endPoint x: 104, endPoint y: 153, distance: 23.4
click at [128, 153] on textarea "Examples" at bounding box center [202, 153] width 245 height 28
paste textarea "Yes – “So just to confirm, you’re seeing an outage in your area and none of you…"
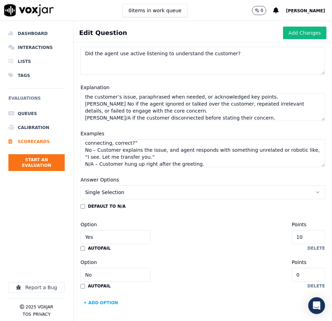
type textarea "Yes – “So just to confirm, you’re seeing an outage in your area and none of you…"
click at [313, 238] on input "10" at bounding box center [308, 237] width 33 height 14
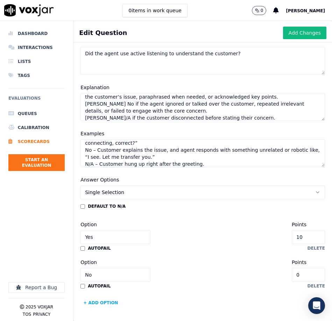
click at [311, 237] on input "10" at bounding box center [308, 237] width 33 height 14
click at [309, 238] on input "10" at bounding box center [308, 237] width 33 height 14
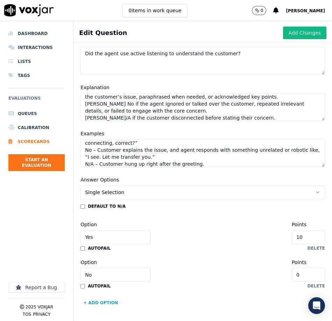
type input "3"
click at [311, 34] on button "Add Changes" at bounding box center [304, 33] width 43 height 13
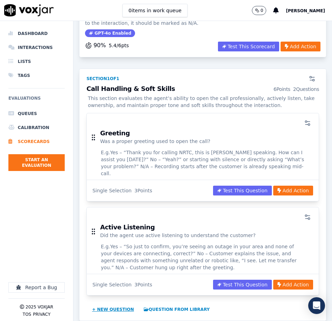
click at [119, 304] on button "+ New question" at bounding box center [113, 309] width 48 height 11
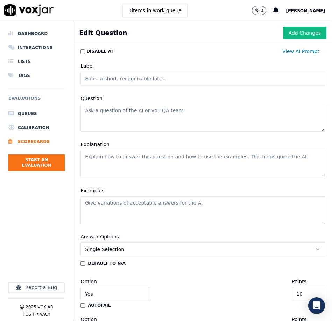
click at [136, 80] on input "Label" at bounding box center [202, 79] width 245 height 14
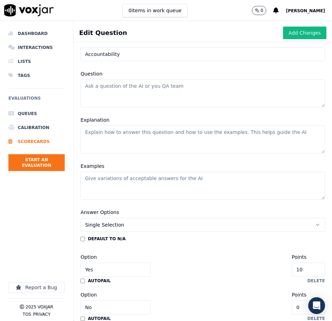
type input "Accountability"
click at [144, 91] on textarea "Question" at bounding box center [202, 93] width 245 height 28
paste textarea "Did the agent take ownership of the issue?"
type textarea "Did the agent take ownership of the issue?"
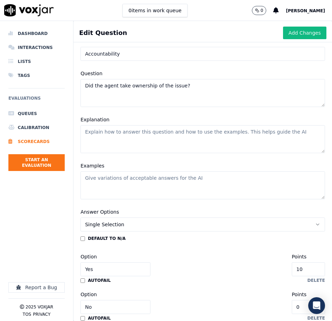
click at [143, 143] on textarea "Explanation" at bounding box center [202, 139] width 245 height 28
paste textarea "Mark Yes if the agent made it clear they were taking personal responsibility to…"
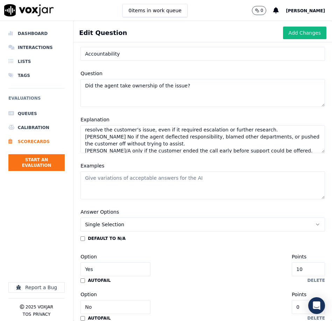
type textarea "Mark Yes if the agent made it clear they were taking personal responsibility to…"
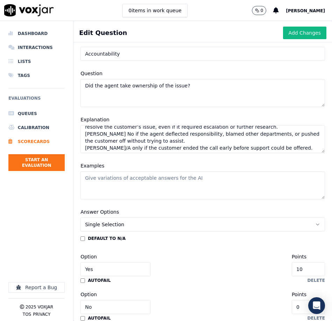
click at [128, 183] on textarea "Examples" at bounding box center [202, 185] width 245 height 28
paste textarea "Yes – “I’ll take care of that for you now” or “Let me walk you through the next…"
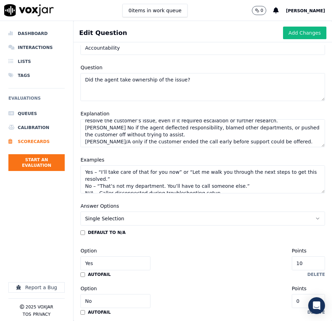
scroll to position [57, 0]
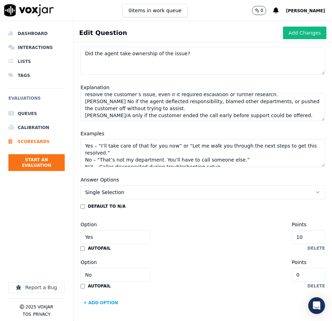
type textarea "Yes – “I’ll take care of that for you now” or “Let me walk you through the next…"
click at [311, 237] on input "10" at bounding box center [308, 237] width 33 height 14
type input "3"
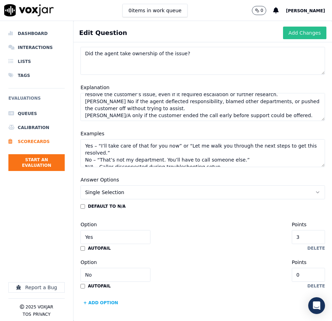
click at [299, 31] on button "Add Changes" at bounding box center [304, 33] width 43 height 13
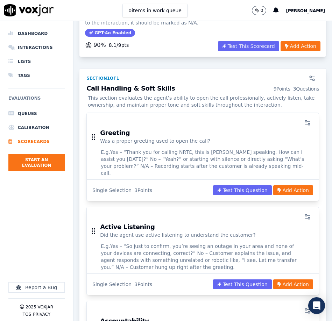
click at [160, 232] on p "Did the agent use active listening to understand the customer?" at bounding box center [178, 235] width 156 height 7
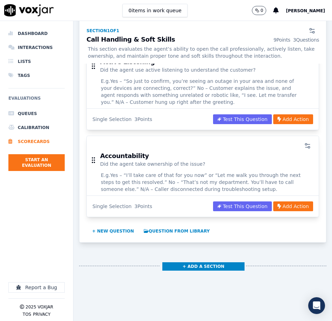
scroll to position [297, 0]
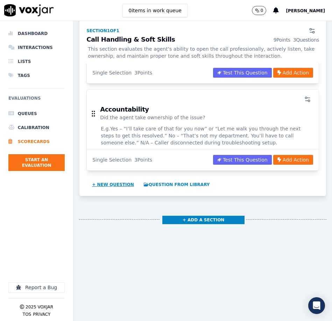
click at [116, 179] on button "+ New question" at bounding box center [113, 184] width 48 height 11
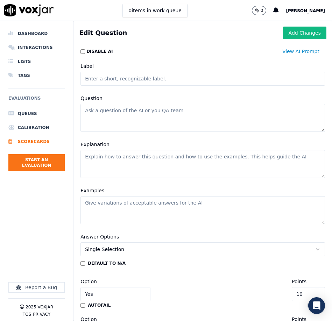
click at [191, 78] on input "Label" at bounding box center [202, 79] width 245 height 14
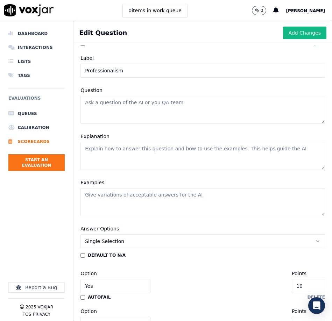
type input "Professionalism"
click at [197, 117] on textarea "Question" at bounding box center [202, 110] width 245 height 28
paste textarea "Did the agent display professionalism throughout the call"
drag, startPoint x: 134, startPoint y: 154, endPoint x: 138, endPoint y: 152, distance: 4.7
click at [134, 154] on textarea "Explanation" at bounding box center [202, 156] width 245 height 28
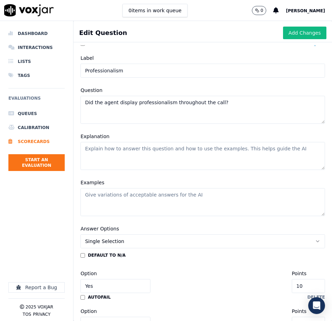
click at [143, 113] on textarea "Did the agent display professionalism throughout the call?" at bounding box center [202, 110] width 245 height 28
paste textarea "Mark Yes if the agent maintained a respectful, calm, and courteous tone at all …"
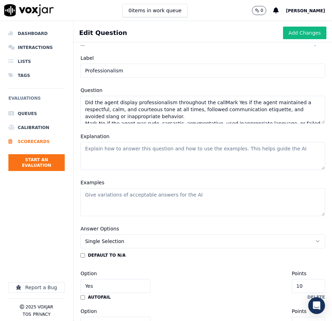
scroll to position [17, 0]
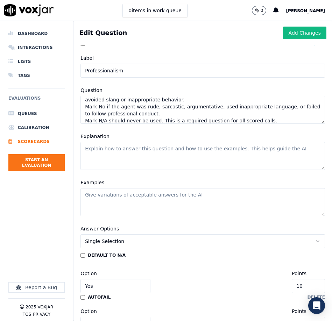
click at [110, 157] on textarea "Explanation" at bounding box center [202, 156] width 245 height 28
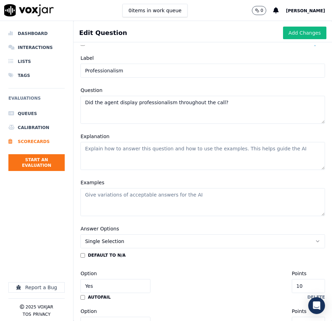
scroll to position [0, 0]
type textarea "Did the agent display professionalism throughout the call?"
click at [102, 198] on textarea "Examples" at bounding box center [202, 202] width 245 height 28
paste textarea "Yes – Maintains calm tone even with a frustrated caller, offers patient support…"
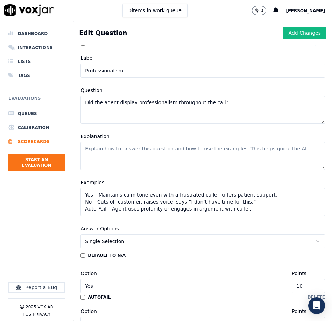
type textarea "Yes – Maintains calm tone even with a frustrated caller, offers patient support…"
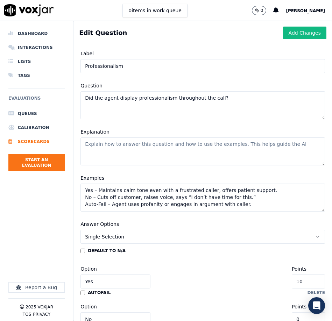
scroll to position [14, 0]
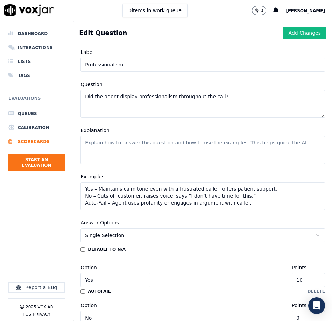
click at [129, 155] on textarea "Explanation" at bounding box center [202, 150] width 245 height 28
paste textarea "Mark Yes if the agent maintained a respectful, calm, and courteous tone at all …"
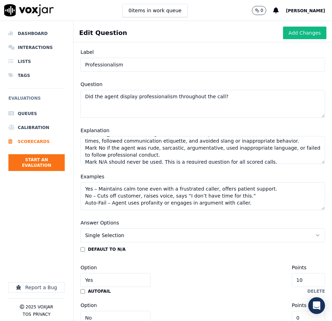
scroll to position [57, 0]
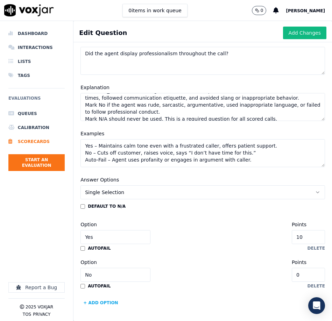
type textarea "Mark Yes if the agent maintained a respectful, calm, and courteous tone at all …"
click at [316, 240] on input "10" at bounding box center [308, 237] width 33 height 14
click at [313, 240] on input "10" at bounding box center [308, 237] width 33 height 14
click at [307, 239] on input "10" at bounding box center [308, 237] width 33 height 14
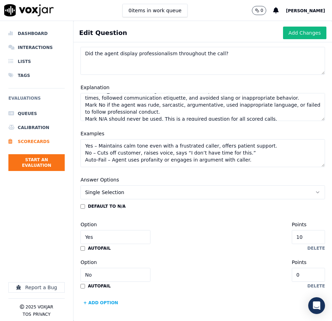
click at [307, 239] on input "10" at bounding box center [308, 237] width 33 height 14
type input "5"
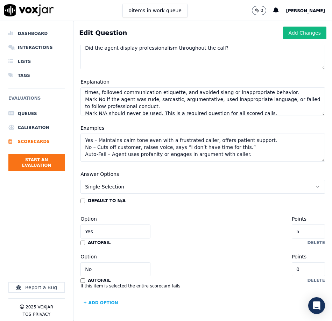
scroll to position [0, 0]
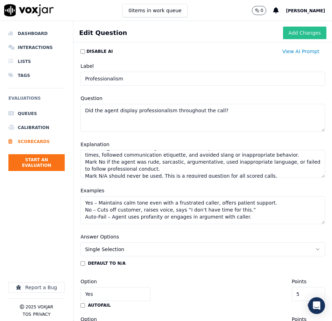
click at [296, 35] on button "Add Changes" at bounding box center [304, 33] width 43 height 13
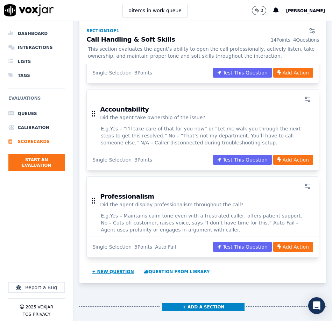
click at [113, 267] on button "+ New question" at bounding box center [113, 271] width 48 height 11
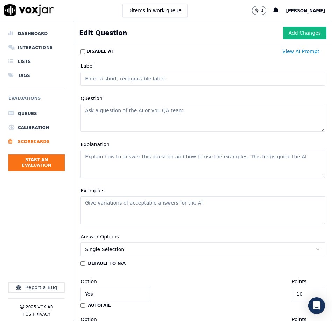
click at [159, 79] on input "Label" at bounding box center [202, 79] width 245 height 14
type input "Soft Skills"
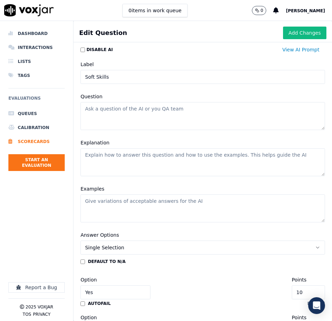
click at [161, 116] on textarea "Question" at bounding box center [202, 116] width 245 height 28
paste textarea "Did the agent show courtesy and proper soft skills?"
type textarea "Did the agent show courtesy and proper soft skills?"
click at [169, 159] on textarea "Explanation" at bounding box center [202, 163] width 245 height 28
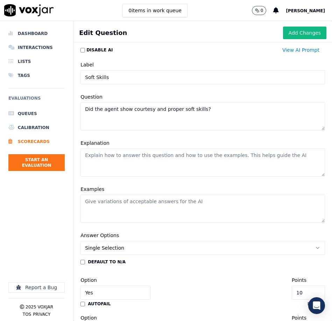
scroll to position [3, 0]
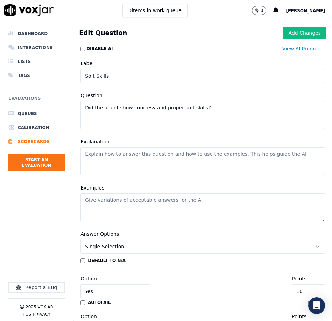
paste textarea "Mark Yes if the agent used polite language, showed empathy, and demonstrated pa…"
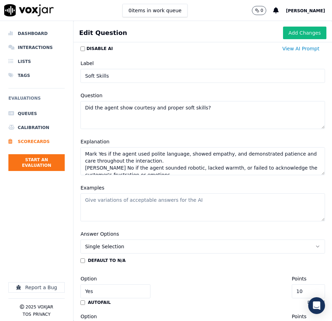
scroll to position [10, 0]
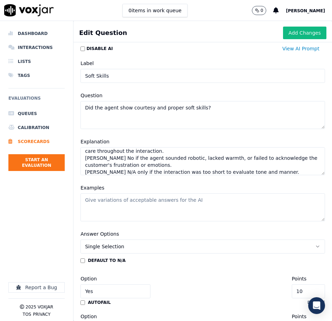
type textarea "Mark Yes if the agent used polite language, showed empathy, and demonstrated pa…"
click at [155, 208] on textarea "Examples" at bounding box center [202, 208] width 245 height 28
paste textarea "Yes – “I completely understand how frustrating that must be. Let me help.” No –…"
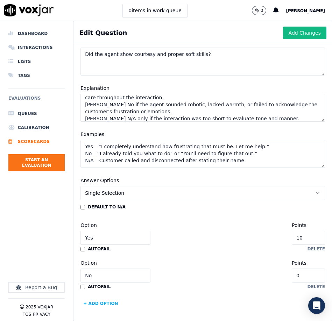
scroll to position [57, 0]
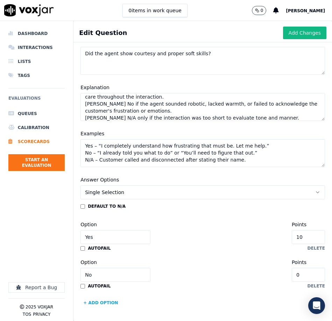
type textarea "Yes – “I completely understand how frustrating that must be. Let me help.” No –…"
click at [309, 239] on input "7" at bounding box center [308, 237] width 33 height 14
click at [308, 240] on input "7" at bounding box center [308, 237] width 33 height 14
click at [307, 239] on input "7" at bounding box center [308, 237] width 33 height 14
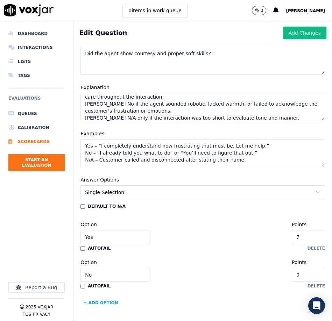
click at [307, 239] on input "7" at bounding box center [308, 237] width 33 height 14
click at [306, 239] on input "7" at bounding box center [308, 237] width 33 height 14
type input "5"
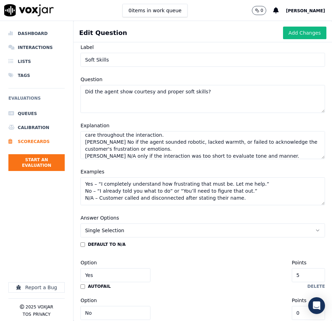
scroll to position [0, 0]
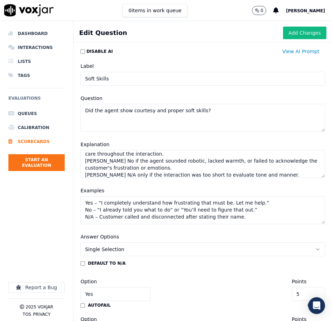
click at [293, 29] on button "Add Changes" at bounding box center [304, 33] width 43 height 13
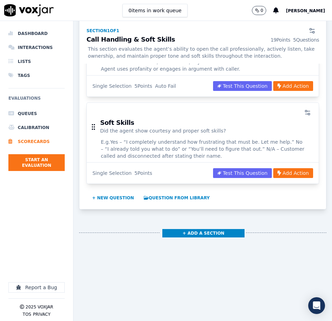
scroll to position [471, 0]
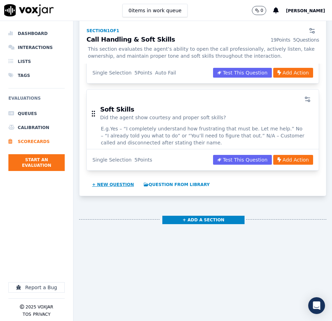
click at [108, 179] on button "+ New question" at bounding box center [113, 184] width 48 height 11
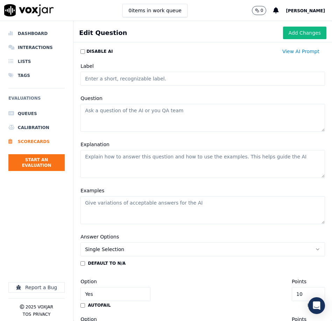
click at [129, 82] on input "Label" at bounding box center [202, 79] width 245 height 14
type input "Dead Air"
click at [169, 123] on textarea "Question" at bounding box center [202, 118] width 245 height 28
click at [138, 113] on textarea "Question" at bounding box center [202, 118] width 245 height 28
paste textarea "Did the agent avoid excessive dead air?"
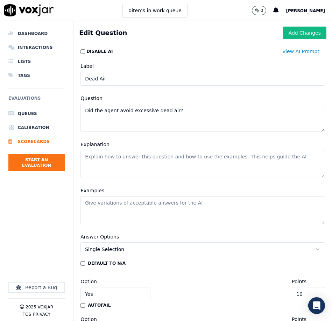
type textarea "Did the agent avoid excessive dead air?"
click at [140, 160] on textarea "Explanation" at bounding box center [202, 164] width 245 height 28
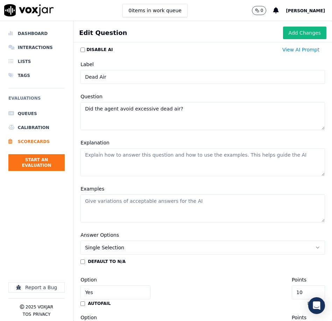
scroll to position [1, 0]
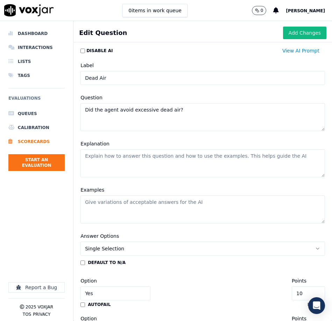
paste textarea "Mark Yes if the agent kept the conversation flowing, used hold/resume procedure…"
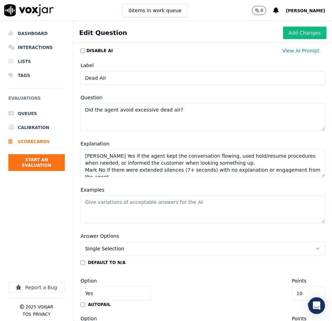
scroll to position [10, 0]
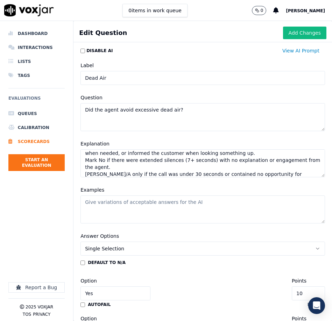
type textarea "Mark Yes if the agent kept the conversation flowing, used hold/resume procedure…"
click at [140, 205] on textarea "Examples" at bounding box center [202, 210] width 245 height 28
paste textarea "Yes – “Give me a moment while I check that for you… Thank you for holding.” No …"
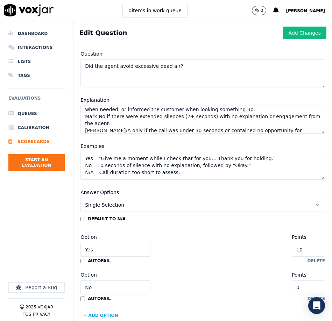
scroll to position [57, 0]
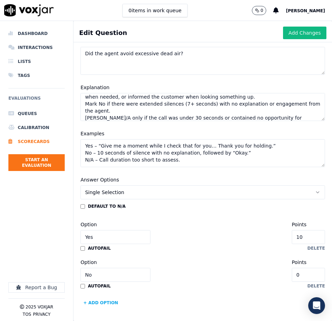
type textarea "Yes – “Give me a moment while I check that for you… Thank you for holding.” No …"
drag, startPoint x: 310, startPoint y: 237, endPoint x: 303, endPoint y: 238, distance: 7.7
click at [303, 238] on input "10" at bounding box center [308, 237] width 33 height 14
type input "5"
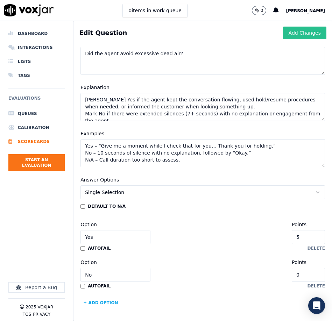
click at [294, 30] on button "Add Changes" at bounding box center [304, 33] width 43 height 13
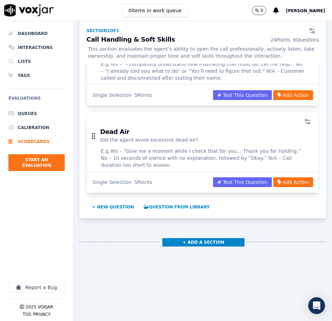
scroll to position [546, 0]
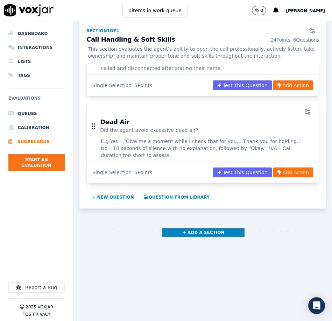
click at [119, 192] on button "+ New question" at bounding box center [113, 197] width 48 height 11
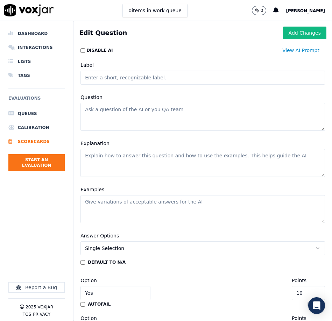
scroll to position [2, 0]
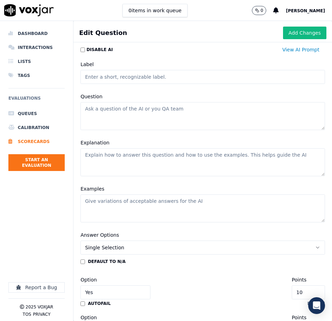
click at [124, 80] on input "Label" at bounding box center [202, 77] width 245 height 14
type input "Closing"
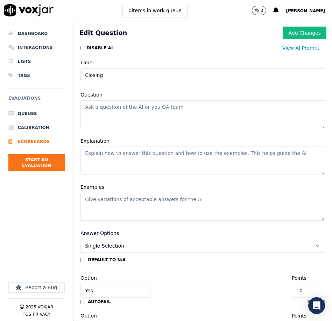
click at [115, 113] on textarea "Question" at bounding box center [202, 114] width 245 height 28
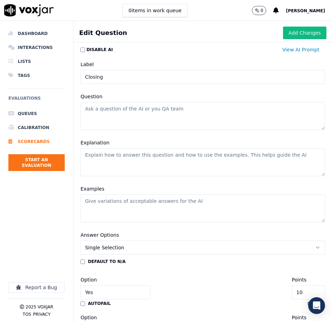
paste textarea "Did the agent close and brand the call correctly?"
type textarea "Did the agent close and brand the call correctly?"
click at [126, 163] on textarea "Explanation" at bounding box center [202, 162] width 245 height 28
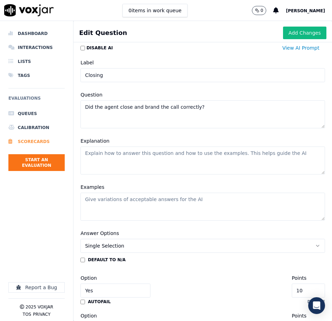
scroll to position [6, 0]
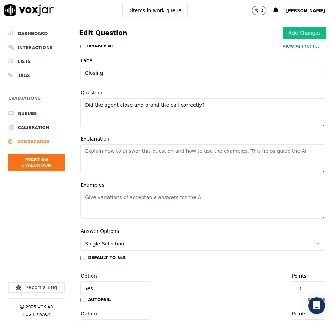
paste textarea "Mark Yes if the agent thanked the customer, used brand-appropriate language, an…"
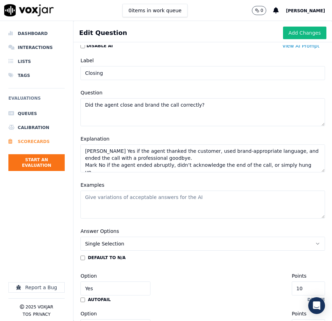
scroll to position [3, 0]
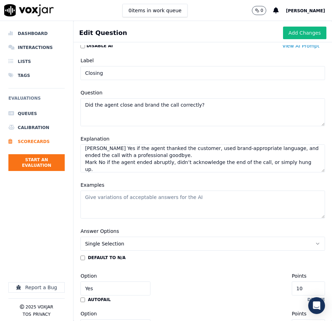
type textarea "Mark Yes if the agent thanked the customer, used brand-appropriate language, an…"
click at [110, 203] on textarea "Examples" at bounding box center [202, 205] width 245 height 28
paste textarea "Yes – “Thank you for calling NRTC, we appreciate your time. Have a great day!” …"
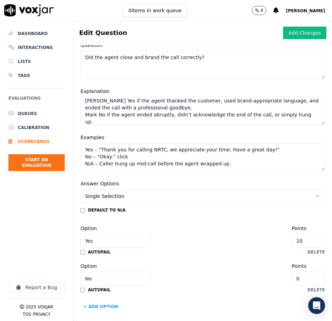
scroll to position [54, 0]
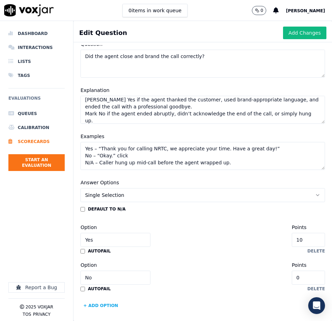
type textarea "Yes – “Thank you for calling NRTC, we appreciate your time. Have a great day!” …"
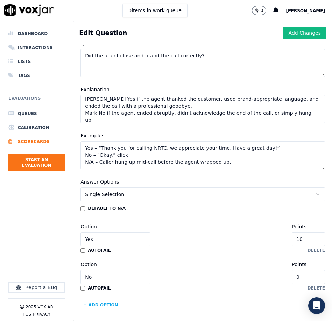
click at [312, 240] on input "10" at bounding box center [308, 239] width 33 height 14
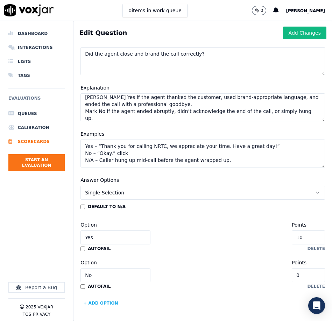
click at [312, 240] on input "10" at bounding box center [308, 238] width 33 height 14
click at [312, 239] on input "10" at bounding box center [308, 237] width 33 height 14
click at [311, 239] on input "10" at bounding box center [308, 237] width 33 height 14
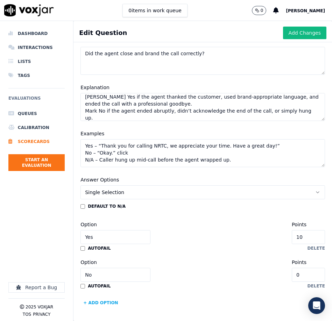
drag, startPoint x: 313, startPoint y: 238, endPoint x: 301, endPoint y: 238, distance: 12.6
click at [301, 238] on input "10" at bounding box center [308, 237] width 33 height 14
type input "3"
click at [292, 32] on button "Add Changes" at bounding box center [304, 33] width 43 height 13
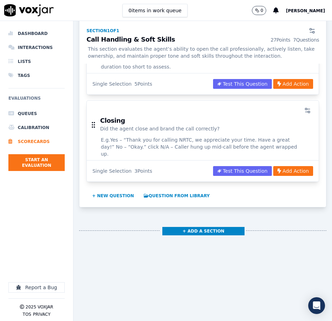
scroll to position [639, 0]
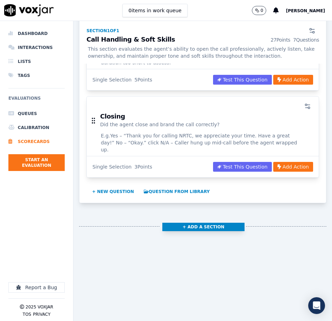
click at [171, 223] on button "+ Add a section" at bounding box center [203, 227] width 82 height 8
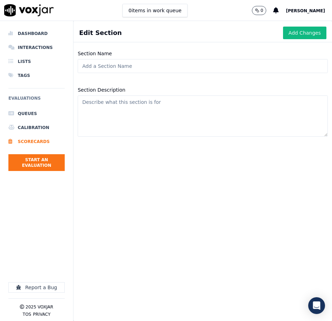
click at [209, 67] on input "Section Name" at bounding box center [203, 66] width 250 height 14
paste input "Section 2: Verification & Compliance"
type input "Section 2: Verification & Compliance"
click at [180, 121] on textarea "Section Description" at bounding box center [203, 116] width 250 height 41
paste textarea "This section ensures the agent correctly verified the customer's identity, foll…"
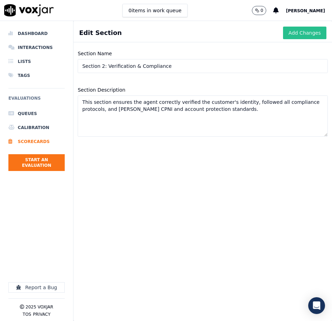
type textarea "This section ensures the agent correctly verified the customer's identity, foll…"
click at [309, 33] on button "Add Changes" at bounding box center [304, 33] width 43 height 13
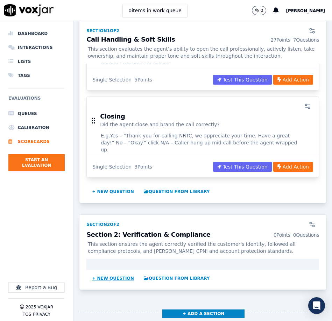
click at [98, 273] on button "+ New question" at bounding box center [113, 278] width 48 height 11
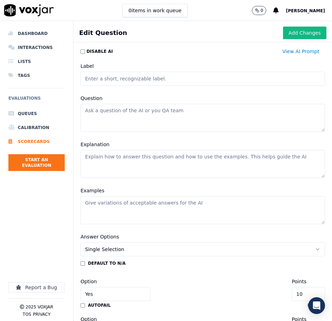
click at [138, 79] on input "Label" at bounding box center [202, 79] width 245 height 14
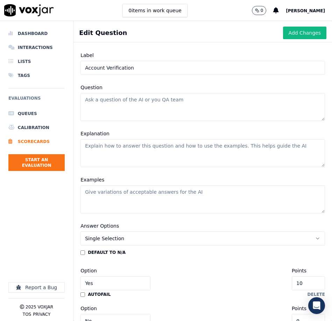
scroll to position [9, 0]
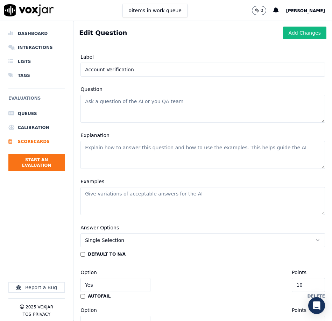
type input "Account Verification"
click at [108, 114] on textarea "Question" at bounding box center [202, 109] width 245 height 28
paste textarea "Was the customer verified for account protection?"
type textarea "Was the customer verified for account protection?"
click at [104, 147] on textarea "Explanation" at bounding box center [202, 155] width 245 height 28
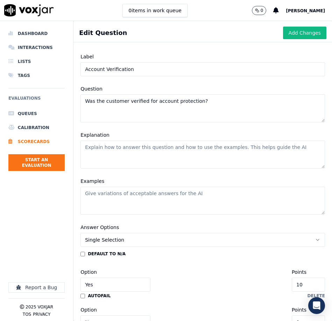
scroll to position [8, 0]
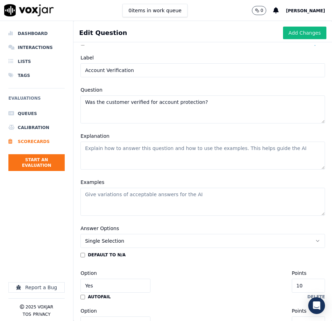
paste textarea "Mark Yes if the agent successfully verified the customer using the required acc…"
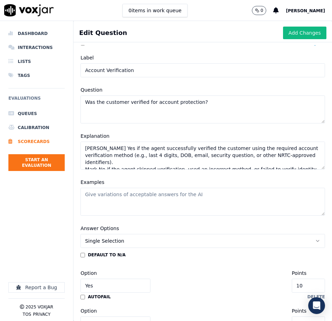
scroll to position [10, 0]
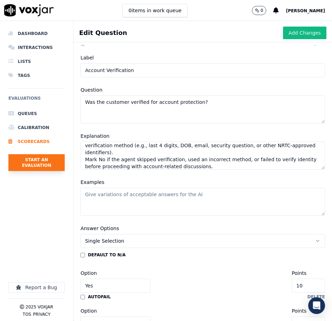
type textarea "Mark Yes if the agent successfully verified the customer using the required acc…"
click at [176, 208] on textarea "Examples" at bounding box center [202, 202] width 245 height 28
paste textarea "Yes – “Can you please confirm the last 4 digits of your account number for veri…"
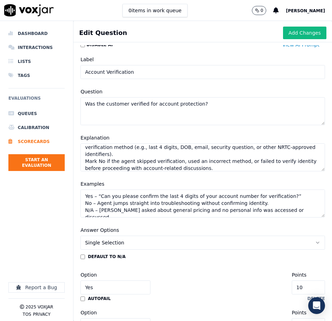
scroll to position [7, 0]
type textarea "Yes – “Can you please confirm the last 4 digits of your account number for veri…"
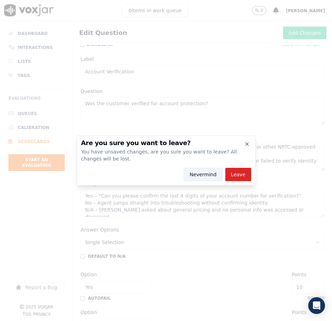
click at [195, 175] on button "Nevermind" at bounding box center [203, 174] width 39 height 13
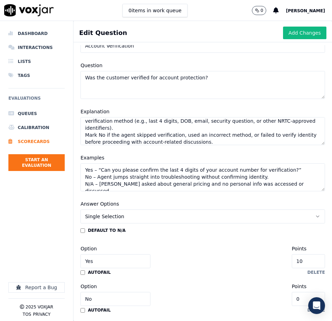
scroll to position [57, 0]
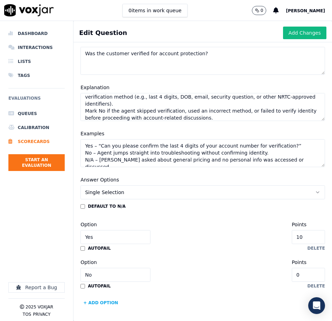
click at [308, 238] on input "10" at bounding box center [308, 237] width 33 height 14
type input "1"
type input "3"
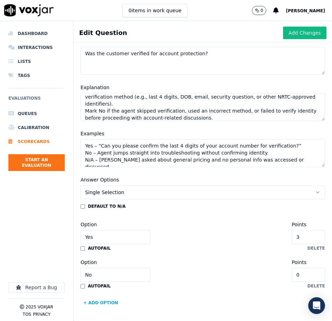
scroll to position [0, 0]
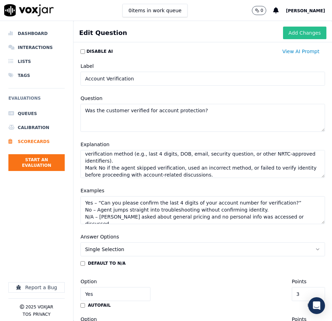
click at [299, 33] on button "Add Changes" at bounding box center [304, 33] width 43 height 13
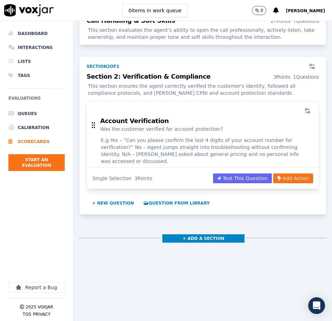
scroll to position [800, 0]
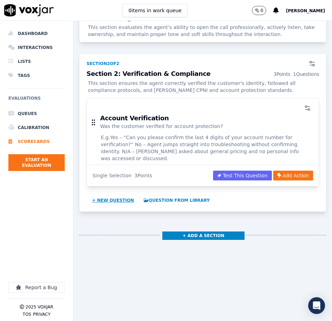
click at [100, 195] on button "+ New question" at bounding box center [113, 200] width 48 height 11
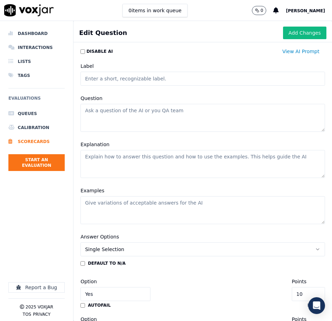
click at [166, 80] on input "Label" at bounding box center [202, 79] width 245 height 14
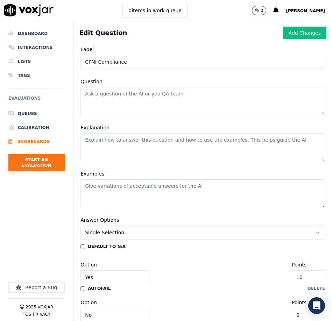
scroll to position [29, 0]
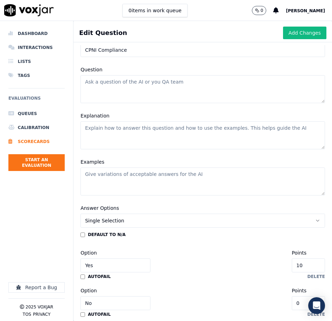
type input "CPNI Compliance"
click at [164, 90] on textarea "Question" at bounding box center [202, 89] width 245 height 28
paste textarea "Was CPNI verified (if required?)"
type textarea "Was CPNI verified (if required?)"
click at [135, 138] on textarea "Explanation" at bounding box center [202, 135] width 245 height 28
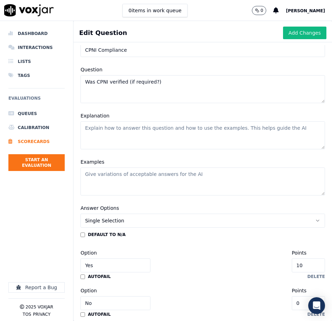
scroll to position [28, 0]
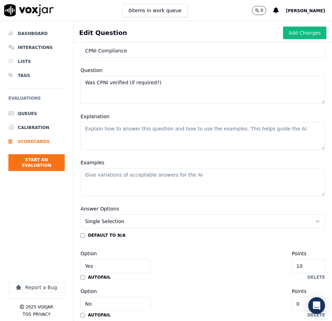
paste textarea "Mark Yes if CPNI verification was required and the agent followed the proper pr…"
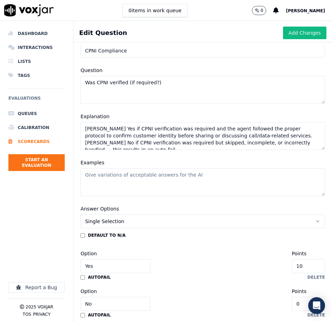
scroll to position [10, 0]
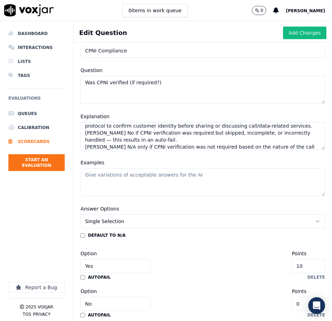
type textarea "Mark Yes if CPNI verification was required and the agent followed the proper pr…"
click at [172, 188] on textarea "Examples" at bounding box center [202, 182] width 245 height 28
paste textarea "Yes – “Before I can provide that information, I’ll need to complete CPNI verifi…"
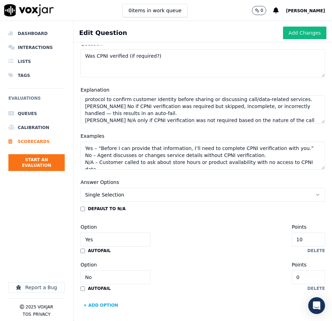
scroll to position [57, 0]
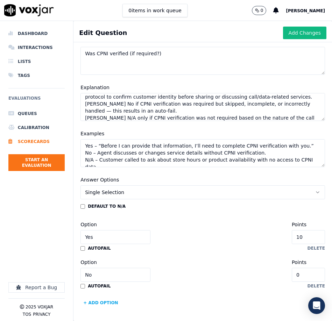
type textarea "Yes – “Before I can provide that information, I’ll need to complete CPNI verifi…"
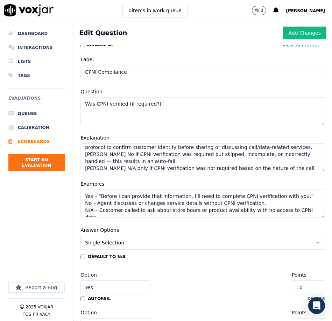
scroll to position [0, 0]
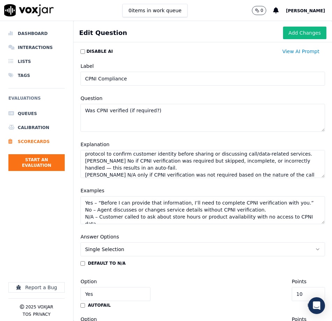
click at [293, 31] on button "Add Changes" at bounding box center [304, 33] width 43 height 13
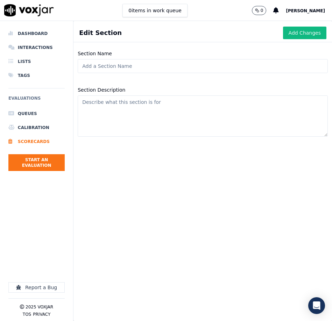
click at [194, 68] on input "Section Name" at bounding box center [203, 66] width 250 height 14
paste input "Section 3: Troubleshooting & Resolution"
type input "Section 3: Troubleshooting & Resolution"
drag, startPoint x: 99, startPoint y: 115, endPoint x: 117, endPoint y: 110, distance: 18.8
click at [103, 114] on textarea "Section Description" at bounding box center [203, 116] width 250 height 41
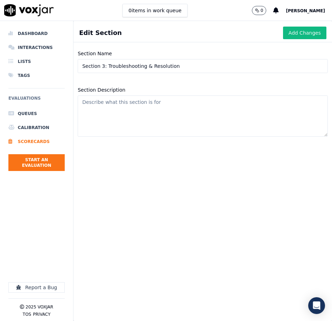
click at [156, 118] on textarea "Section Description" at bounding box center [203, 116] width 250 height 41
paste textarea "This section evaluates whether the agent effectively identified the customer’s …"
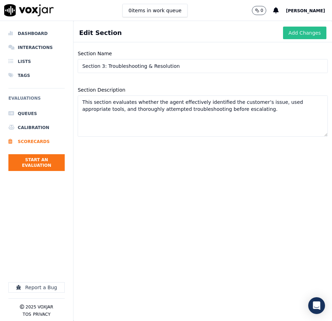
type textarea "This section evaluates whether the agent effectively identified the customer’s …"
click at [299, 33] on button "Add Changes" at bounding box center [304, 33] width 43 height 13
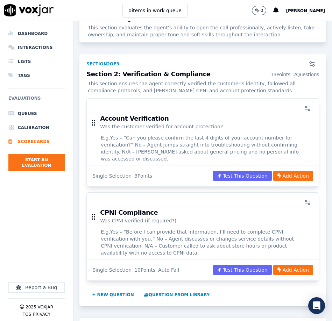
scroll to position [982, 0]
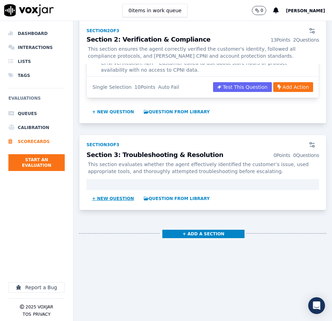
click at [120, 193] on button "+ New question" at bounding box center [113, 198] width 48 height 11
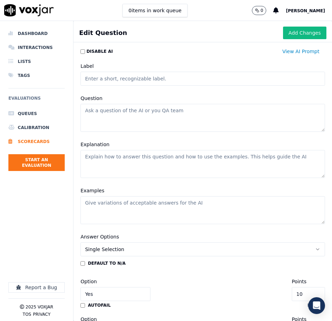
click at [126, 119] on textarea "Question" at bounding box center [202, 118] width 245 height 28
paste textarea "Did the agent ask effective probing questions to identify the caller’s purpose …"
type textarea "Did the agent ask effective probing questions to identify the caller’s purpose …"
click at [130, 82] on input "Label" at bounding box center [202, 79] width 245 height 14
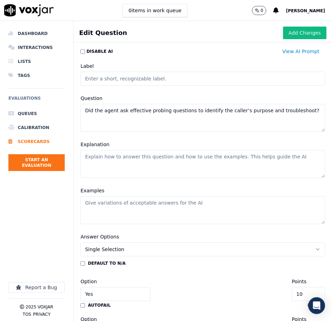
paste input "Probing Questions"
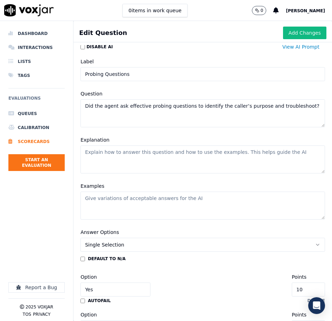
type input "Probing Questions"
click at [115, 161] on textarea "Explanation" at bounding box center [202, 160] width 245 height 28
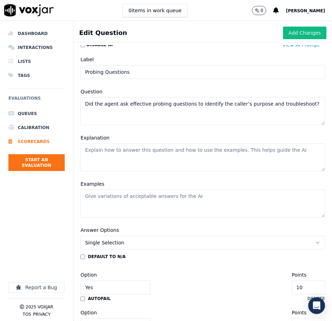
paste textarea "Mark Yes if the agent asked clarifying or diagnostic questions to better unders…"
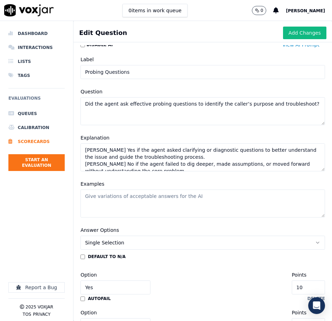
scroll to position [10, 0]
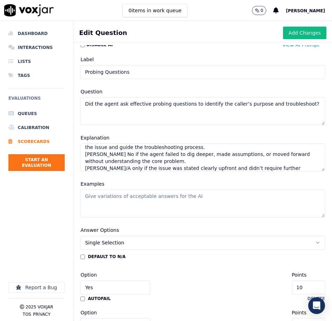
type textarea "Mark Yes if the agent asked clarifying or diagnostic questions to better unders…"
click at [92, 204] on textarea "Examples" at bounding box center [202, 204] width 245 height 28
paste textarea "Yes – “Is the issue happening on all devices or just one?” No – “Let me just su…"
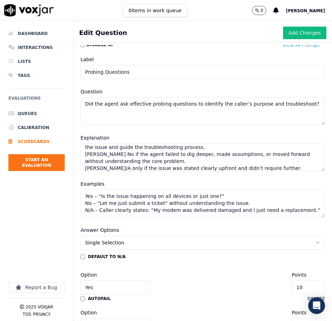
scroll to position [57, 0]
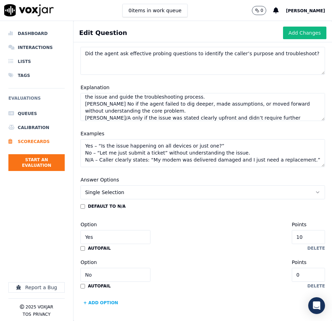
type textarea "Yes – “Is the issue happening on all devices or just one?” No – “Let me just su…"
click at [309, 239] on input "10" at bounding box center [308, 237] width 33 height 14
type input "1"
type input "5"
click at [299, 34] on button "Add Changes" at bounding box center [304, 33] width 43 height 13
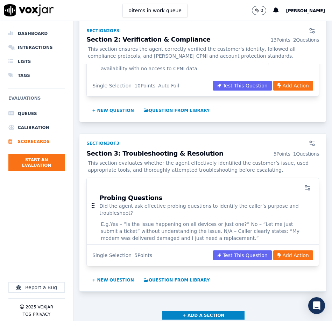
scroll to position [981, 0]
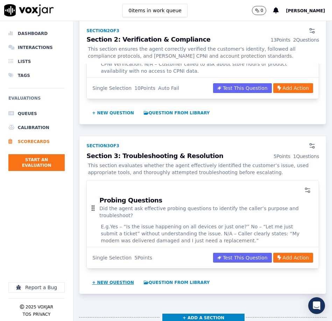
click at [107, 277] on button "+ New question" at bounding box center [113, 282] width 48 height 11
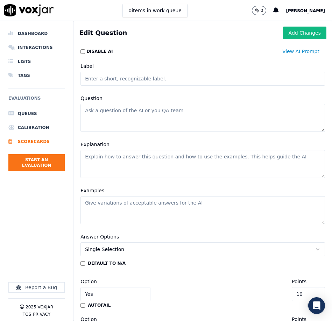
click at [114, 110] on textarea "Question" at bounding box center [202, 118] width 245 height 28
paste textarea "Did the agent use the appropriate tools for the member?"
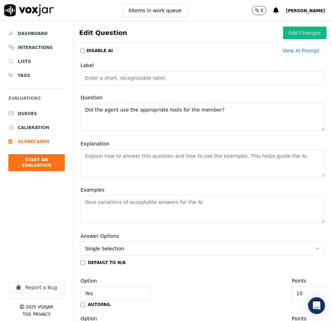
type textarea "Did the agent use the appropriate tools for the member?"
click at [121, 80] on input "Label" at bounding box center [202, 78] width 245 height 14
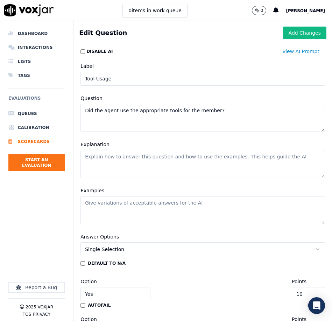
type input "Tool Usage"
click at [112, 171] on textarea "Explanation" at bounding box center [202, 164] width 245 height 28
paste textarea "Mark Yes if the agent accessed and utilized the correct systems, resources, or …"
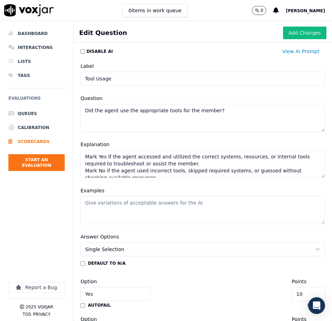
scroll to position [10, 0]
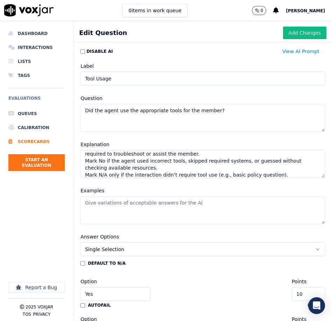
type textarea "Mark Yes if the agent accessed and utilized the correct systems, resources, or …"
click at [114, 208] on textarea "Examples" at bounding box center [202, 210] width 245 height 28
paste textarea "Yes – Agent checks modem status in diagnostics tool before proceeding. No – Age…"
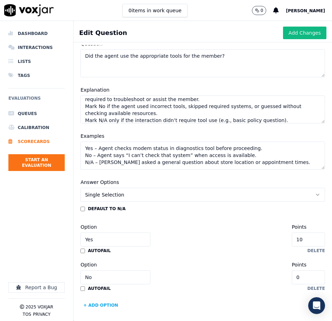
scroll to position [57, 0]
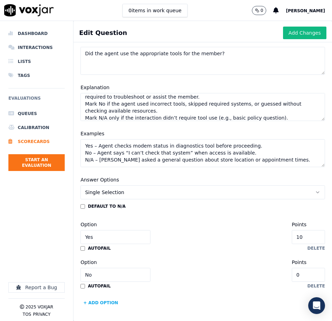
type textarea "Yes – Agent checks modem status in diagnostics tool before proceeding. No – Age…"
click at [310, 238] on input "10" at bounding box center [308, 237] width 33 height 14
type input "5"
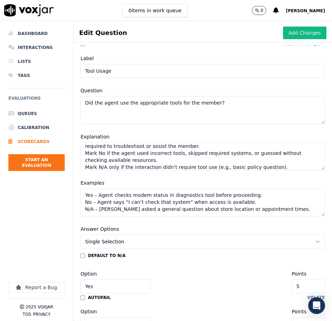
scroll to position [0, 0]
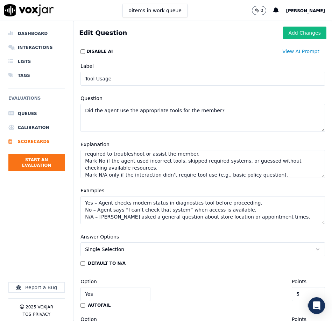
click at [302, 32] on button "Add Changes" at bounding box center [304, 33] width 43 height 13
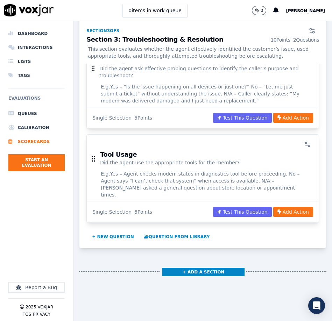
scroll to position [1152, 0]
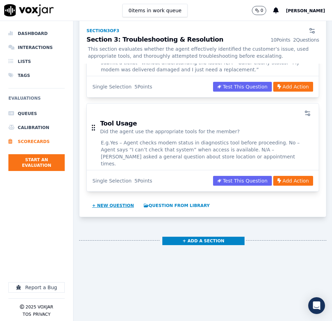
click at [106, 200] on button "+ New question" at bounding box center [113, 205] width 48 height 11
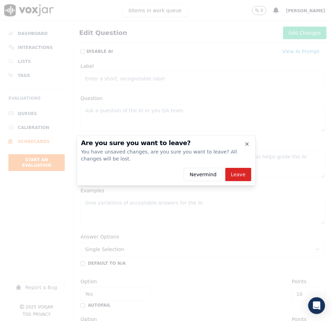
click at [203, 175] on button "Nevermind" at bounding box center [203, 174] width 39 height 13
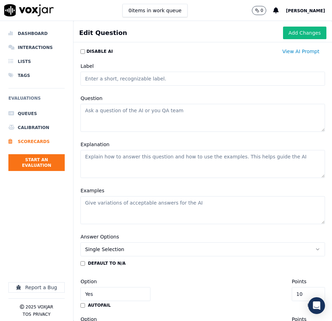
click at [116, 121] on textarea "Question" at bounding box center [202, 118] width 245 height 28
paste textarea "Did the agent complete ALL troubleshooting steps?"
type textarea "Did the agent complete ALL troubleshooting steps?"
click at [113, 77] on input "Label" at bounding box center [202, 79] width 245 height 14
click at [101, 80] on input "Label" at bounding box center [202, 79] width 245 height 14
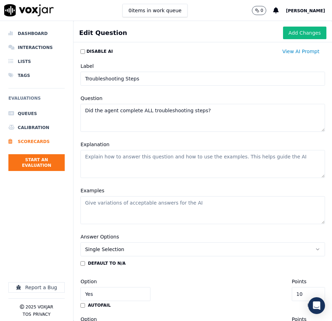
type input "Troubleshooting Steps"
click at [135, 160] on textarea "Explanation" at bounding box center [202, 164] width 245 height 28
paste textarea "Mark Yes if the agent went through every step outlined in the troubleshooting p…"
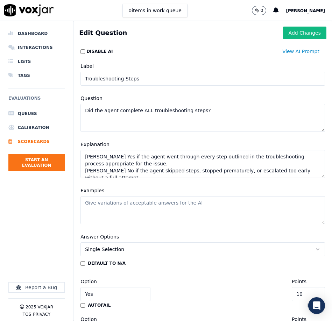
scroll to position [3, 0]
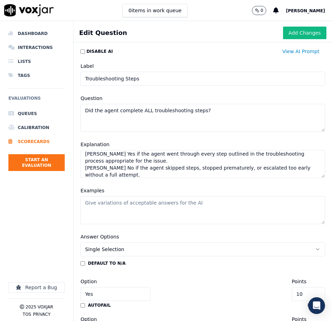
type textarea "Mark Yes if the agent went through every step outlined in the troubleshooting p…"
click at [160, 208] on textarea "Examples" at bounding box center [202, 210] width 245 height 28
paste textarea "Yes – Agent resets equipment, checks signal, and verifies updates before escala…"
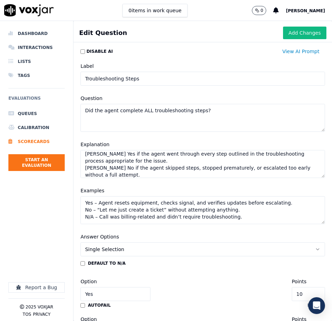
scroll to position [57, 0]
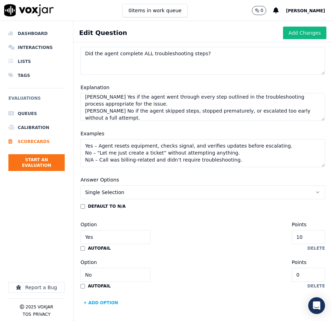
type textarea "Yes – Agent resets equipment, checks signal, and verifies updates before escala…"
click at [310, 237] on input "10" at bounding box center [308, 237] width 33 height 14
type input "1"
type input "5"
click at [299, 32] on button "Add Changes" at bounding box center [304, 33] width 43 height 13
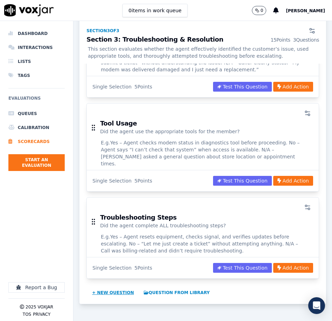
click at [106, 287] on button "+ New question" at bounding box center [113, 292] width 48 height 11
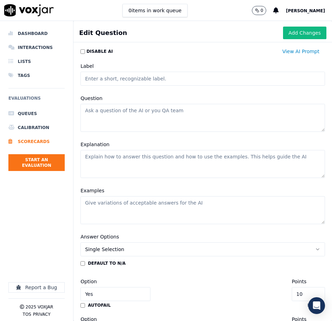
scroll to position [1, 0]
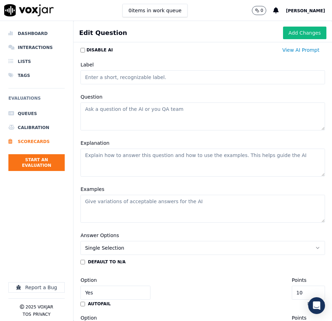
click at [122, 118] on textarea "Question" at bounding box center [202, 117] width 245 height 28
paste textarea "Was troubleshooting attempted?"
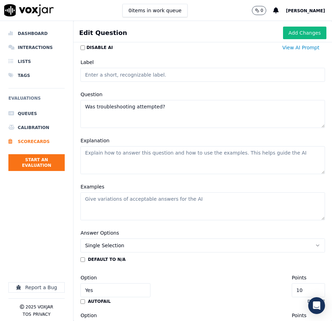
scroll to position [1, 0]
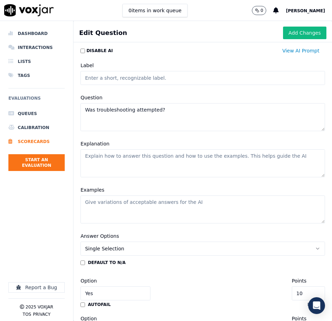
type textarea "Was troubleshooting attempted?"
click at [113, 79] on input "Label" at bounding box center [202, 78] width 245 height 14
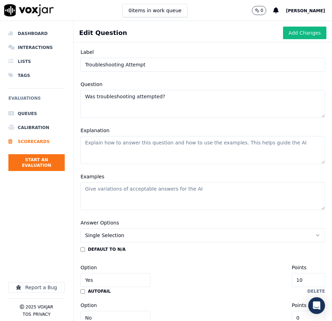
type input "Troubleshooting Attempt"
click at [123, 146] on textarea "Explanation" at bounding box center [202, 150] width 245 height 28
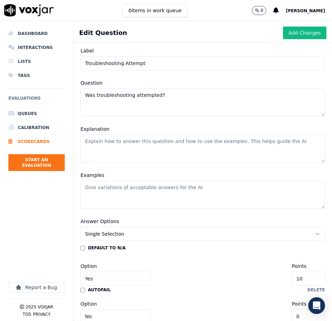
scroll to position [14, 0]
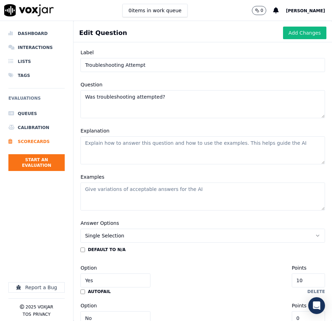
paste textarea "Mark Yes if the agent made any valid troubleshooting attempt relevant to the ca…"
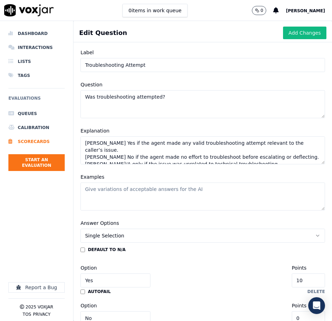
type textarea "Mark Yes if the agent made any valid troubleshooting attempt relevant to the ca…"
drag, startPoint x: 125, startPoint y: 193, endPoint x: 120, endPoint y: 192, distance: 4.9
click at [125, 193] on textarea "Examples" at bounding box center [202, 197] width 245 height 28
paste textarea "Yes – “Let’s go ahead and restart your router.” No – “You’ll need to talk to te…"
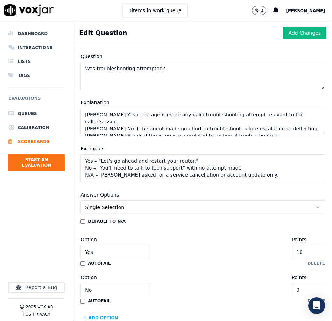
scroll to position [57, 0]
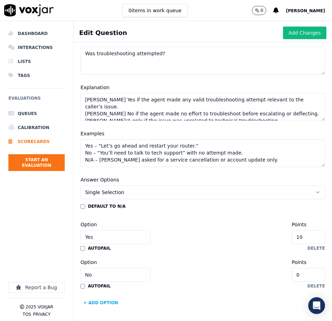
type textarea "Yes – “Let’s go ahead and restart your router.” No – “You’ll need to talk to te…"
click at [308, 237] on input "10" at bounding box center [308, 237] width 33 height 14
type input "2"
click at [307, 34] on button "Add Changes" at bounding box center [304, 33] width 43 height 13
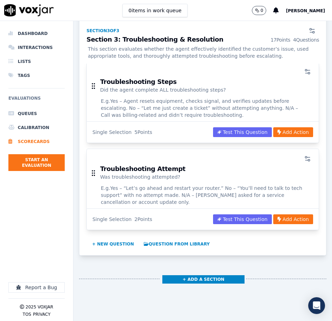
scroll to position [1327, 0]
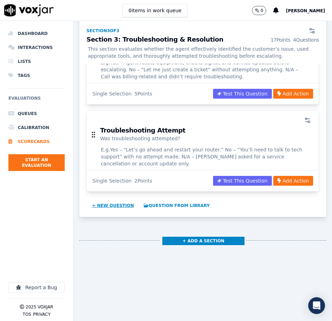
click at [118, 200] on button "+ New question" at bounding box center [113, 205] width 48 height 11
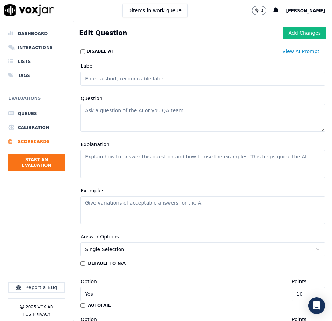
click at [104, 115] on textarea "Question" at bounding box center [202, 118] width 245 height 28
click at [105, 115] on textarea "Question" at bounding box center [202, 118] width 245 height 28
paste textarea "Did the agent provide complete and accurate information to the caller?"
type textarea "Did the agent provide complete and accurate information to the caller?"
click at [128, 81] on input "Label" at bounding box center [202, 79] width 245 height 14
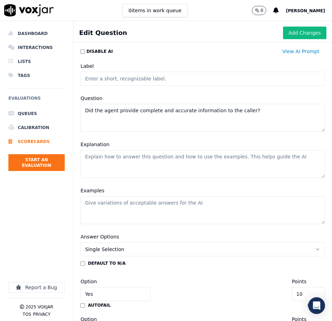
type input "Accuracy of Information"
click at [105, 169] on textarea "Explanation" at bounding box center [202, 164] width 245 height 28
paste textarea "Mark Yes if the agent gave clear, factually correct information that aligns wit…"
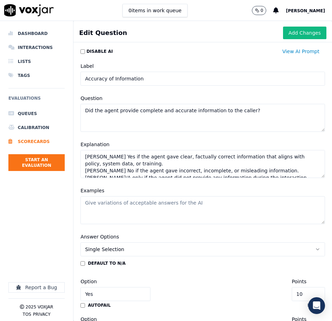
scroll to position [3, 0]
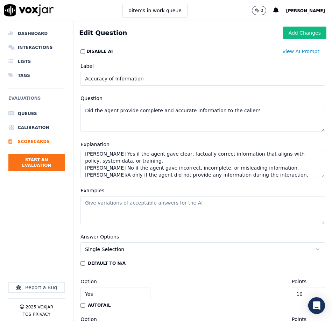
type textarea "Mark Yes if the agent gave clear, factually correct information that aligns wit…"
drag, startPoint x: 119, startPoint y: 212, endPoint x: 97, endPoint y: 219, distance: 23.7
click at [119, 212] on textarea "Examples" at bounding box center [202, 210] width 245 height 28
paste textarea "Yes – “Your next billing date is September 14th, and your total will be $79.99.…"
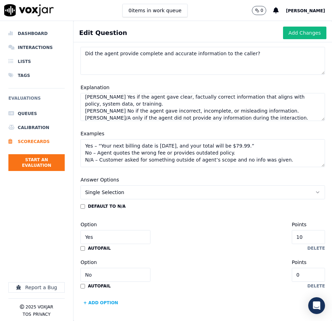
scroll to position [56, 0]
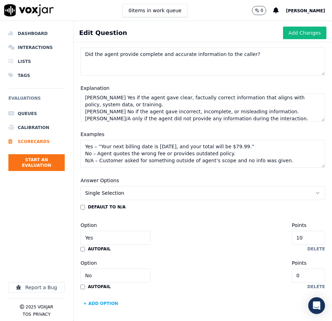
type textarea "Yes – “Your next billing date is September 14th, and your total will be $79.99.…"
click at [311, 239] on input "10" at bounding box center [308, 238] width 33 height 14
type input "9"
type input "5"
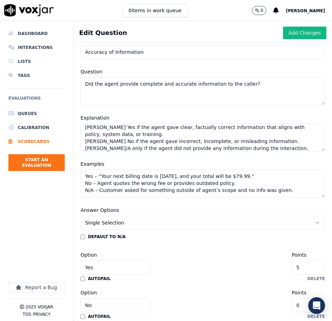
scroll to position [16, 0]
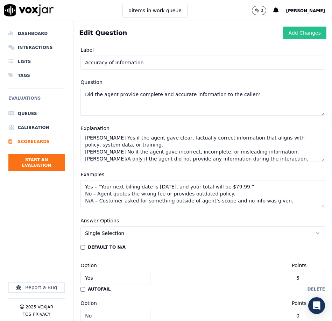
click at [301, 33] on button "Add Changes" at bounding box center [304, 33] width 43 height 13
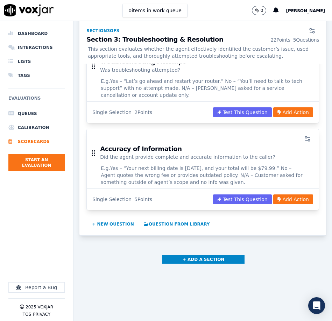
scroll to position [1398, 0]
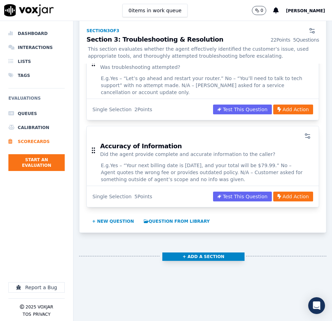
click at [180, 253] on button "+ Add a section" at bounding box center [203, 257] width 82 height 8
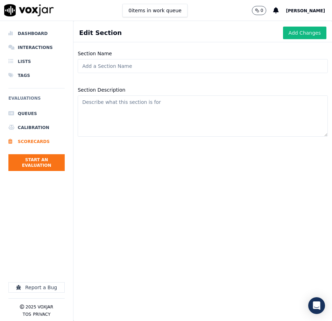
click at [172, 66] on input "Section Name" at bounding box center [203, 66] width 250 height 14
paste input "Section 4: Escalation & Next Steps"
type input "Section 4: Escalation & Next Steps"
click at [133, 127] on textarea "Section Description" at bounding box center [203, 116] width 250 height 41
paste textarea "This section ensures proper handling of escalations, follow-ups, and customer e…"
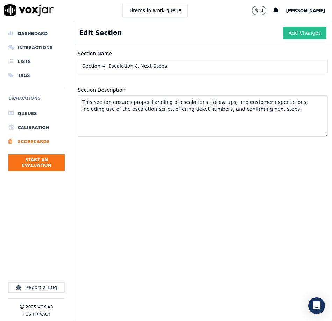
type textarea "This section ensures proper handling of escalations, follow-ups, and customer e…"
click at [308, 32] on button "Add Changes" at bounding box center [304, 33] width 43 height 13
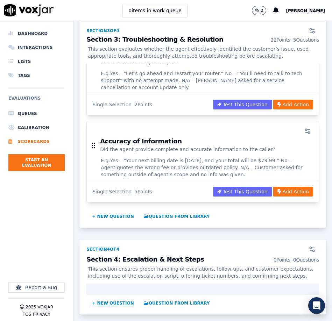
scroll to position [1404, 0]
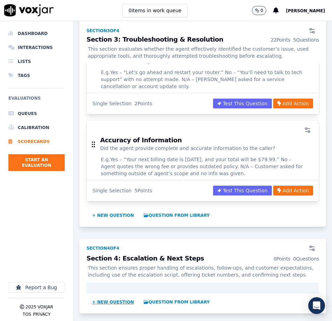
click at [112, 297] on button "+ New question" at bounding box center [113, 302] width 48 height 11
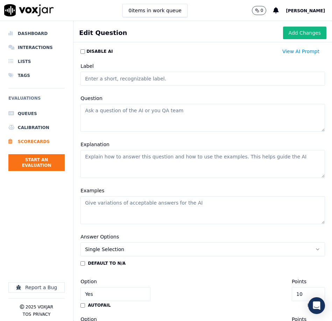
click at [125, 117] on textarea "Question" at bounding box center [202, 118] width 245 height 28
paste textarea "Did the agent educate the caller on next steps / verify service?"
type textarea "Did the agent educate the caller on next steps / verify service?"
click at [168, 83] on input "Label" at bounding box center [202, 79] width 245 height 14
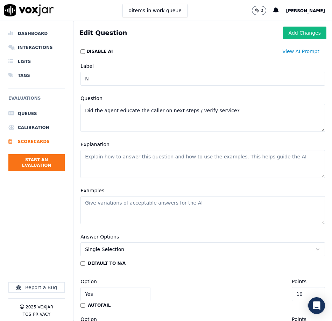
type input "Next Steps Clarity"
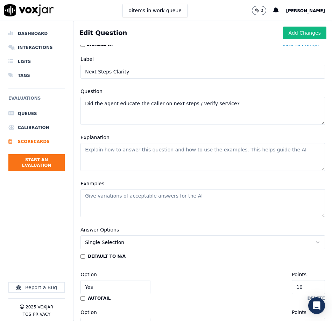
click at [114, 160] on textarea "Explanation" at bounding box center [202, 157] width 245 height 28
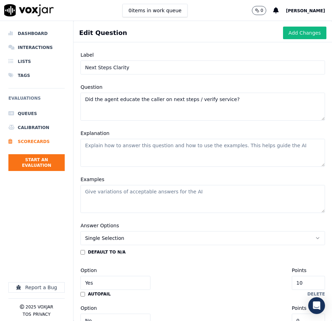
scroll to position [11, 0]
paste textarea "Mark Yes if the agent clearly explained what would happen after the call, inclu…"
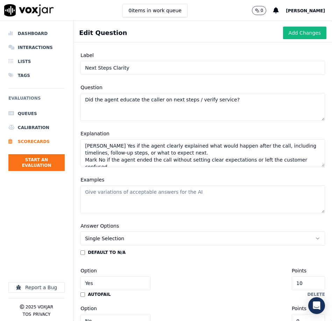
scroll to position [3, 0]
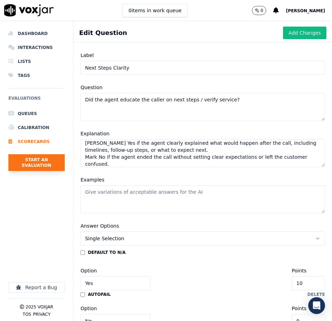
type textarea "Mark Yes if the agent clearly explained what would happen after the call, inclu…"
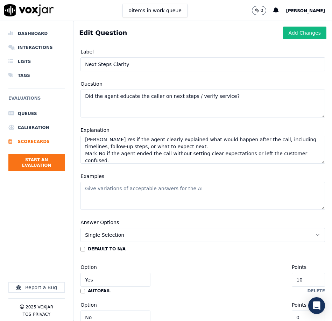
scroll to position [14, 0]
click at [163, 198] on textarea "Examples" at bounding box center [202, 196] width 245 height 28
paste textarea "Yes – “A technician will reach out within 24–48 hours to schedule your install.…"
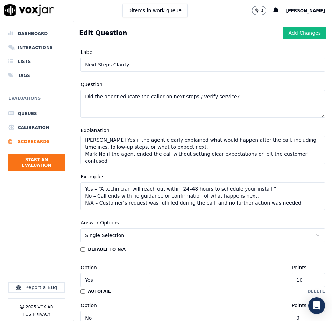
scroll to position [57, 0]
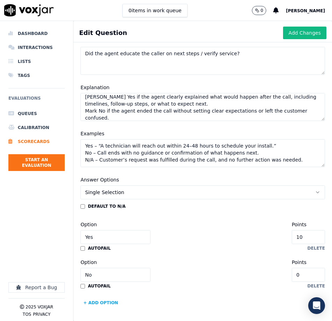
type textarea "Yes – “A technician will reach out within 24–48 hours to schedule your install.…"
click at [311, 241] on input "10" at bounding box center [308, 237] width 33 height 14
click at [311, 240] on input "10" at bounding box center [308, 237] width 33 height 14
type input "7"
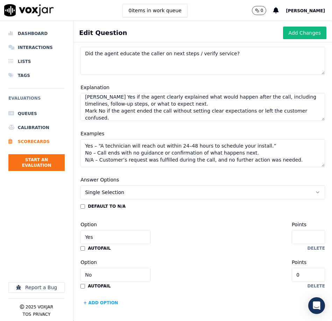
type input "5"
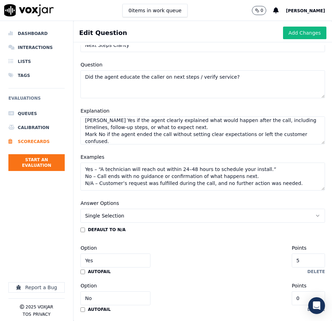
scroll to position [34, 0]
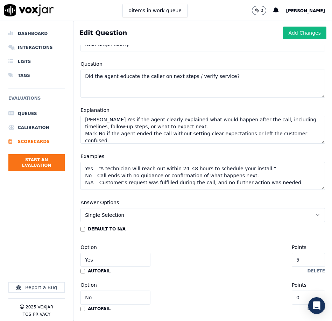
click at [306, 31] on button "Add Changes" at bounding box center [304, 33] width 43 height 13
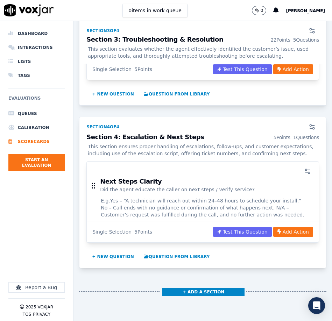
scroll to position [1577, 0]
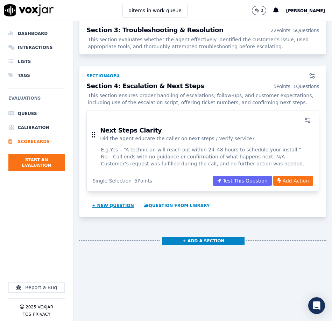
click at [108, 200] on button "+ New question" at bounding box center [113, 205] width 48 height 11
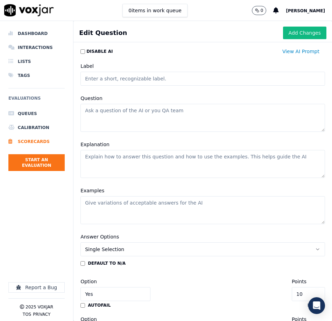
click at [140, 117] on textarea "Question" at bounding box center [202, 118] width 245 height 28
paste textarea "Did the agent offer / provide the ticket number?"
type textarea "Did the agent offer / provide the ticket number?"
click at [99, 78] on input "Label" at bounding box center [202, 79] width 245 height 14
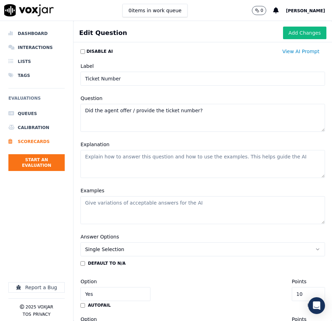
type input "Ticket Number"
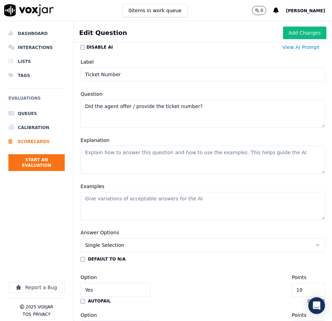
click at [113, 165] on textarea "Explanation" at bounding box center [202, 160] width 245 height 28
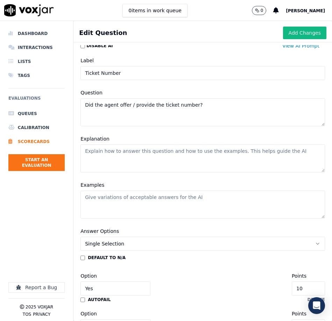
paste textarea "Mark Yes if the agent verbally offered or provided the ticket number during the…"
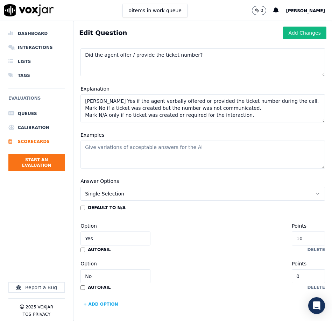
scroll to position [57, 0]
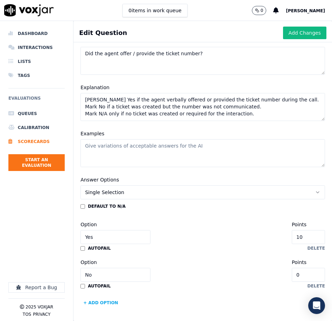
type textarea "Mark Yes if the agent verbally offered or provided the ticket number during the…"
click at [113, 152] on textarea "Examples" at bounding box center [202, 153] width 245 height 28
paste textarea "Yes – “Your ticket number is 864321 — be sure to reference that if you call bac…"
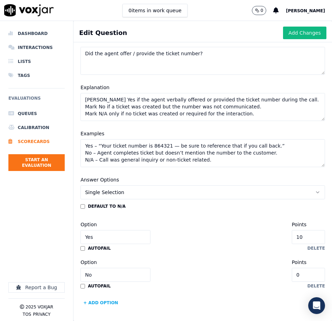
type textarea "Yes – “Your ticket number is 864321 — be sure to reference that if you call bac…"
type input "8"
click at [310, 239] on input "8" at bounding box center [308, 237] width 33 height 14
type input "5"
click at [288, 30] on button "Add Changes" at bounding box center [304, 33] width 43 height 13
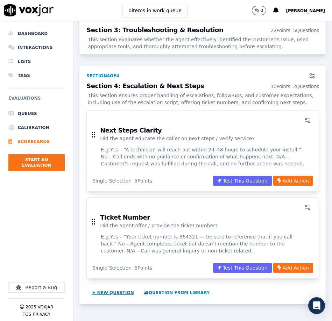
click at [107, 287] on button "+ New question" at bounding box center [113, 292] width 48 height 11
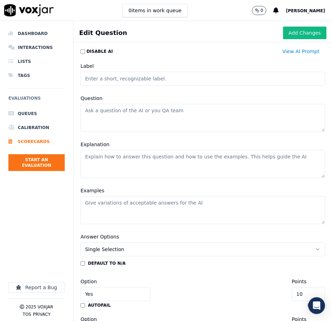
scroll to position [0, 0]
click at [211, 117] on textarea "Question" at bounding box center [202, 118] width 245 height 28
paste textarea "Did the agent read the escalation script verbatim?"
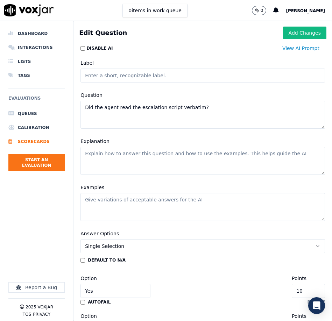
scroll to position [20, 0]
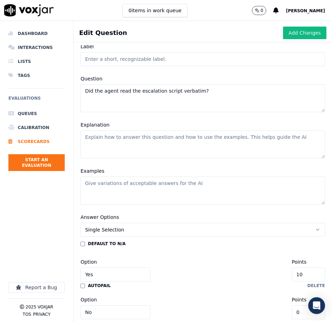
type textarea "Did the agent read the escalation script verbatim?"
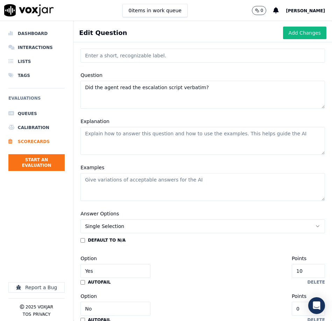
click at [179, 60] on input "Label" at bounding box center [202, 56] width 245 height 14
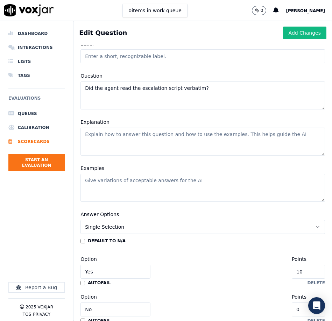
scroll to position [21, 0]
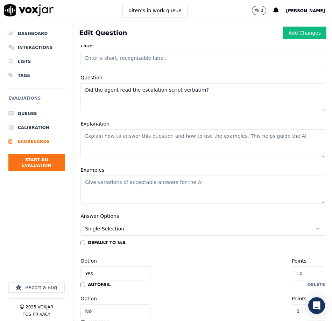
click at [218, 59] on input "Label" at bounding box center [202, 58] width 245 height 14
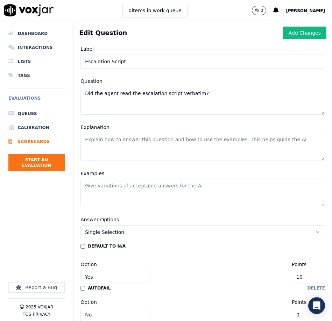
type input "Escalation Script"
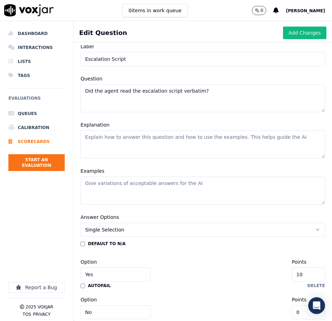
click at [164, 153] on textarea "Explanation" at bounding box center [202, 145] width 245 height 28
paste textarea "Mark Yes if the agent used the approved escalation verbiage exactly as written …"
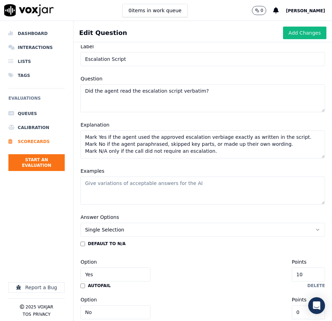
type textarea "Mark Yes if the agent used the approved escalation verbiage exactly as written …"
drag, startPoint x: 114, startPoint y: 191, endPoint x: 40, endPoint y: 190, distance: 74.2
click at [114, 191] on textarea "Examples" at bounding box center [202, 191] width 245 height 28
paste textarea "Yes – “I’m going to escalate this to our Tier 2 support team. You should receiv…"
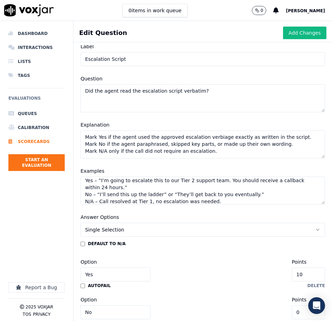
scroll to position [57, 0]
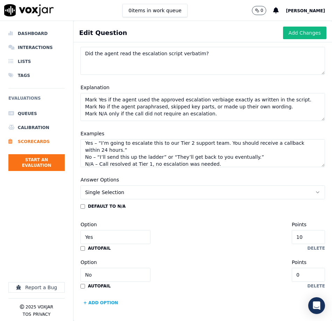
type textarea "Yes – “I’m going to escalate this to our Tier 2 support team. You should receiv…"
click at [311, 236] on input "10" at bounding box center [308, 237] width 33 height 14
type input "1"
type input "5"
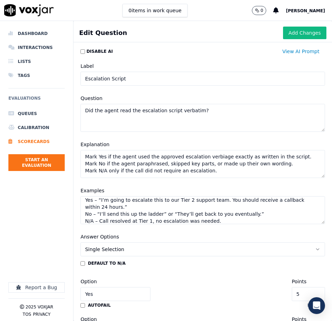
click at [299, 33] on button "Add Changes" at bounding box center [304, 33] width 43 height 13
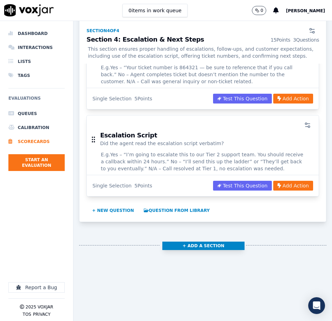
scroll to position [1748, 0]
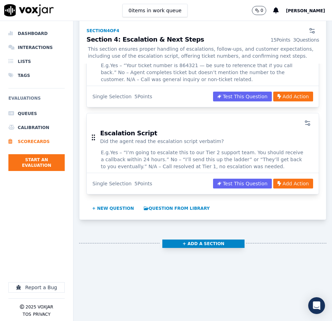
click at [206, 231] on div "+ Add a section" at bounding box center [202, 245] width 247 height 29
click at [219, 240] on button "+ Add a section" at bounding box center [203, 244] width 82 height 8
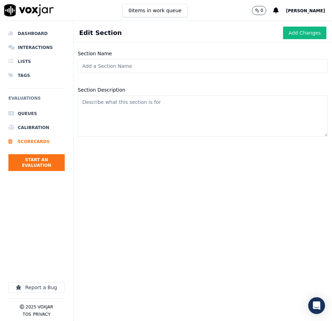
click at [105, 66] on input "Section Name" at bounding box center [203, 66] width 250 height 14
paste input "Section 6: Ticketing & Documentation"
click at [105, 67] on input "Section 6: Ticketing & Documentation" at bounding box center [203, 66] width 250 height 14
type input "Section 5: Ticketing & Documentation"
click at [117, 118] on textarea "Section Description" at bounding box center [203, 116] width 250 height 41
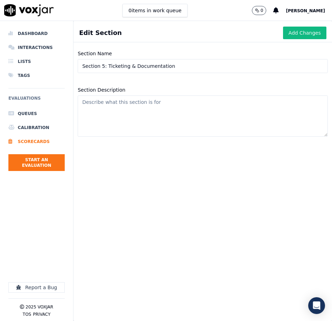
click at [117, 118] on textarea "Section Description" at bounding box center [203, 116] width 250 height 41
paste textarea "This section reviews the quality, accuracy, and completeness of the agent’s tic…"
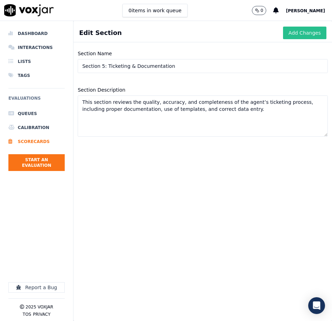
type textarea "This section reviews the quality, accuracy, and completeness of the agent’s tic…"
click at [303, 34] on button "Add Changes" at bounding box center [304, 33] width 43 height 13
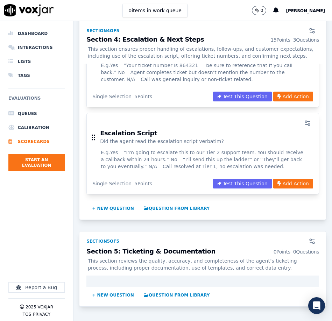
click at [119, 290] on button "+ New question" at bounding box center [113, 295] width 48 height 11
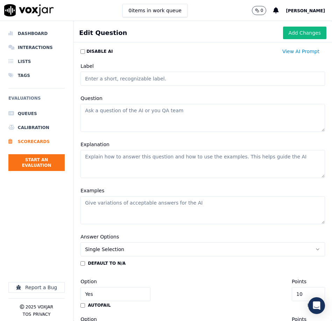
click at [114, 123] on textarea "Question" at bounding box center [202, 118] width 245 height 28
paste textarea "Was a ticket created for the customer in all required systems?"
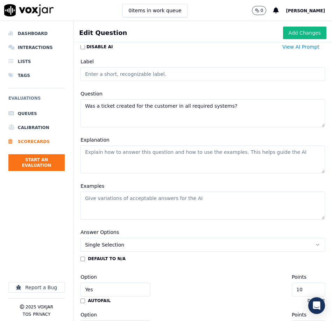
scroll to position [7, 0]
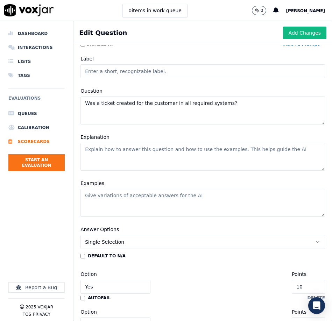
type textarea "Was a ticket created for the customer in all required systems?"
click at [110, 73] on input "Label" at bounding box center [202, 71] width 245 height 14
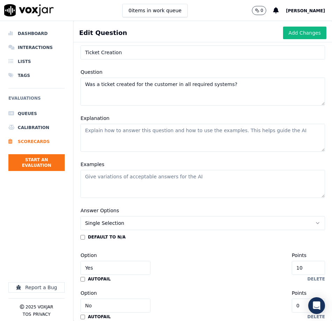
scroll to position [37, 0]
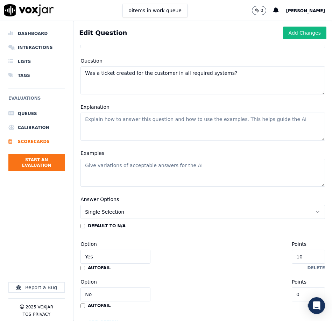
type input "Ticket Creation"
click at [139, 82] on textarea "Was a ticket created for the customer in all required systems?" at bounding box center [202, 80] width 245 height 28
drag, startPoint x: 124, startPoint y: 131, endPoint x: 58, endPoint y: 130, distance: 65.8
click at [124, 131] on textarea "Explanation" at bounding box center [202, 127] width 245 height 28
paste textarea "Mark Yes if the agent created a ticket in every system required for the custome…"
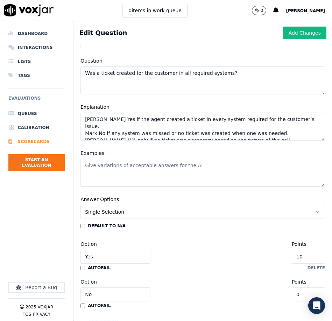
type textarea "Mark Yes if the agent created a ticket in every system required for the custome…"
click at [134, 172] on textarea "Examples" at bounding box center [202, 173] width 245 height 28
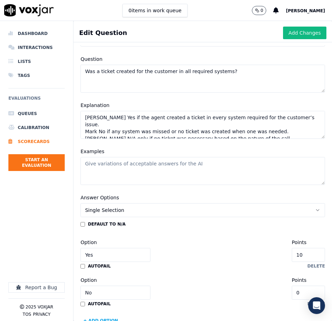
click at [134, 172] on textarea "Examples" at bounding box center [202, 171] width 245 height 28
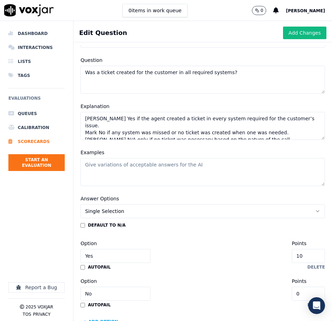
paste textarea "Yes – Ticket successfully created in both Salesforce and internal helpdesk. No …"
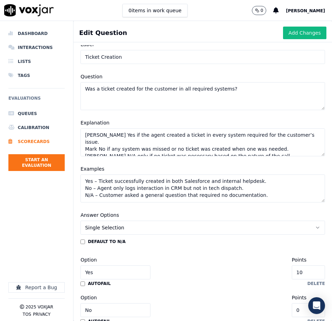
scroll to position [21, 0]
type textarea "Yes – Ticket successfully created in both Salesforce and internal helpdesk. No …"
click at [310, 273] on input "10" at bounding box center [308, 273] width 33 height 14
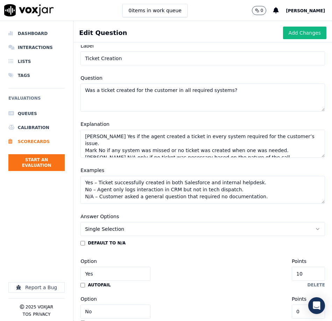
type input "1"
type input "5"
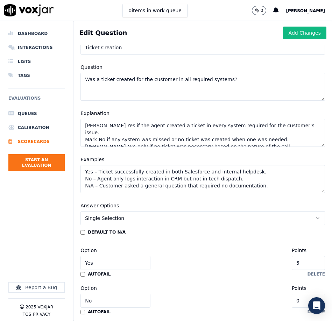
scroll to position [0, 0]
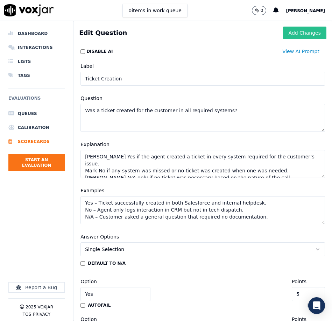
click at [297, 31] on button "Add Changes" at bounding box center [304, 33] width 43 height 13
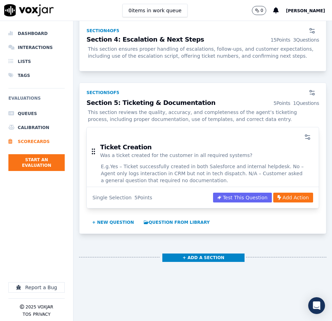
scroll to position [1906, 0]
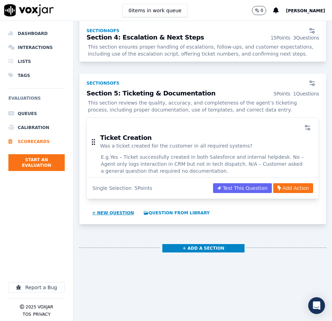
click at [117, 208] on button "+ New question" at bounding box center [113, 213] width 48 height 11
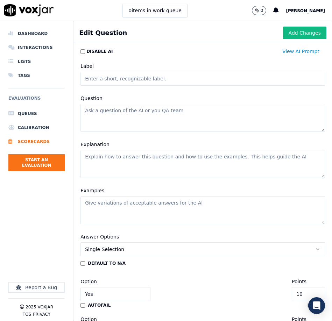
scroll to position [1905, 0]
click at [108, 79] on input "Label" at bounding box center [202, 79] width 245 height 14
click at [96, 117] on textarea "Question" at bounding box center [202, 118] width 245 height 28
paste textarea "Were the proper dropdowns/dispositions selected?"
type textarea "Were the proper dropdowns/dispositions selected?"
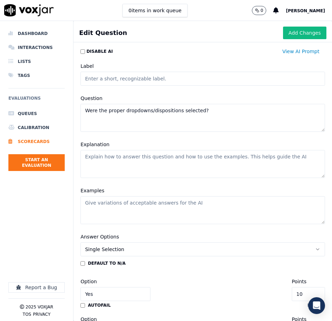
click at [119, 79] on input "Label" at bounding box center [202, 79] width 245 height 14
type input "Disposition"
click at [116, 160] on textarea "Explanation" at bounding box center [202, 164] width 245 height 28
paste textarea "Mark Yes if the agent selected the most accurate dropdowns or dispositions that…"
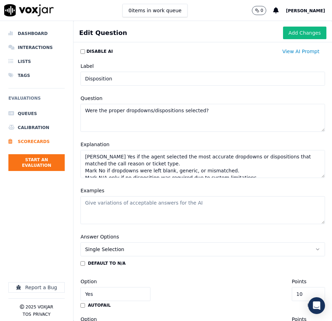
scroll to position [3, 0]
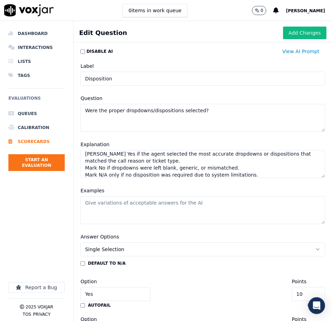
type textarea "Mark Yes if the agent selected the most accurate dropdowns or dispositions that…"
click at [136, 209] on textarea "Examples" at bounding box center [202, 210] width 245 height 28
paste textarea "Yes – Agent selects “Technical Support > Service Interruption.” No – Agent sele…"
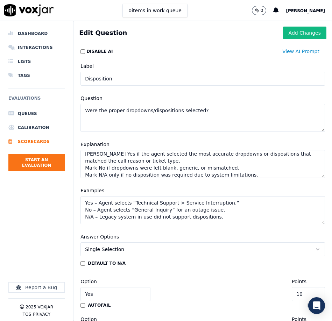
scroll to position [57, 0]
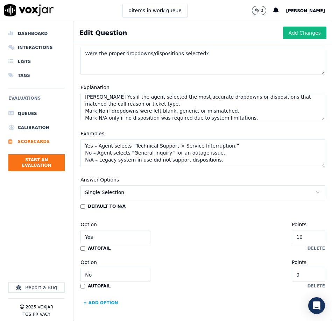
type textarea "Yes – Agent selects “Technical Support > Service Interruption.” No – Agent sele…"
click at [310, 238] on input "10" at bounding box center [308, 237] width 33 height 14
type input "1"
type input "2"
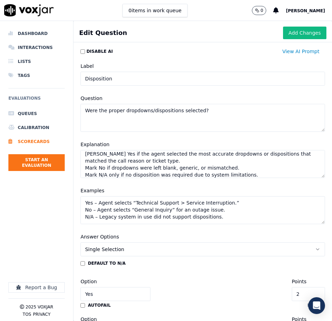
click at [303, 35] on button "Add Changes" at bounding box center [304, 33] width 43 height 13
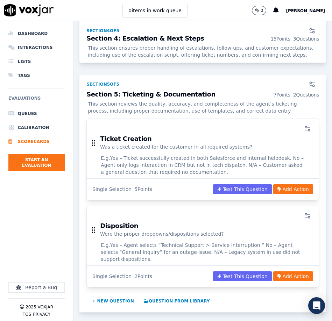
click at [122, 296] on button "+ New question" at bounding box center [113, 301] width 48 height 11
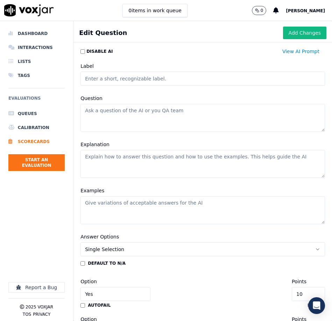
scroll to position [0, 0]
click at [135, 114] on textarea "Question" at bounding box center [202, 118] width 245 height 28
paste textarea "Did the agent use the correct member template and member specific information?"
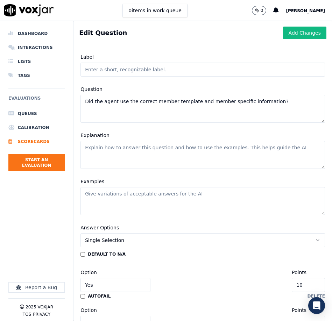
scroll to position [3, 0]
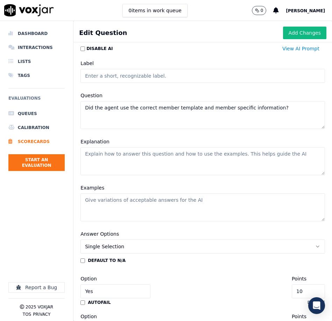
type textarea "Did the agent use the correct member template and member specific information?"
click at [107, 76] on input "Label" at bounding box center [202, 76] width 245 height 14
type input "A"
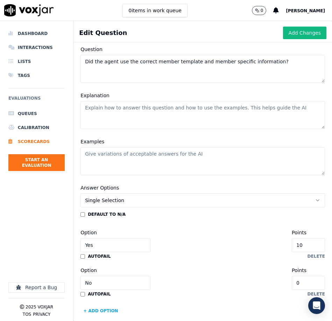
scroll to position [57, 0]
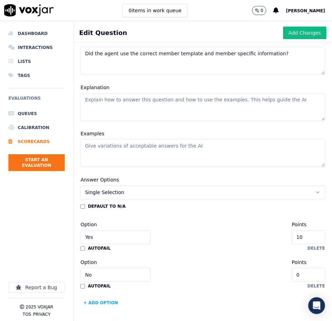
type input "Template"
click at [105, 106] on textarea "Explanation" at bounding box center [202, 107] width 245 height 28
paste textarea "Mark Yes if the agent used the correct canned template and inserted personalize…"
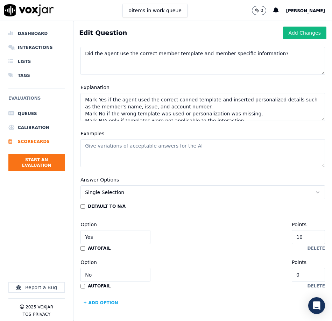
scroll to position [3, 0]
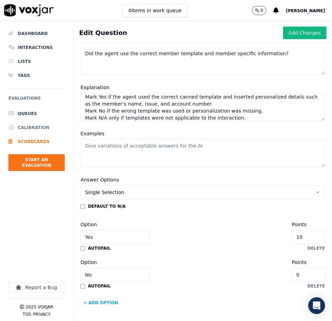
type textarea "Mark Yes if the agent used the correct canned template and inserted personalize…"
click at [142, 156] on textarea "Examples" at bounding box center [202, 153] width 245 height 28
paste textarea "Yes – “Hi John, we’ve created ticket #92384 for your modem reboot request.” No …"
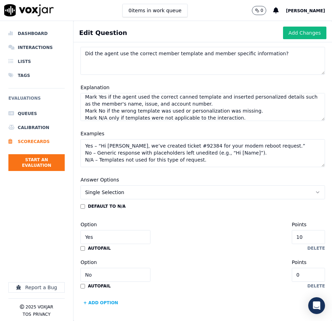
type textarea "Yes – “Hi John, we’ve created ticket #92384 for your modem reboot request.” No …"
click at [312, 240] on input "10" at bounding box center [308, 237] width 33 height 14
type input "1"
type input "5"
click at [303, 34] on button "Add Changes" at bounding box center [304, 33] width 43 height 13
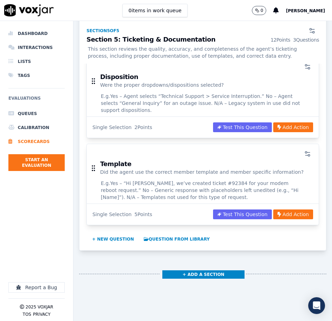
scroll to position [2088, 0]
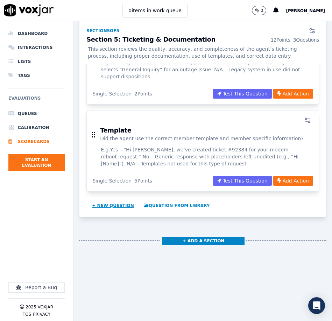
click at [101, 200] on button "+ New question" at bounding box center [113, 205] width 48 height 11
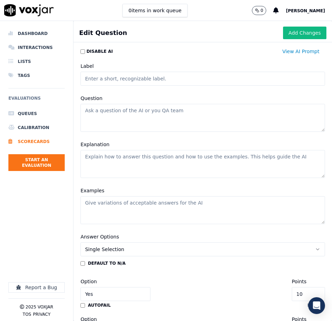
click at [157, 110] on textarea "Question" at bounding box center [202, 118] width 245 height 28
paste textarea "Was the ticket documentation accurate and complete?"
type textarea "Was the ticket documentation accurate and complete?"
drag, startPoint x: 150, startPoint y: 81, endPoint x: 145, endPoint y: 85, distance: 6.8
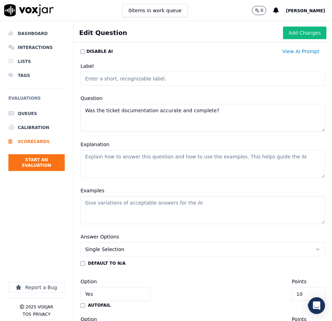
click at [150, 81] on input "Label" at bounding box center [202, 79] width 245 height 14
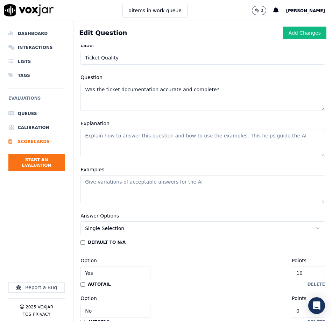
scroll to position [34, 0]
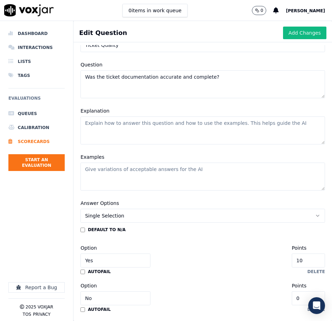
type input "Ticket Quality"
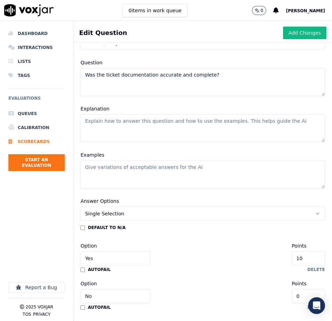
click at [118, 132] on textarea "Explanation" at bounding box center [202, 128] width 245 height 28
paste textarea "Mark Yes if all relevant details were documented accurately and completely, inc…"
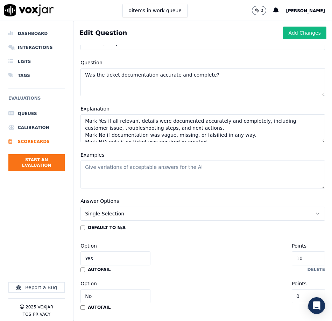
scroll to position [3, 0]
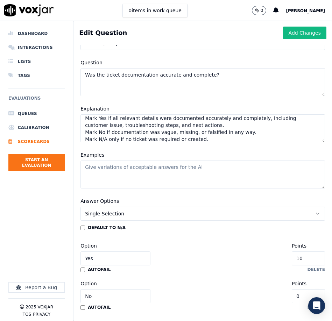
type textarea "Mark Yes if all relevant details were documented accurately and completely, inc…"
click at [113, 177] on textarea "Examples" at bounding box center [202, 175] width 245 height 28
paste textarea "Yes – “Customer reports intermittent connectivity. Power cycled router. Schedul…"
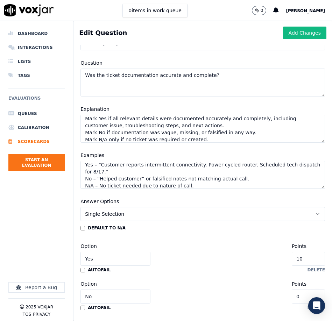
scroll to position [57, 0]
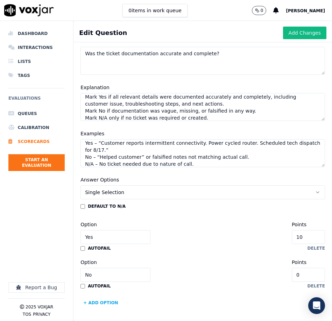
type textarea "Yes – “Customer reports intermittent connectivity. Power cycled router. Schedul…"
click at [310, 239] on input "10" at bounding box center [308, 237] width 33 height 14
type input "1"
type input "5"
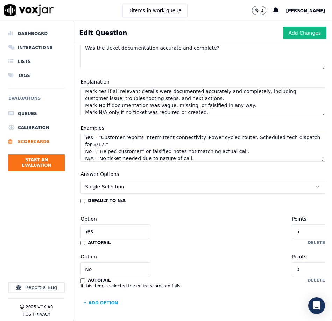
scroll to position [0, 0]
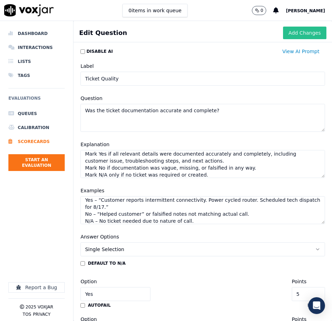
click at [293, 30] on button "Add Changes" at bounding box center [304, 33] width 43 height 13
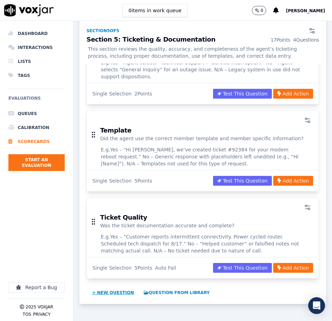
click at [103, 287] on button "+ New question" at bounding box center [113, 292] width 48 height 11
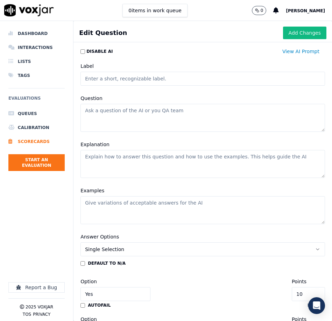
click at [112, 112] on textarea "Question" at bounding box center [202, 118] width 245 height 28
click at [113, 112] on textarea "Question" at bounding box center [202, 118] width 245 height 28
paste textarea "Did the agent include the ticket number in the Disposition Comment Field?"
type textarea "Did the agent include the ticket number in the Disposition Comment Field?"
click at [114, 80] on input "Label" at bounding box center [202, 79] width 245 height 14
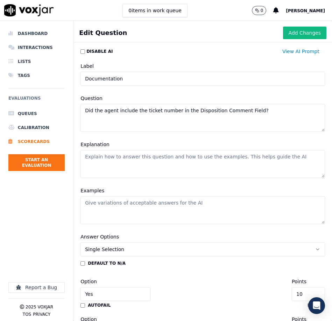
drag, startPoint x: 124, startPoint y: 80, endPoint x: 89, endPoint y: 82, distance: 35.0
click at [89, 81] on input "Documentation" at bounding box center [202, 79] width 245 height 14
click at [124, 166] on textarea "Explanation" at bounding box center [202, 164] width 245 height 28
click at [119, 80] on input "Disposition Comment" at bounding box center [202, 79] width 245 height 14
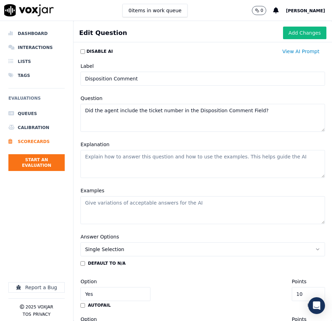
click at [119, 80] on input "Disposition Comment" at bounding box center [202, 79] width 245 height 14
paste input "Ticket Number in Comments"
type input "Ticket Number in Comments"
click at [116, 164] on textarea "Explanation" at bounding box center [202, 164] width 245 height 28
paste textarea "Mark Yes if the ticket number was added to the Disposition Comment Field or equ…"
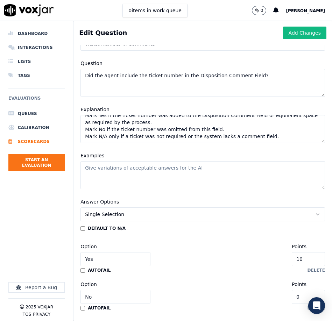
scroll to position [57, 0]
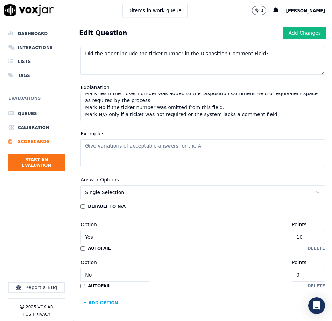
type textarea "Mark Yes if the ticket number was added to the Disposition Comment Field or equ…"
click at [93, 158] on textarea "Examples" at bounding box center [202, 153] width 245 height 28
paste textarea "Yes – “Ticket #73882” written in Disposition Comments. No – Field left blank or…"
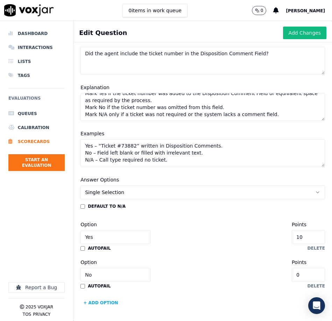
type textarea "Yes – “Ticket #73882” written in Disposition Comments. No – Field left blank or…"
click at [310, 238] on input "10" at bounding box center [308, 237] width 33 height 14
type input "1"
type input "5"
click at [295, 31] on button "Add Changes" at bounding box center [304, 33] width 43 height 13
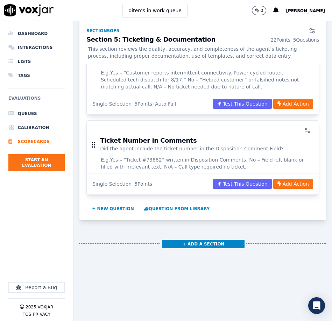
scroll to position [2255, 0]
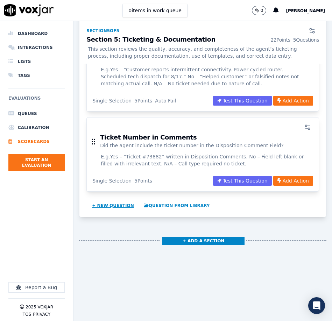
click at [116, 200] on button "+ New question" at bounding box center [113, 205] width 48 height 11
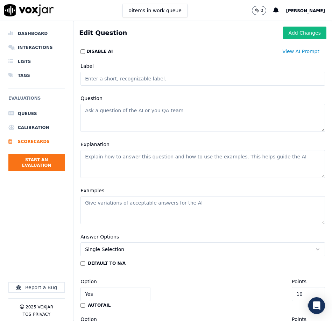
click at [148, 79] on input "Label" at bounding box center [202, 79] width 245 height 14
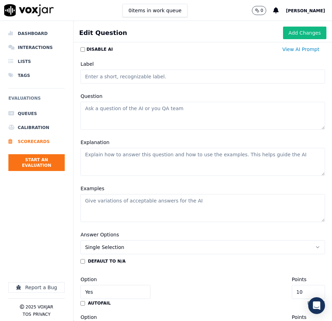
click at [92, 111] on textarea "Question" at bounding box center [202, 116] width 245 height 28
paste textarea "Was the ticket priority set appropriately?"
type textarea "Was the ticket priority set appropriately?"
click at [106, 78] on input "Label" at bounding box center [202, 77] width 245 height 14
type input "Ticket Priority"
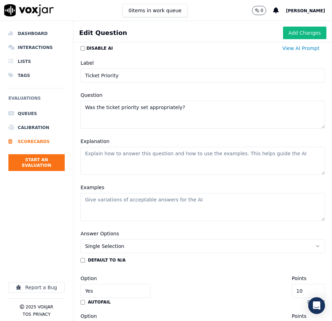
click at [138, 165] on textarea "Explanation" at bounding box center [202, 161] width 245 height 28
paste textarea "Mark Yes if the agent selected the correct urgency level (low, normal, high) ba…"
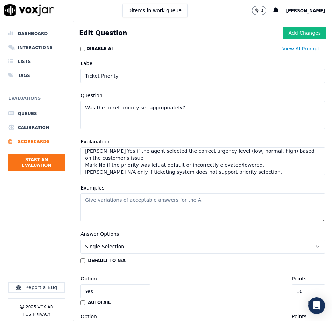
type textarea "Mark Yes if the agent selected the correct urgency level (low, normal, high) ba…"
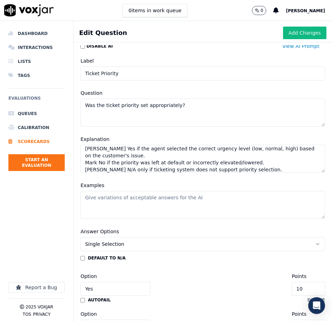
click at [111, 202] on textarea "Examples" at bounding box center [202, 205] width 245 height 28
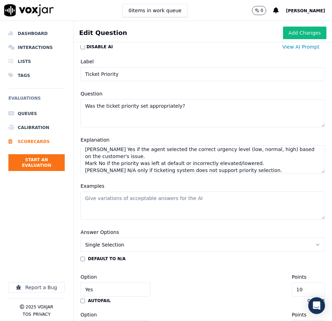
paste textarea "Yes – Outage marked high priority, billing inquiry marked low. No – Password re…"
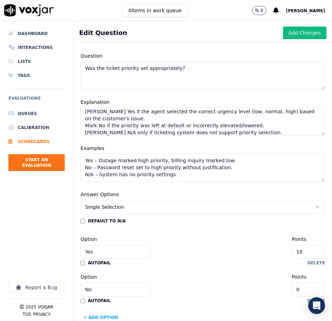
scroll to position [57, 0]
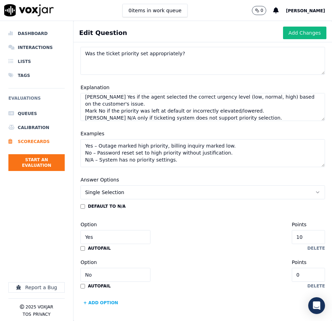
type textarea "Yes – Outage marked high priority, billing inquiry marked low. No – Password re…"
click at [313, 238] on input "10" at bounding box center [308, 237] width 33 height 14
type input "1"
click at [307, 34] on button "Add Changes" at bounding box center [304, 33] width 43 height 13
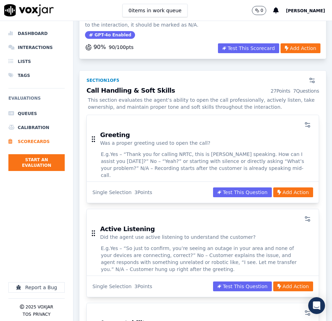
scroll to position [0, 0]
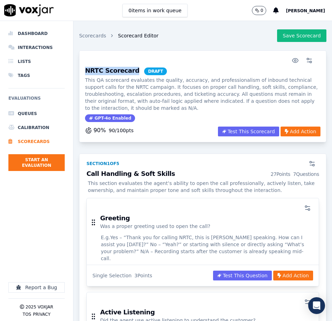
drag, startPoint x: 86, startPoint y: 69, endPoint x: 131, endPoint y: 71, distance: 44.8
click at [131, 70] on h3 "NRTC Scorecard DRAFT" at bounding box center [203, 72] width 236 height 8
copy h3 "NRTC Scorecard"
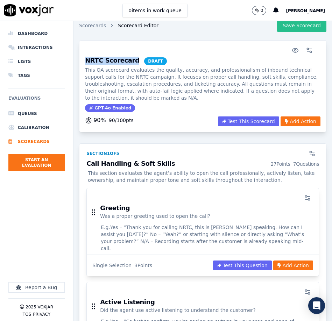
click at [304, 28] on button "Save Scorecard" at bounding box center [301, 25] width 49 height 13
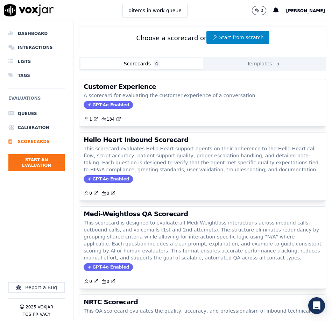
scroll to position [60, 0]
